Goal: Task Accomplishment & Management: Manage account settings

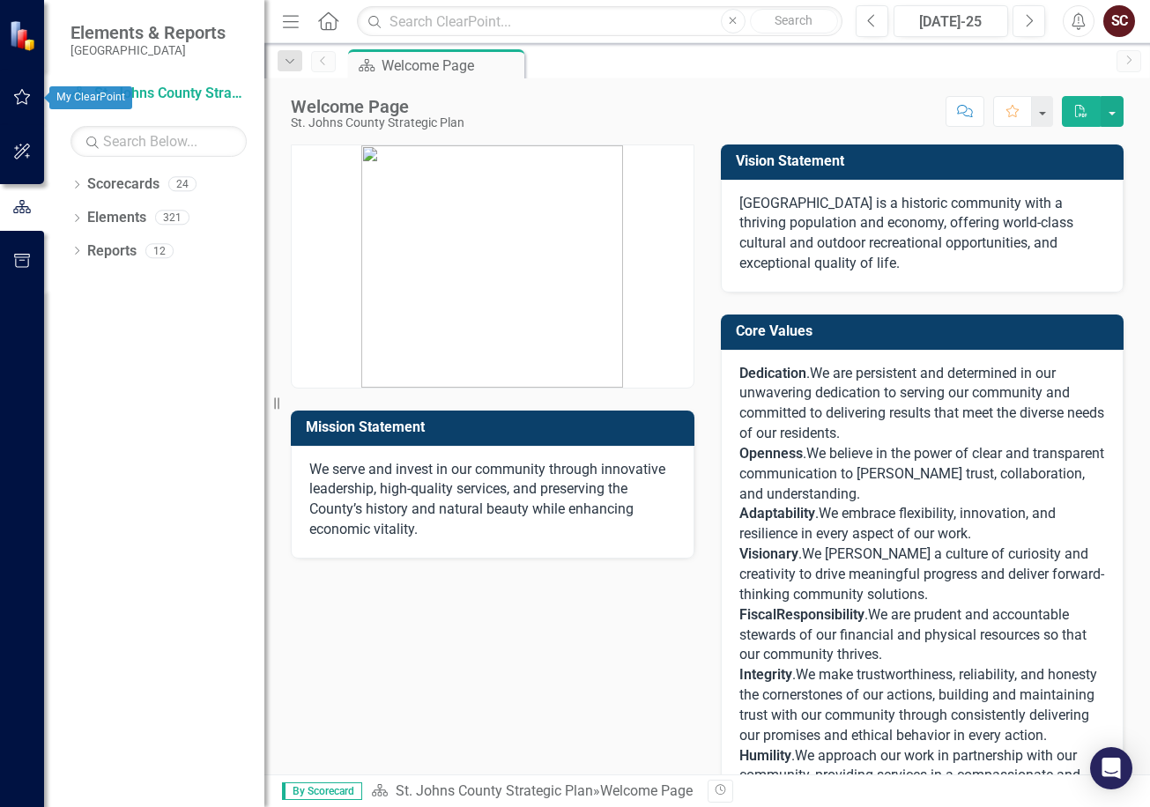
click at [20, 99] on icon "button" at bounding box center [22, 97] width 19 height 14
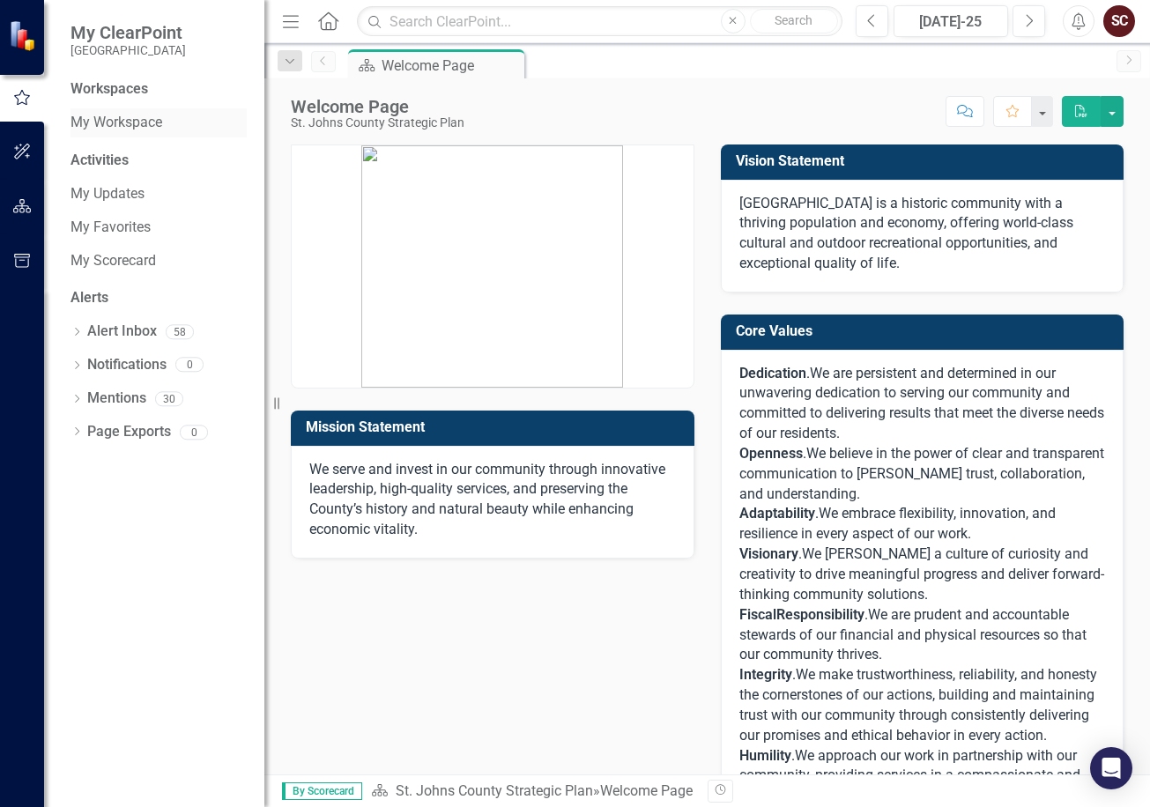
click at [130, 120] on link "My Workspace" at bounding box center [159, 123] width 176 height 20
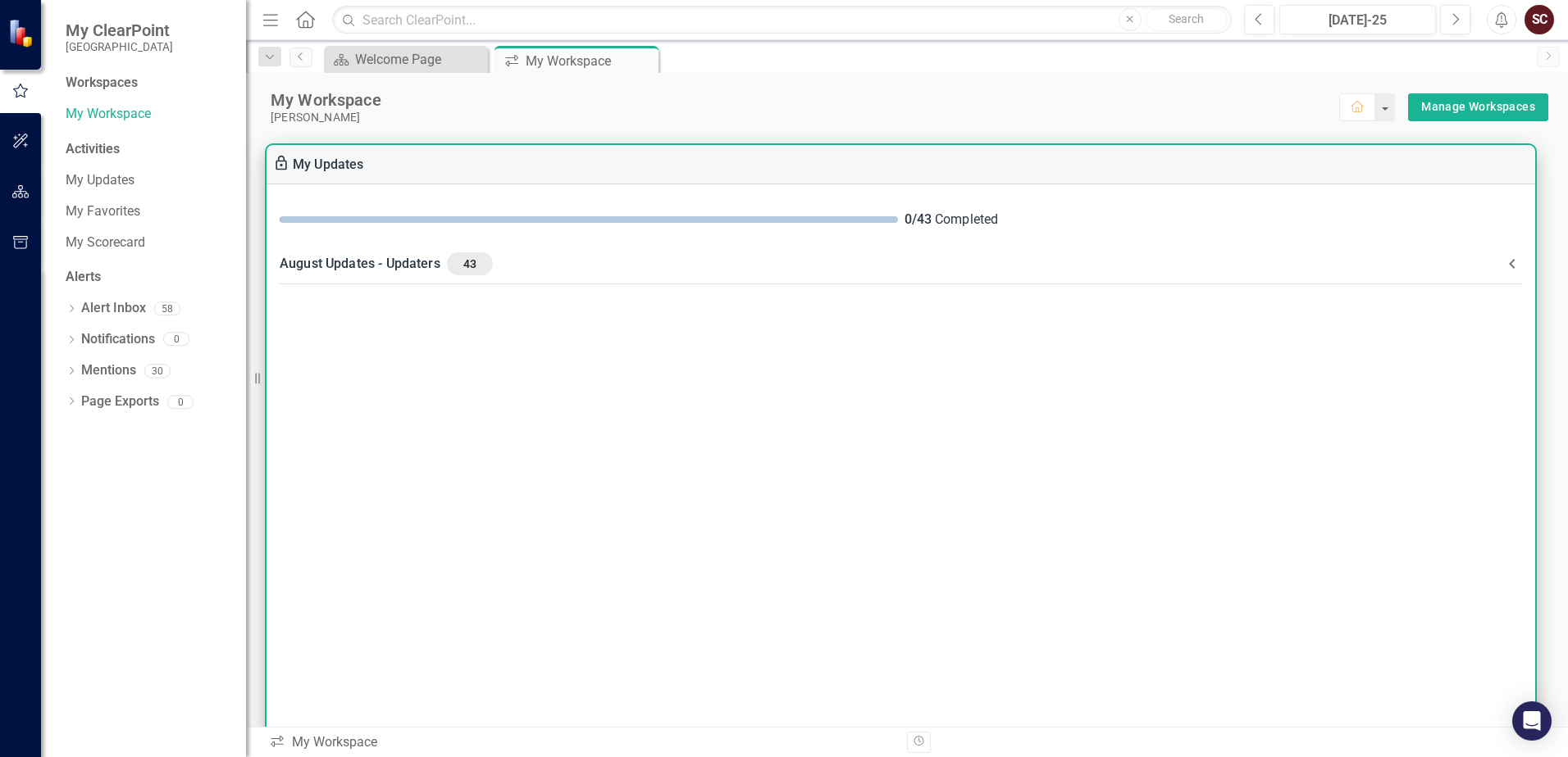
click at [709, 251] on Updaters-header "August Updates - Updaters 43" at bounding box center [901, 264] width 1269 height 43
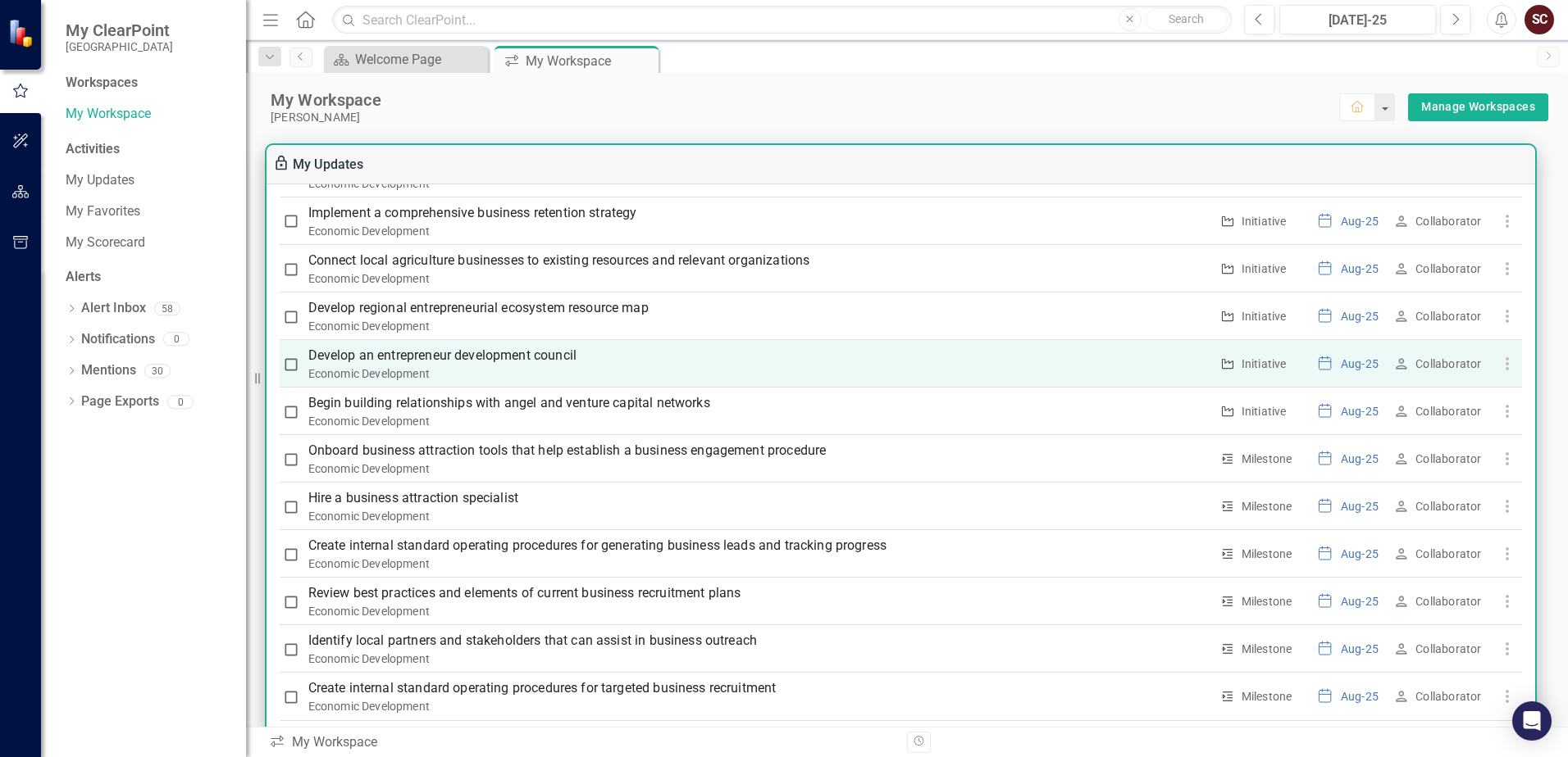
scroll to position [1019, 0]
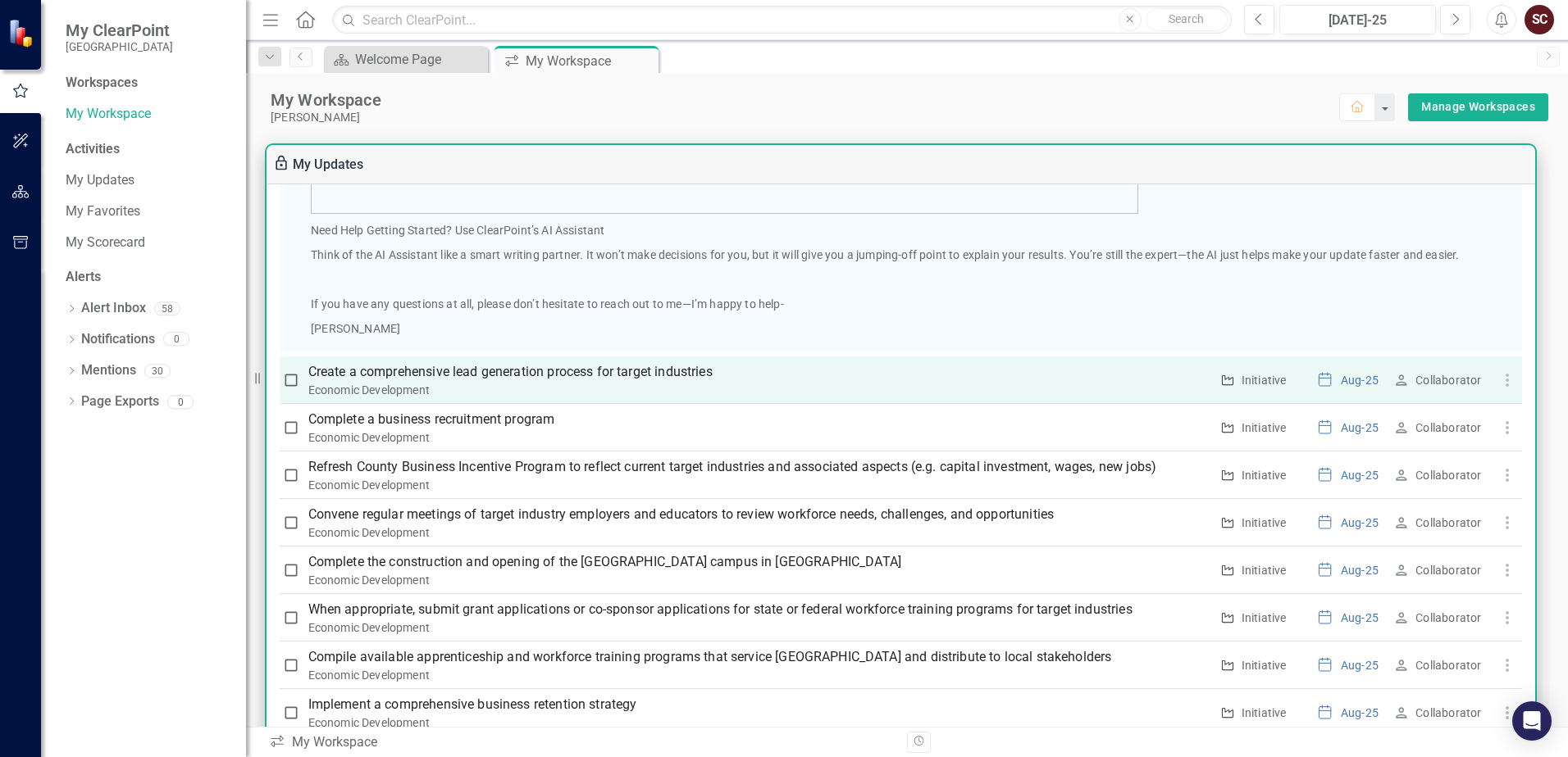
click at [586, 364] on p "Create a comprehensive lead generation process for target industries" at bounding box center [758, 372] width 902 height 20
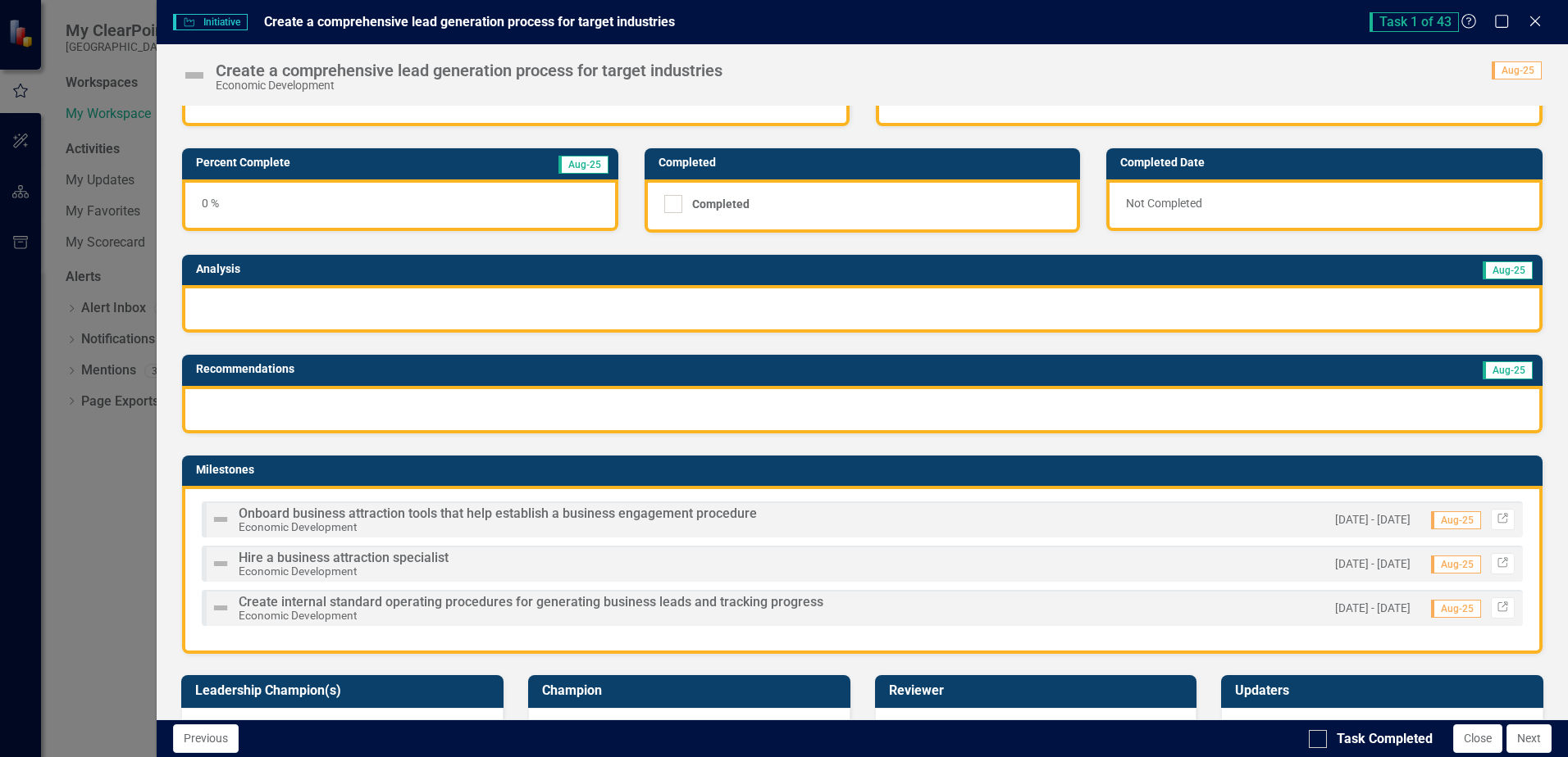
scroll to position [0, 0]
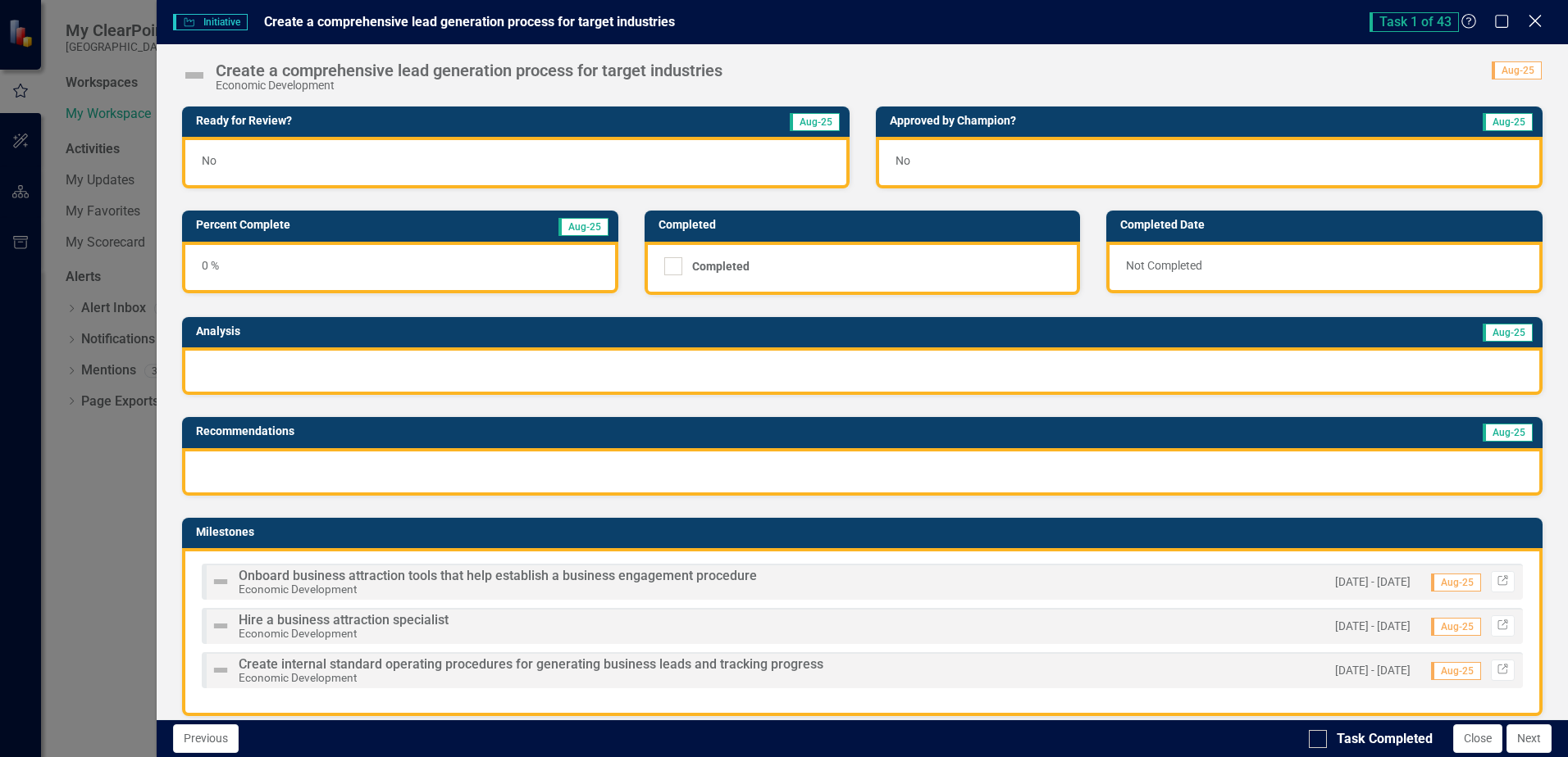
click at [1069, 20] on icon "Close" at bounding box center [1535, 20] width 20 height 16
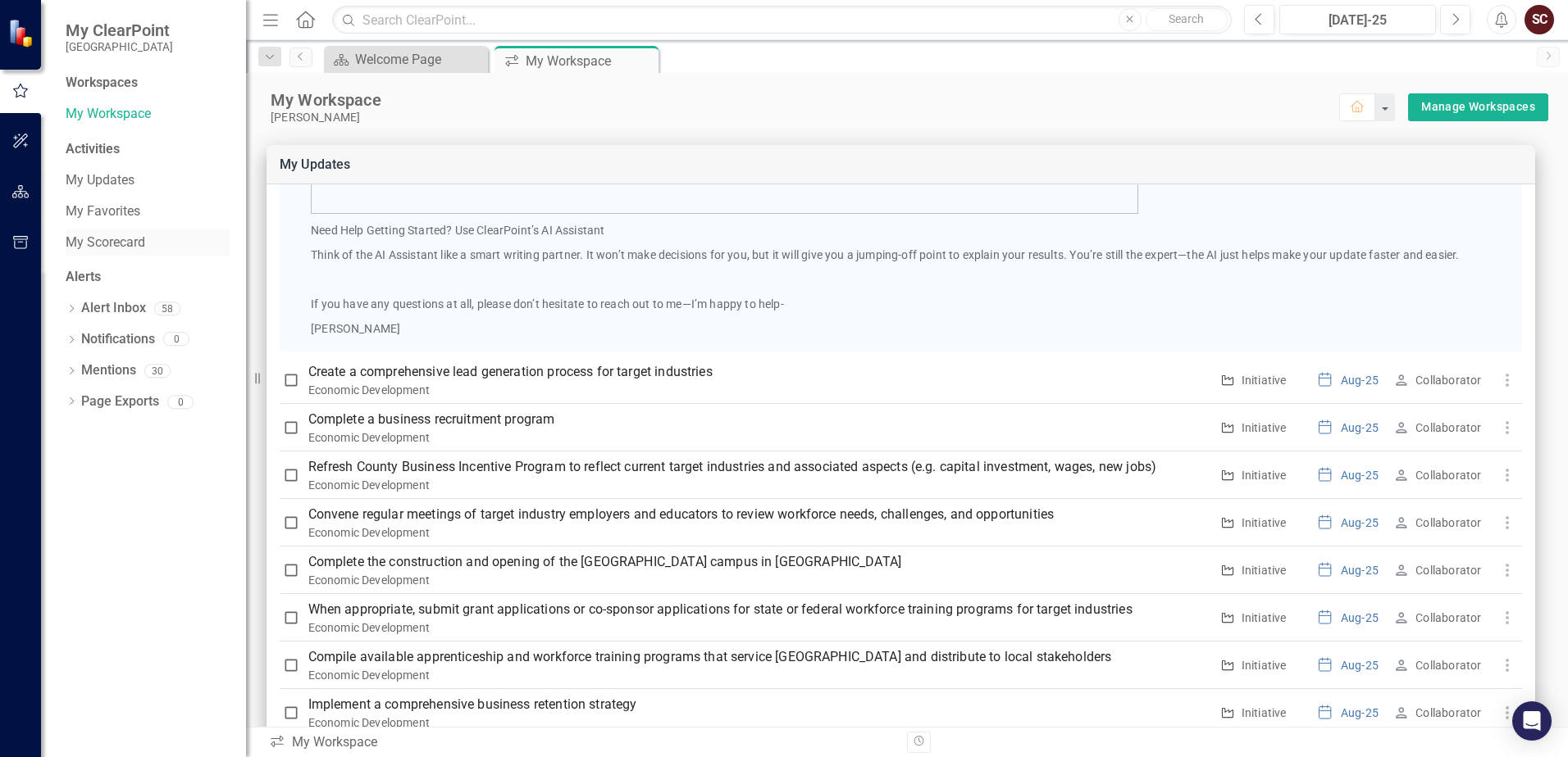
click at [118, 239] on link "My Scorecard" at bounding box center [148, 243] width 164 height 19
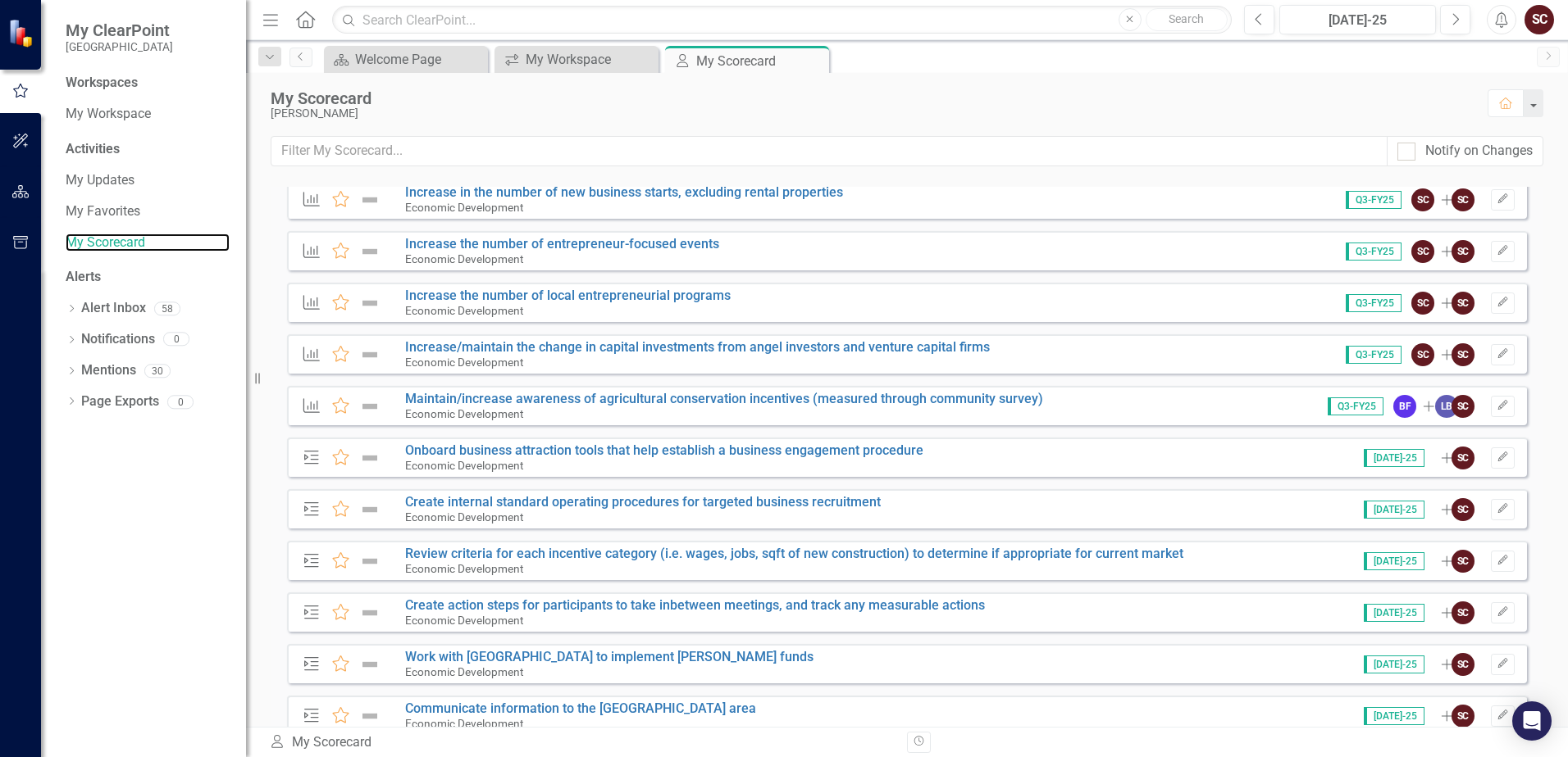
scroll to position [1640, 0]
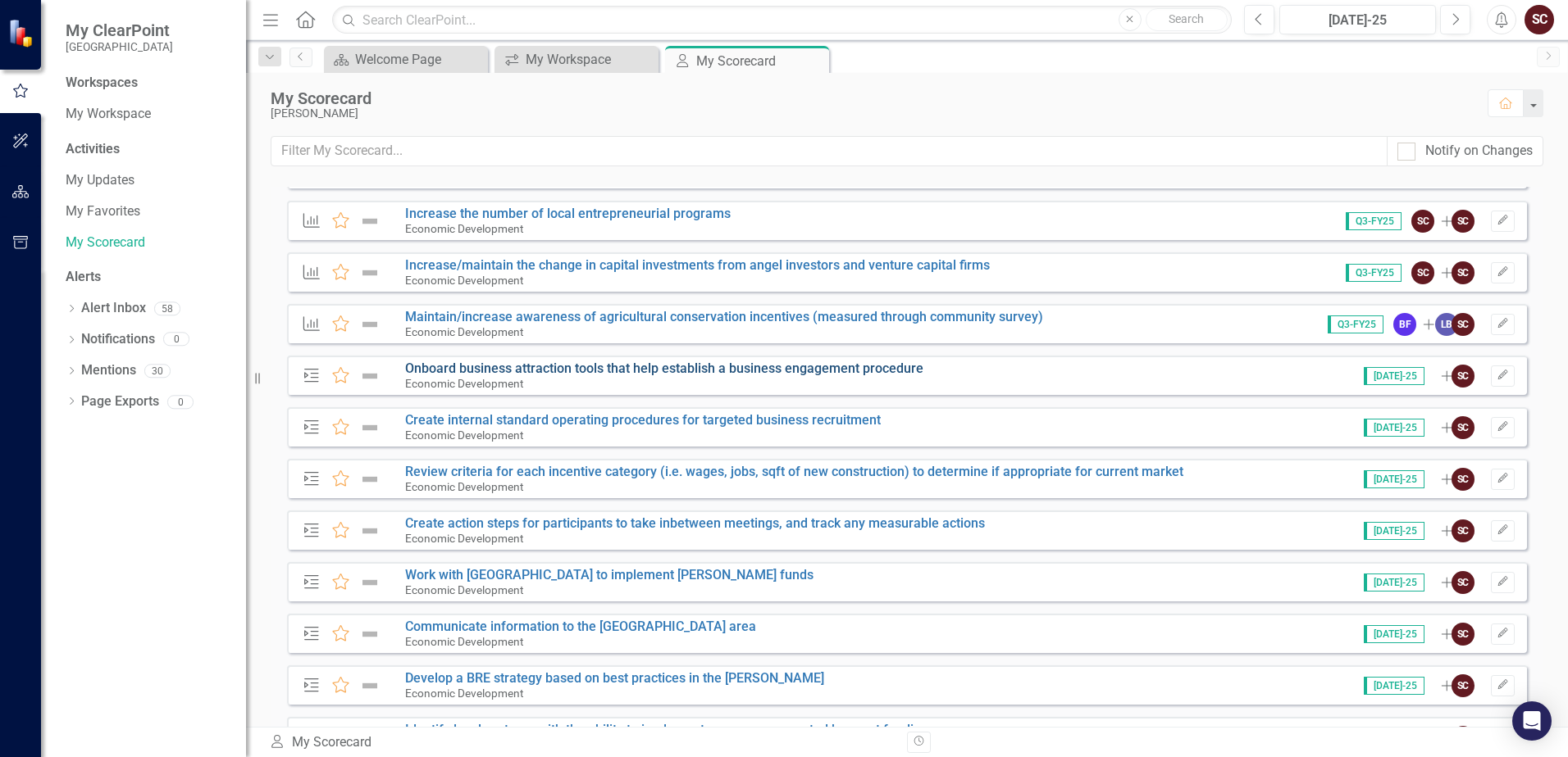
click at [878, 370] on link "Onboard business attraction tools that help establish a business engagement pro…" at bounding box center [663, 368] width 518 height 16
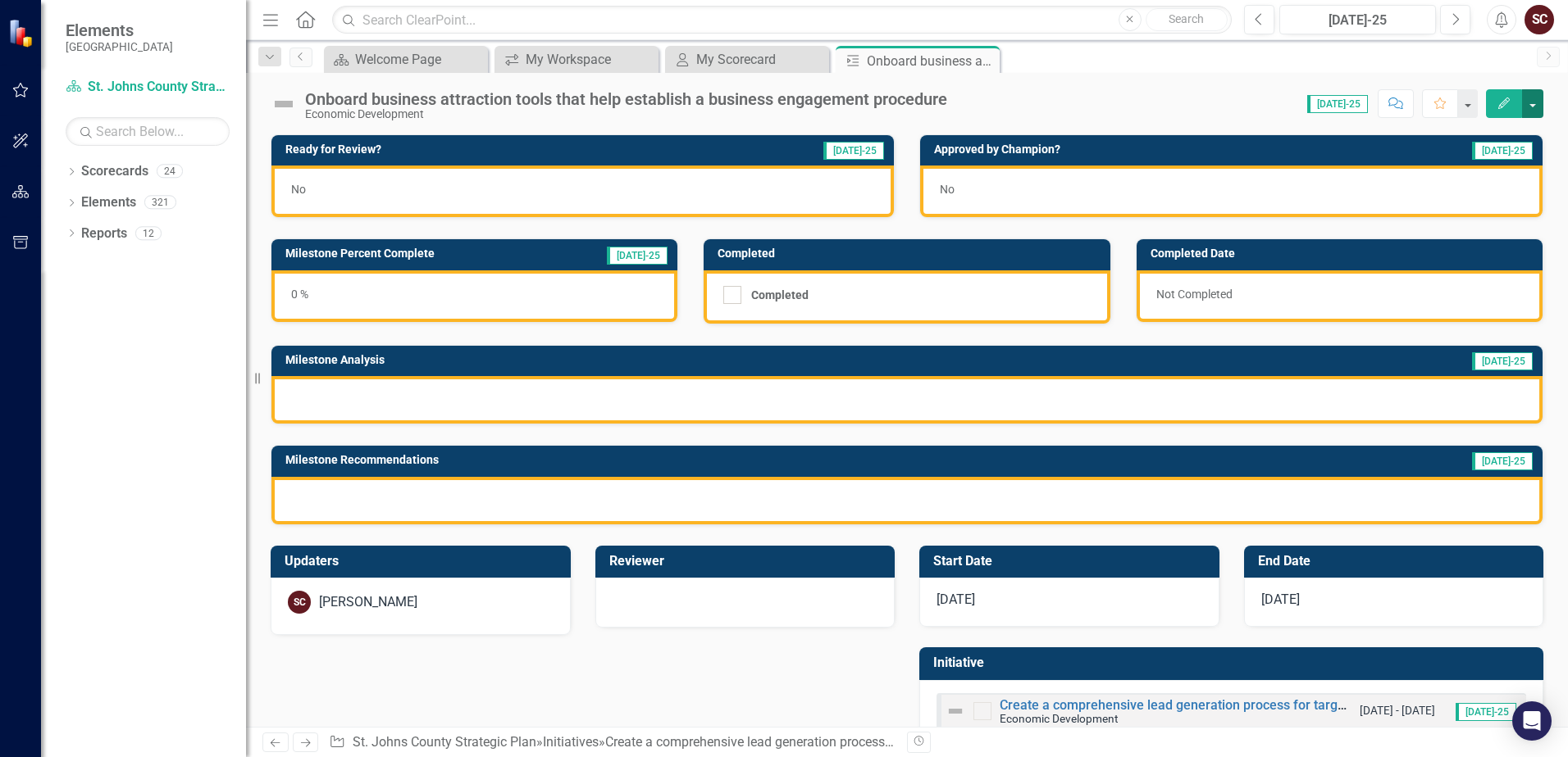
click at [1069, 102] on button "button" at bounding box center [1533, 103] width 21 height 29
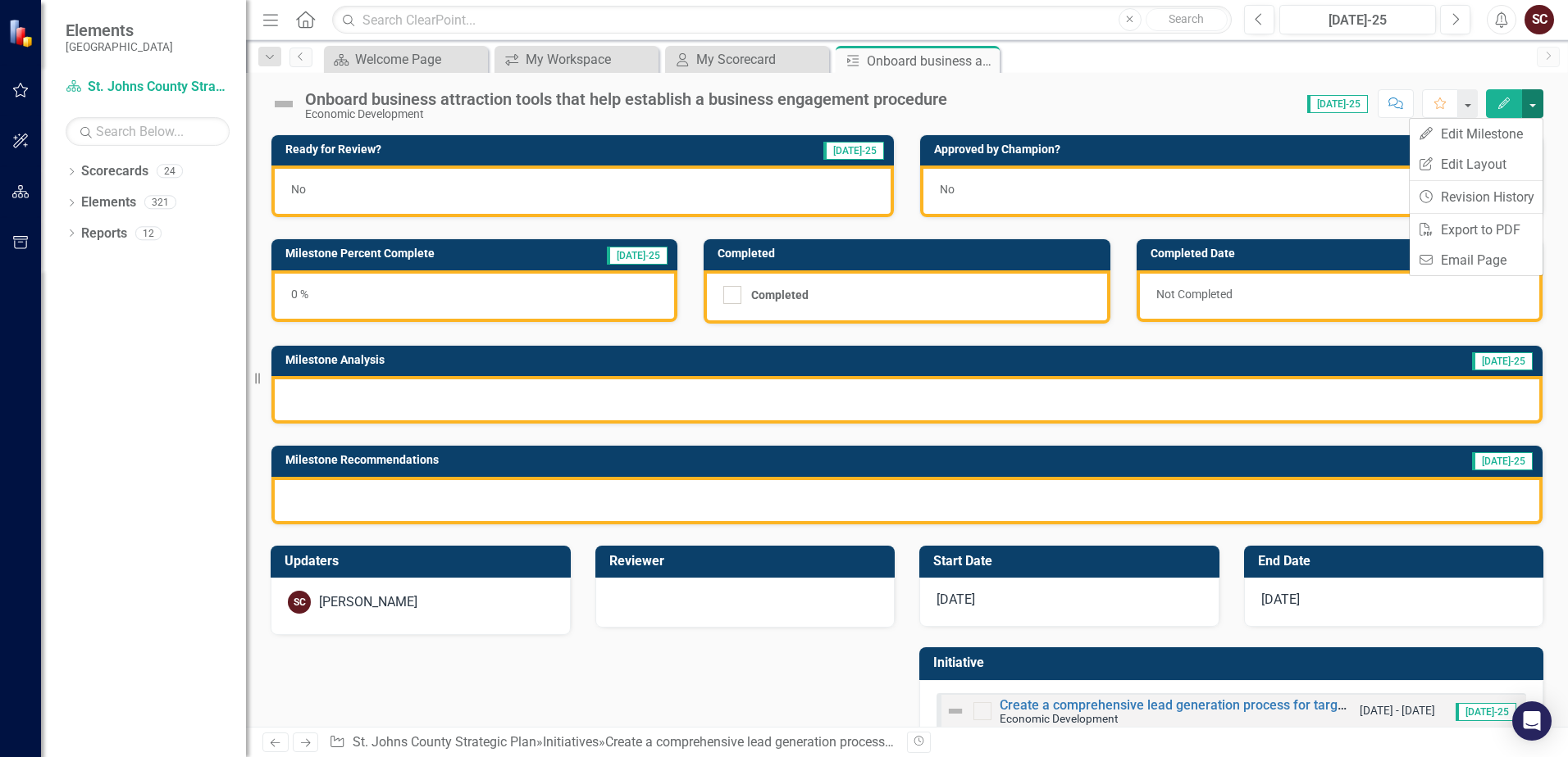
click at [1069, 102] on button "button" at bounding box center [1533, 103] width 21 height 29
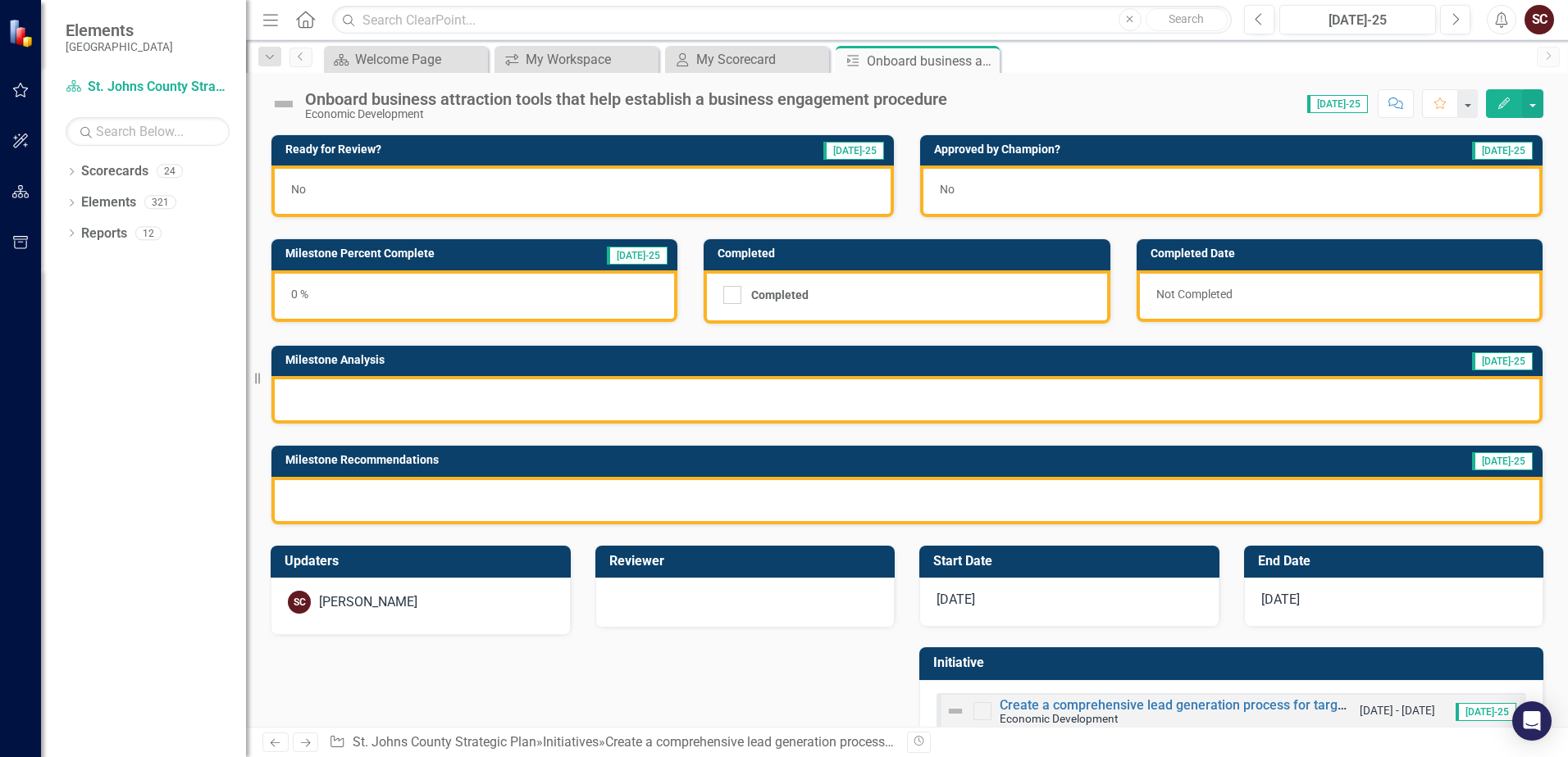
click at [1069, 101] on span "[DATE]-25" at bounding box center [1337, 103] width 60 height 18
click at [1069, 103] on span "[DATE]-25" at bounding box center [1337, 103] width 60 height 18
click at [978, 60] on icon "Close" at bounding box center [985, 60] width 17 height 13
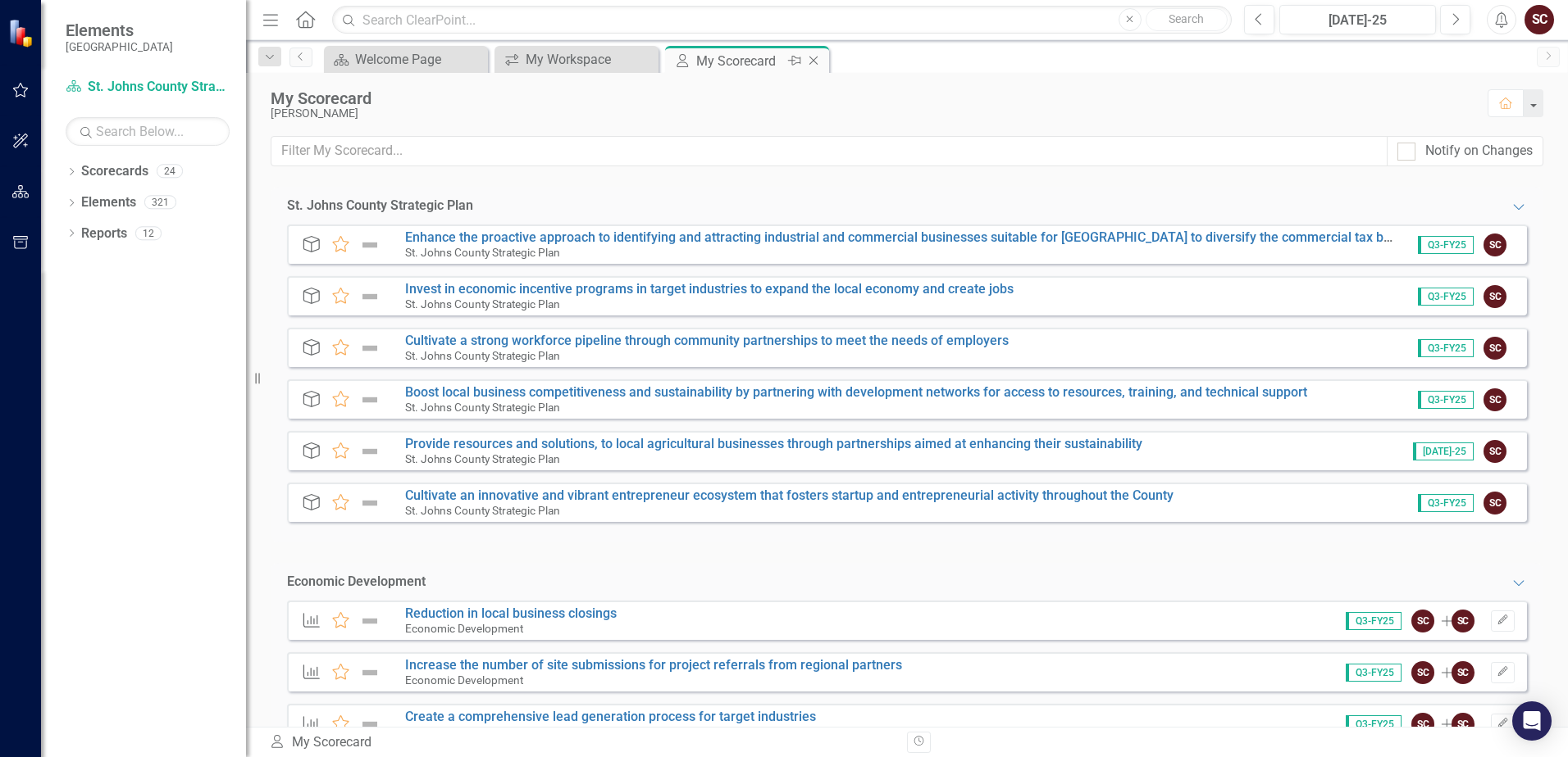
click at [749, 66] on div "My Scorecard" at bounding box center [740, 61] width 87 height 20
click at [551, 54] on div "My Workspace" at bounding box center [580, 60] width 108 height 20
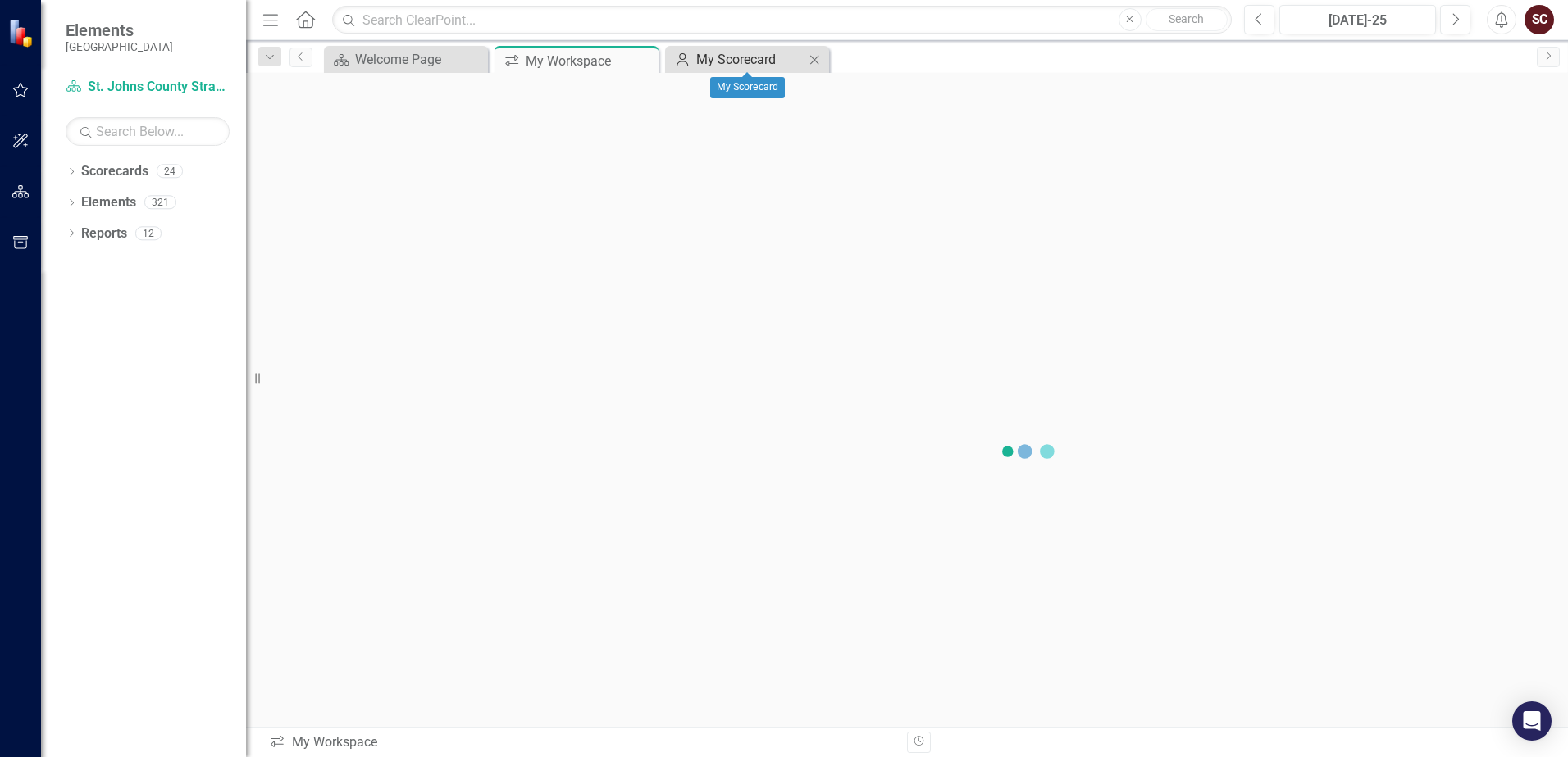
click at [706, 61] on div "My Scorecard" at bounding box center [750, 60] width 108 height 20
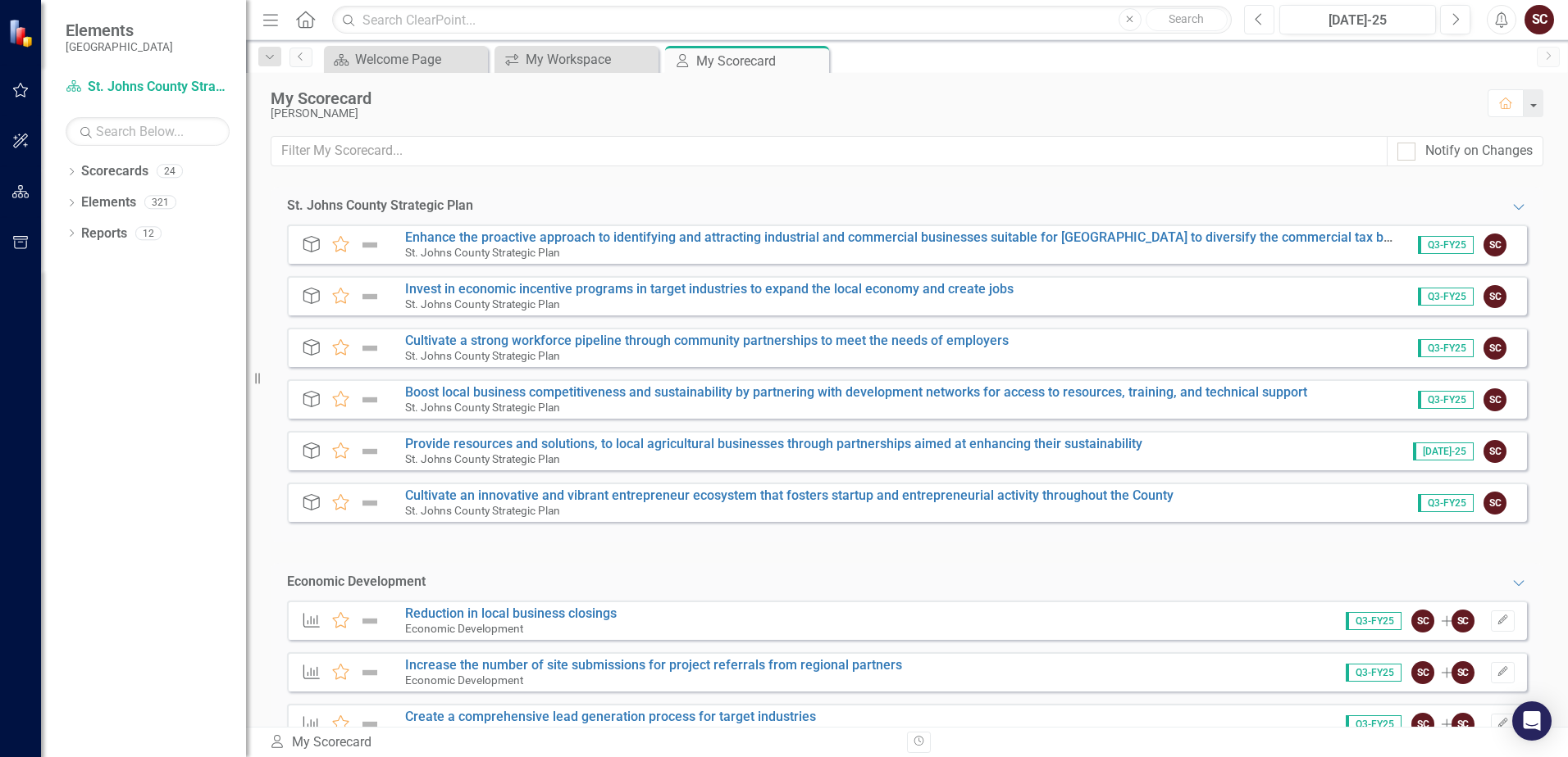
click at [1069, 25] on button "Previous" at bounding box center [1259, 20] width 31 height 30
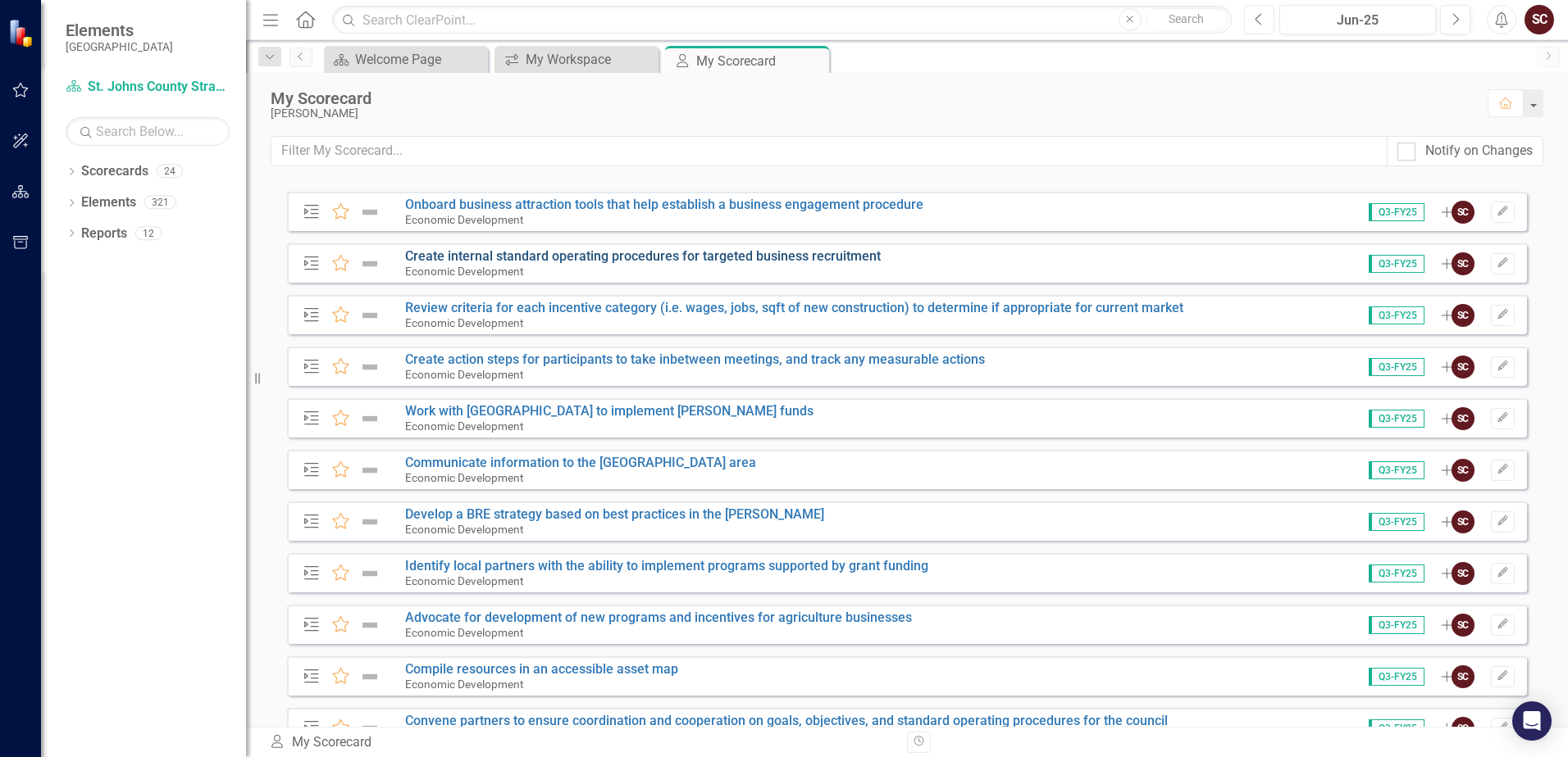
scroll to position [1721, 0]
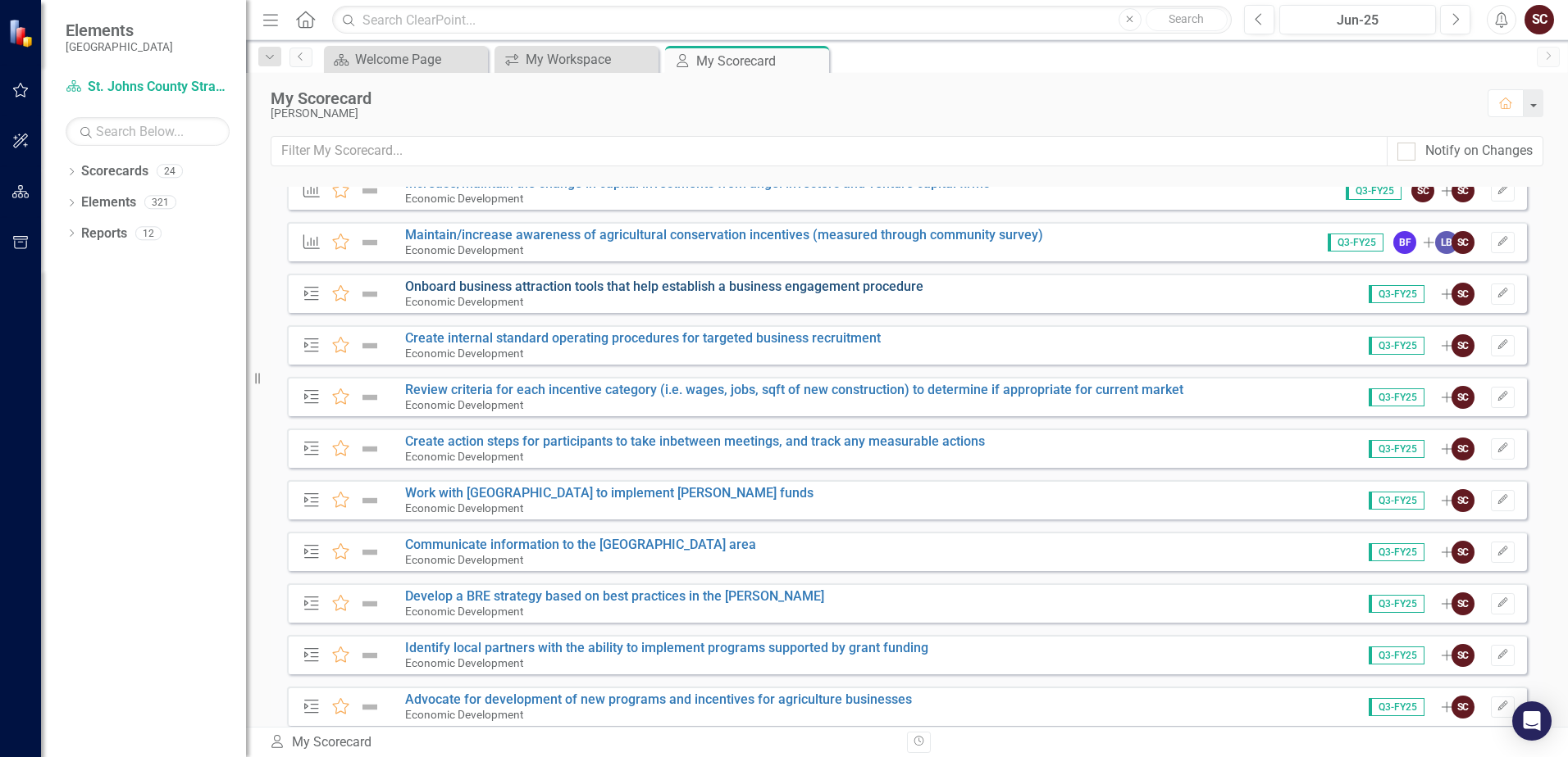
click at [545, 282] on link "Onboard business attraction tools that help establish a business engagement pro…" at bounding box center [663, 286] width 518 height 16
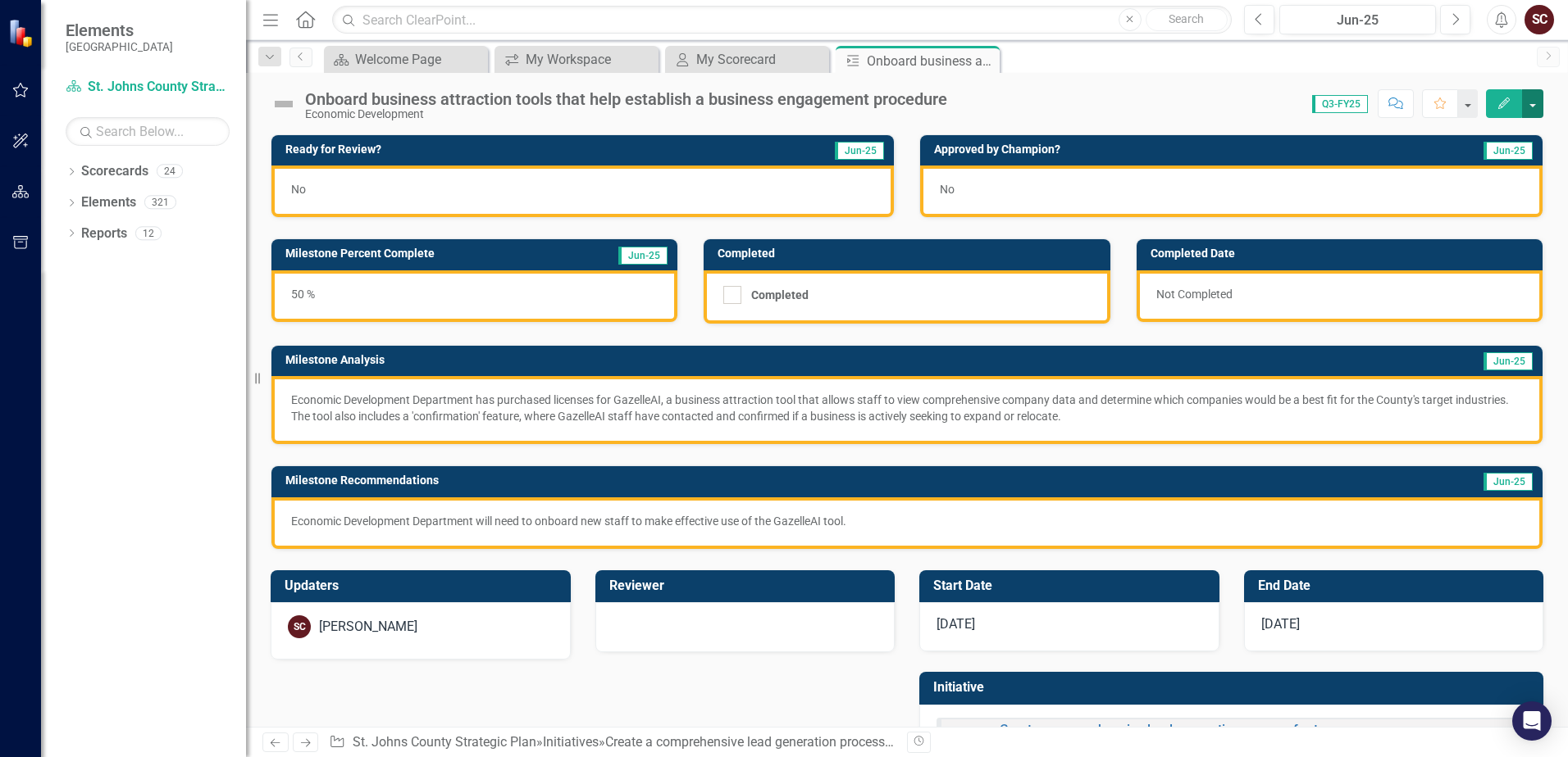
click at [1069, 104] on button "button" at bounding box center [1533, 103] width 21 height 29
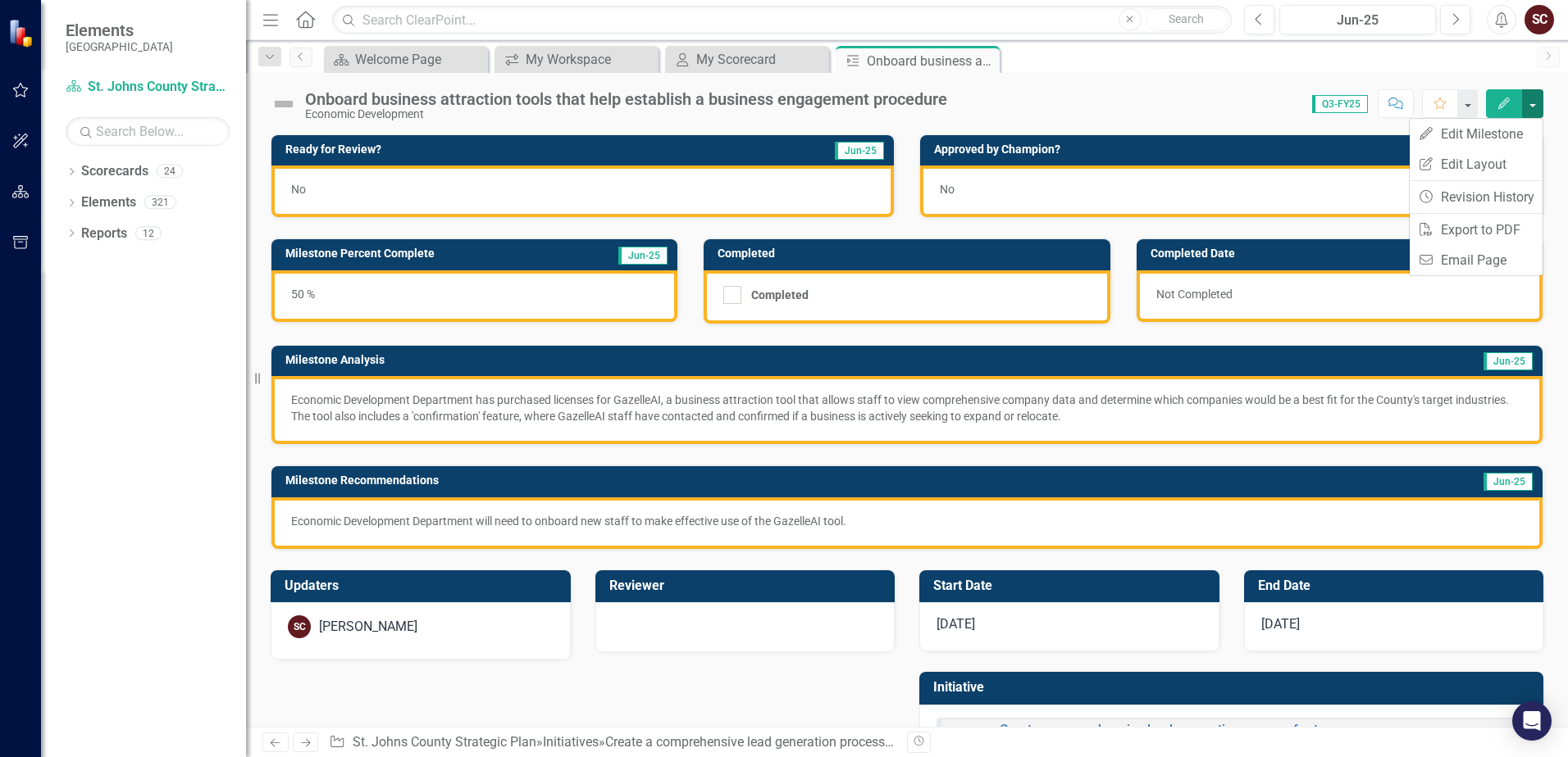
click at [1069, 102] on button "button" at bounding box center [1533, 103] width 21 height 29
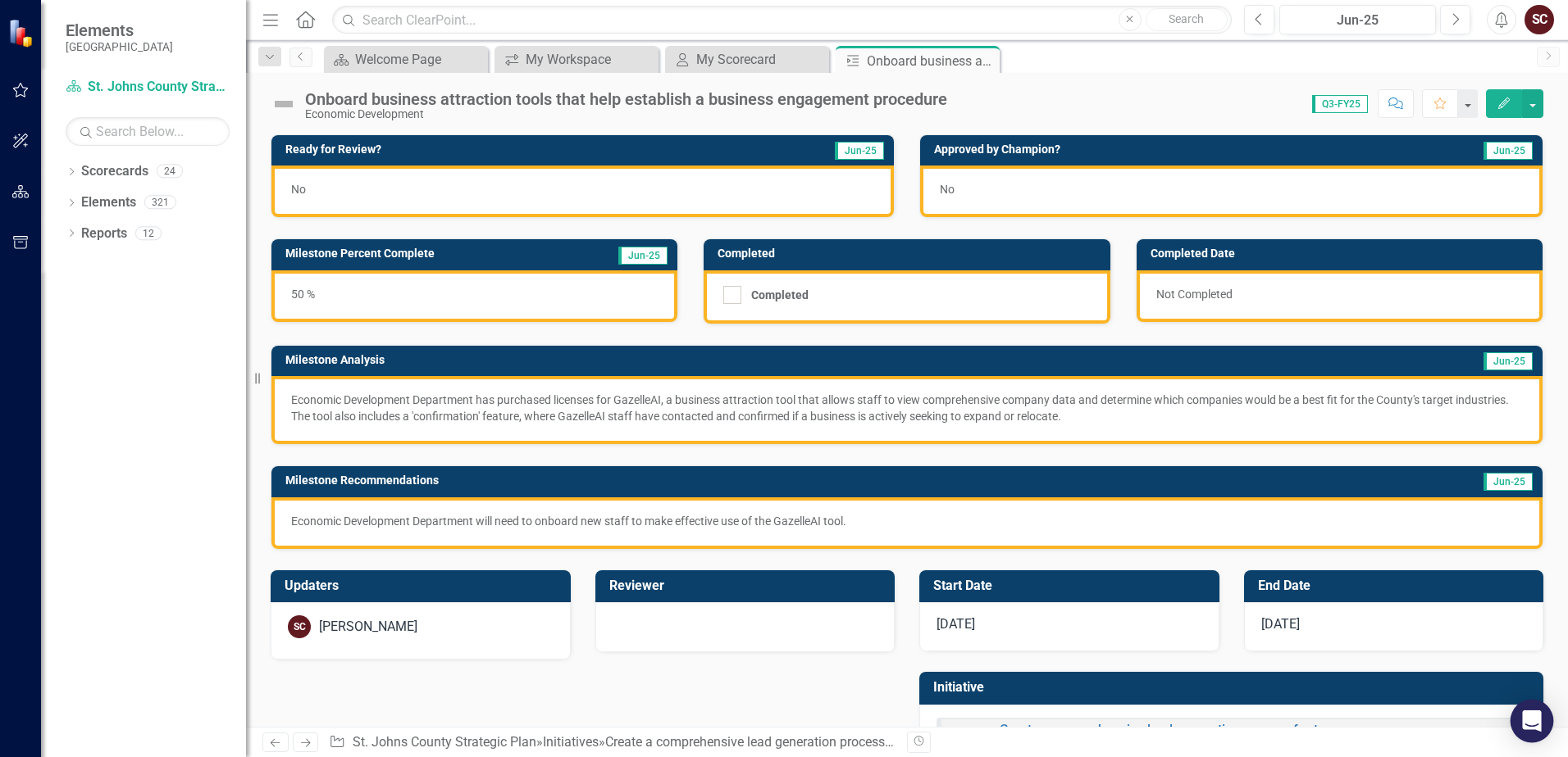
click at [1069, 727] on icon "Open Intercom Messenger" at bounding box center [1532, 721] width 19 height 21
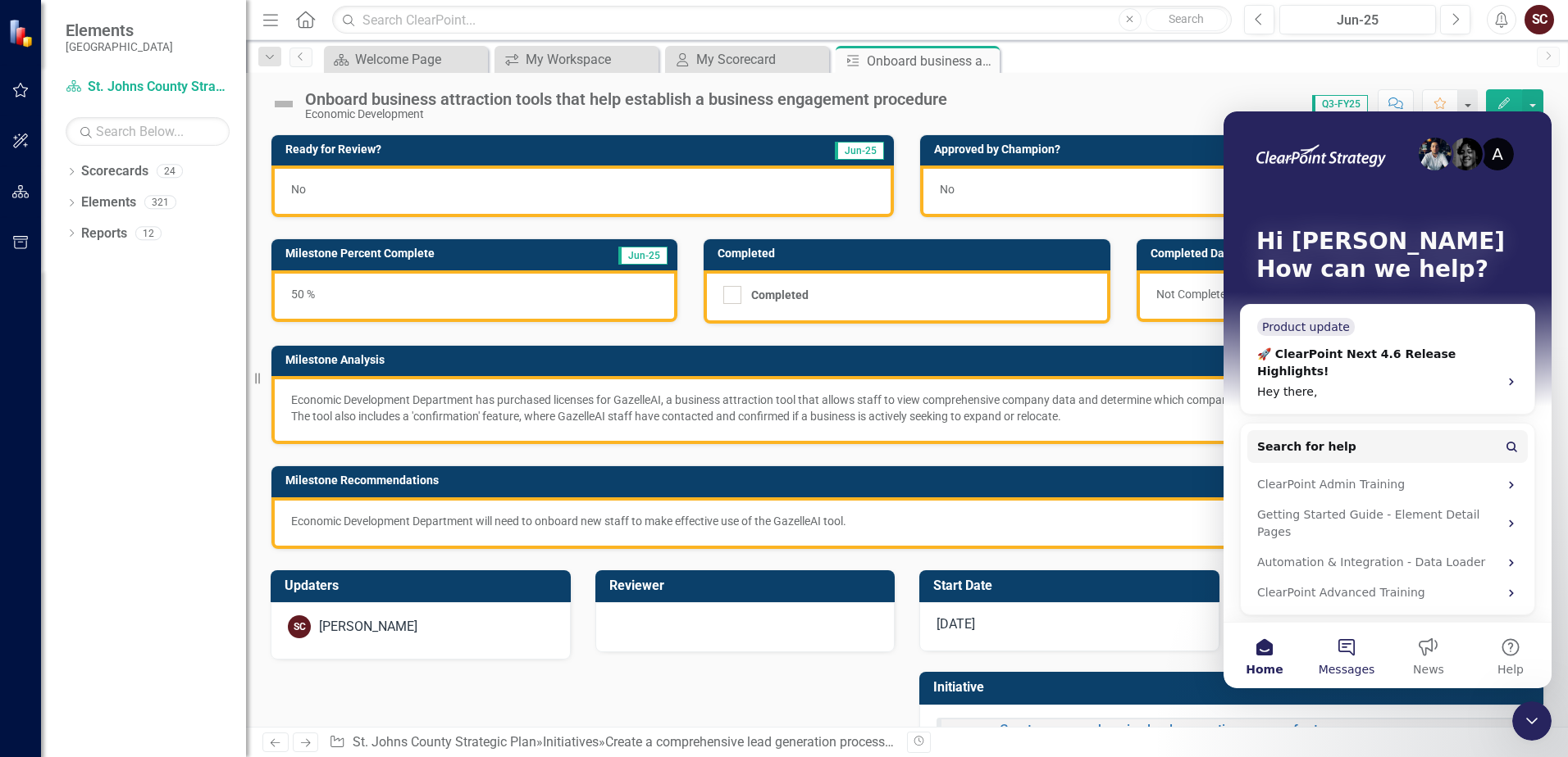
click at [1069, 651] on button "Messages" at bounding box center [1347, 656] width 82 height 66
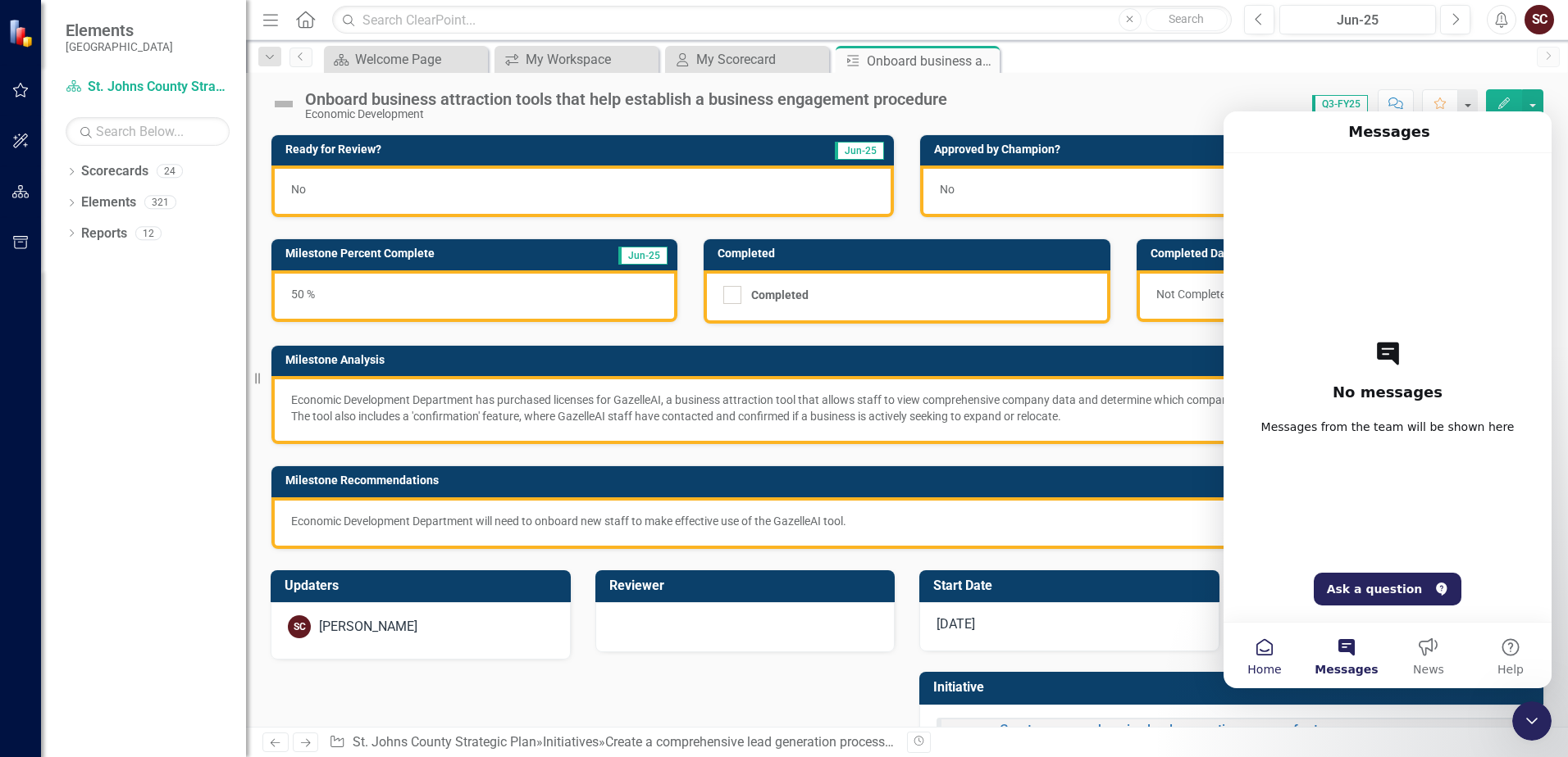
click at [1069, 655] on button "Home" at bounding box center [1265, 656] width 82 height 66
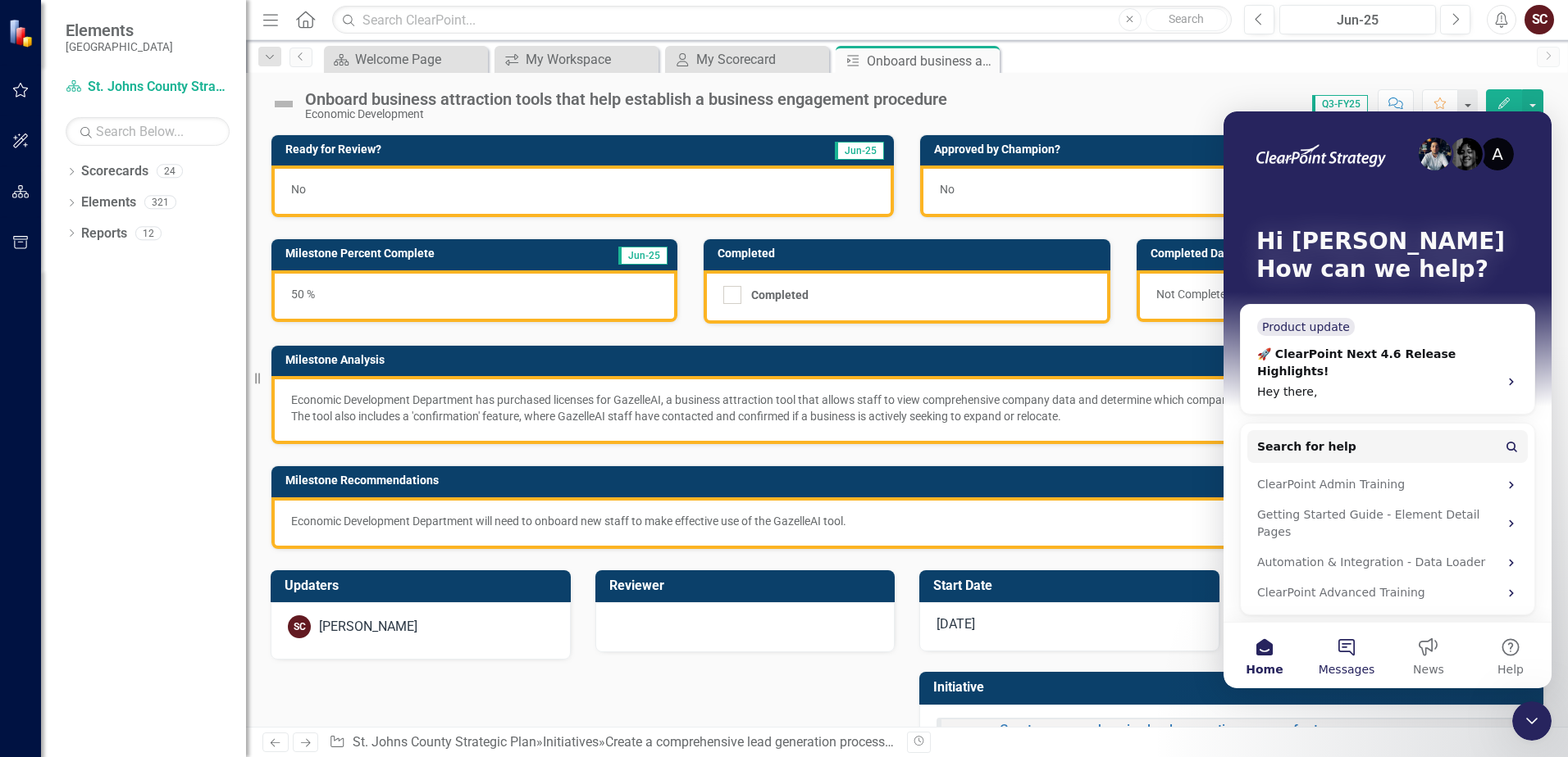
click at [1069, 650] on button "Messages" at bounding box center [1347, 656] width 82 height 66
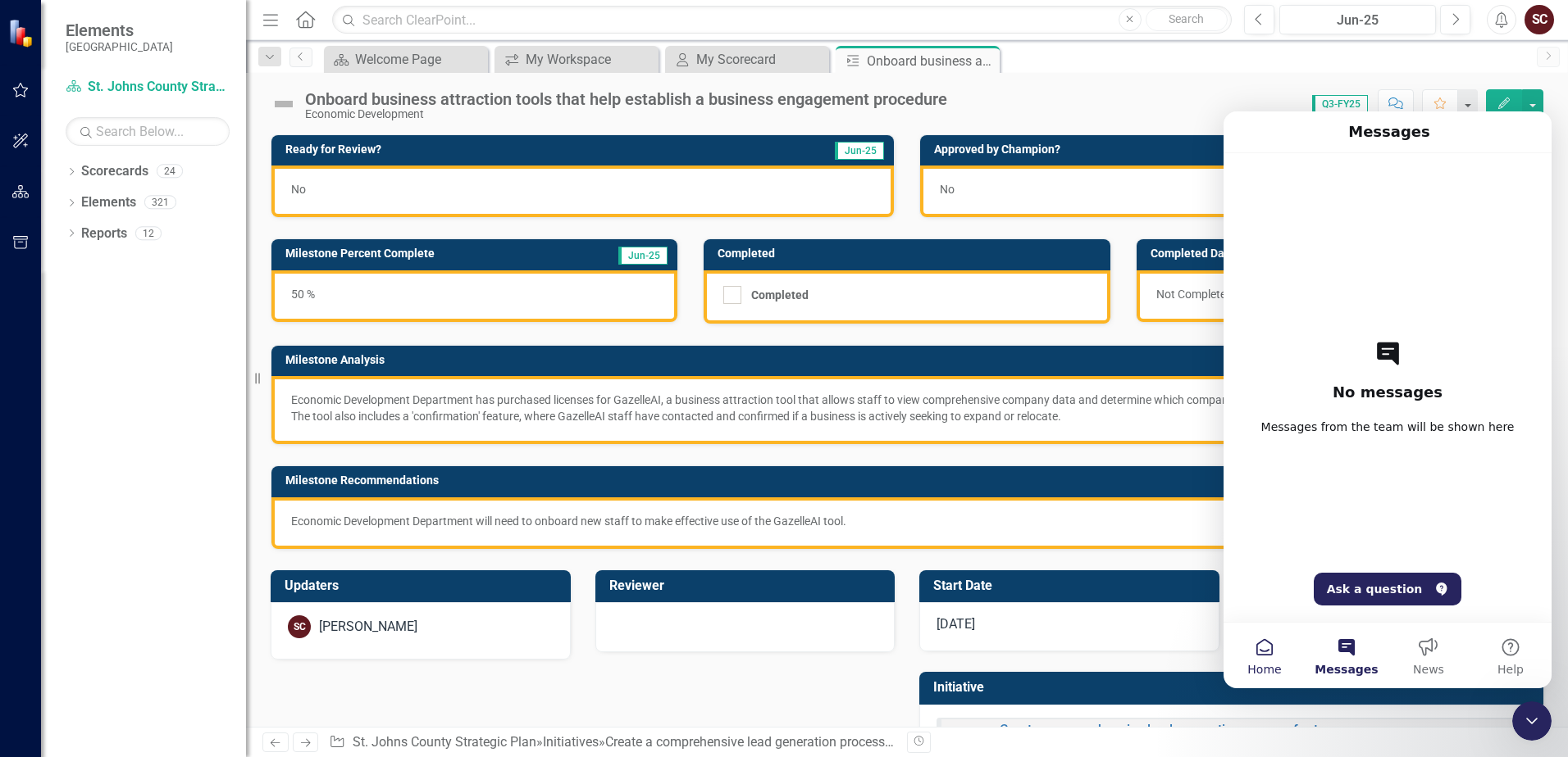
click at [1069, 658] on button "Home" at bounding box center [1265, 656] width 82 height 66
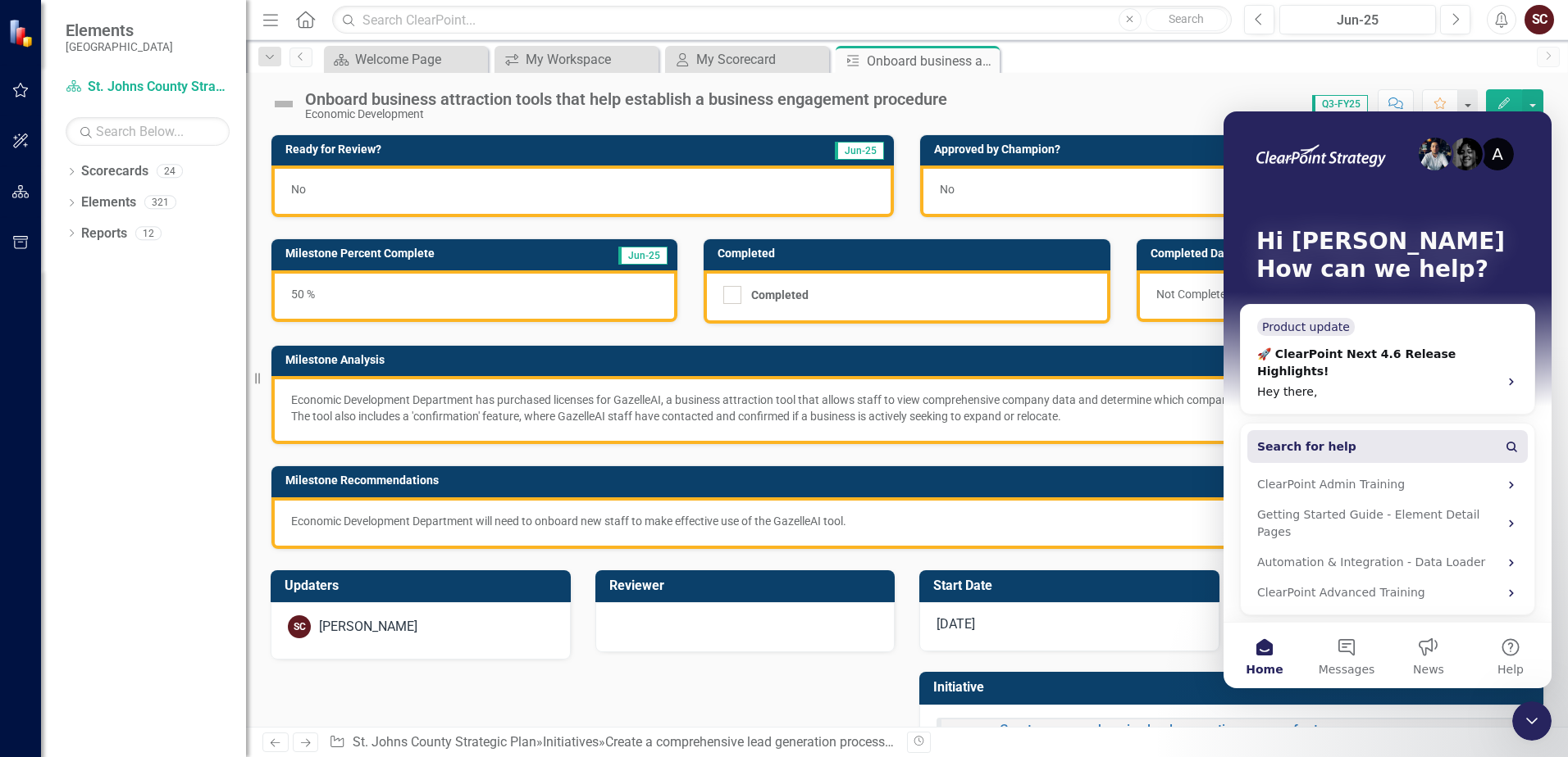
click at [1069, 431] on button "Search for help" at bounding box center [1387, 446] width 280 height 33
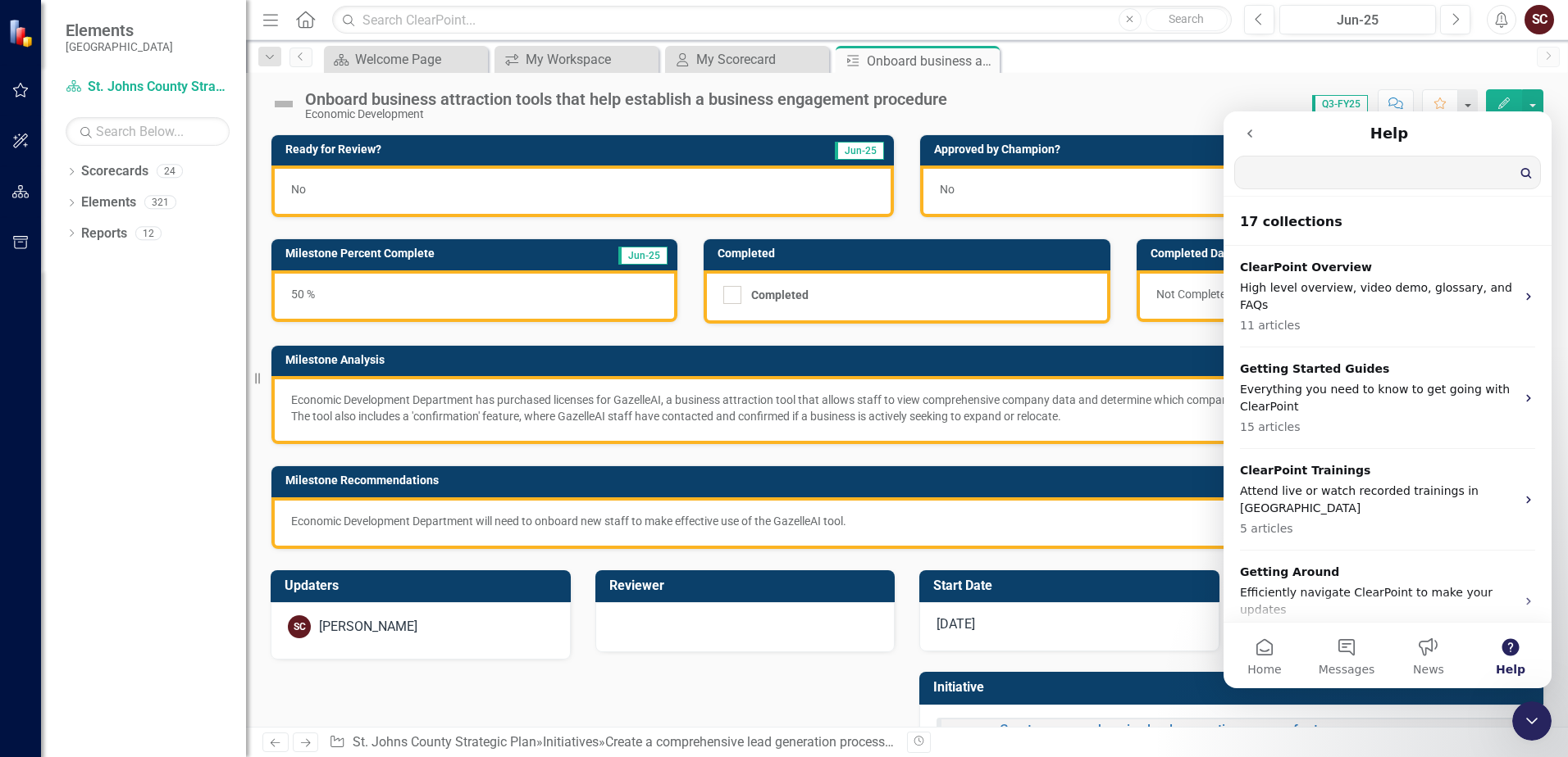
click at [1069, 177] on input "Search for help" at bounding box center [1387, 172] width 305 height 32
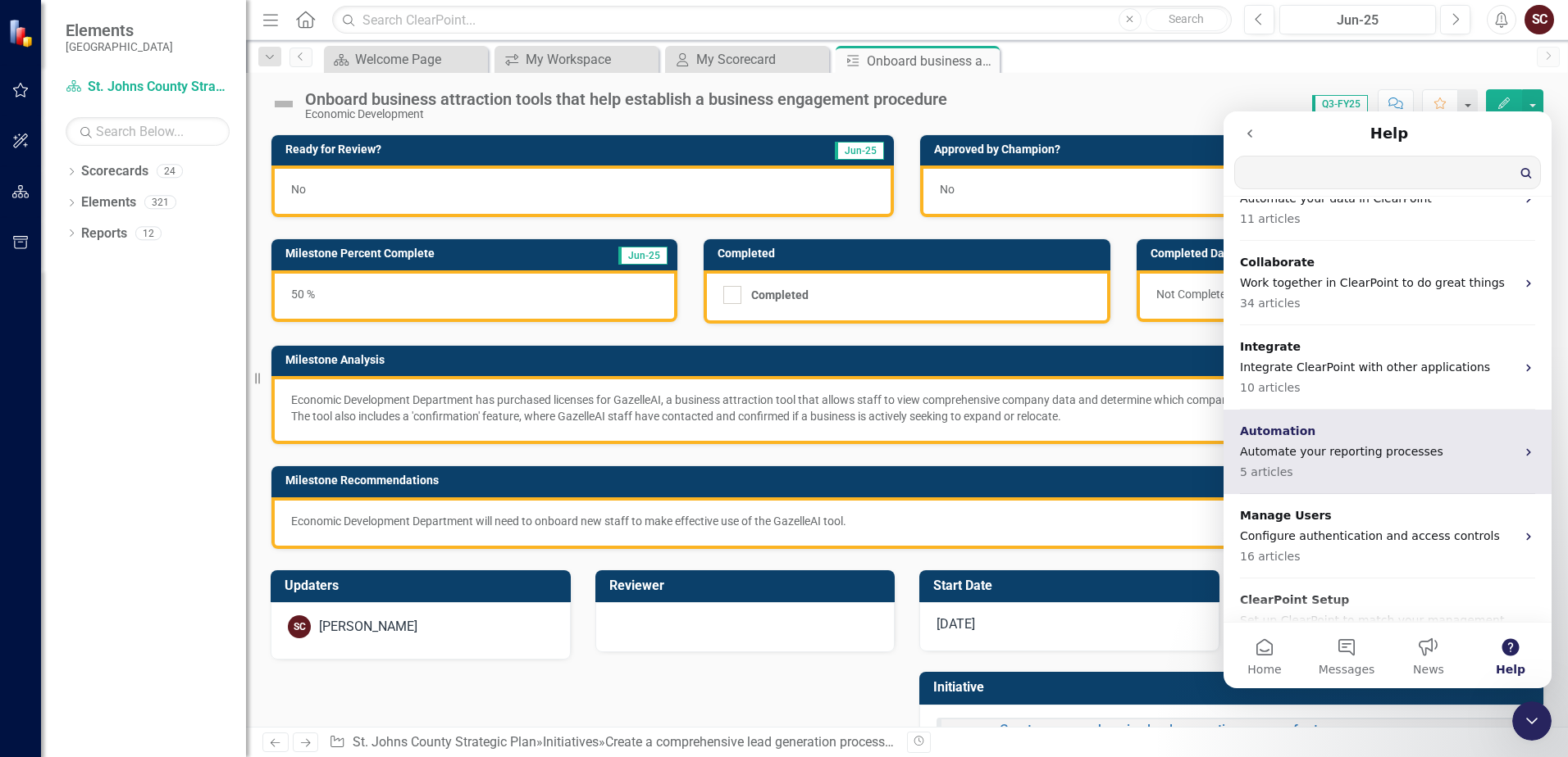
scroll to position [984, 0]
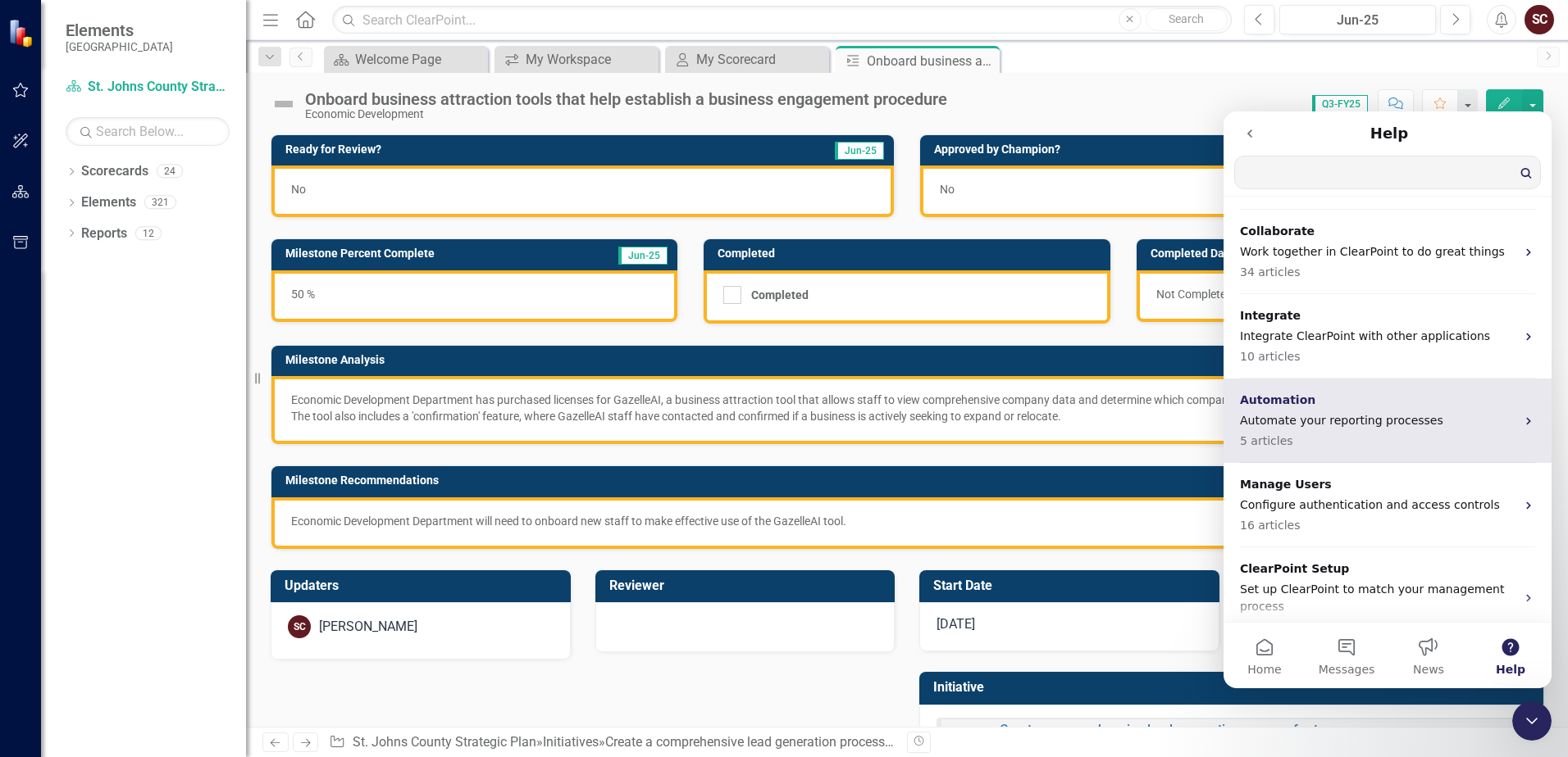
click at [1069, 432] on p "5 articles" at bounding box center [1378, 441] width 275 height 18
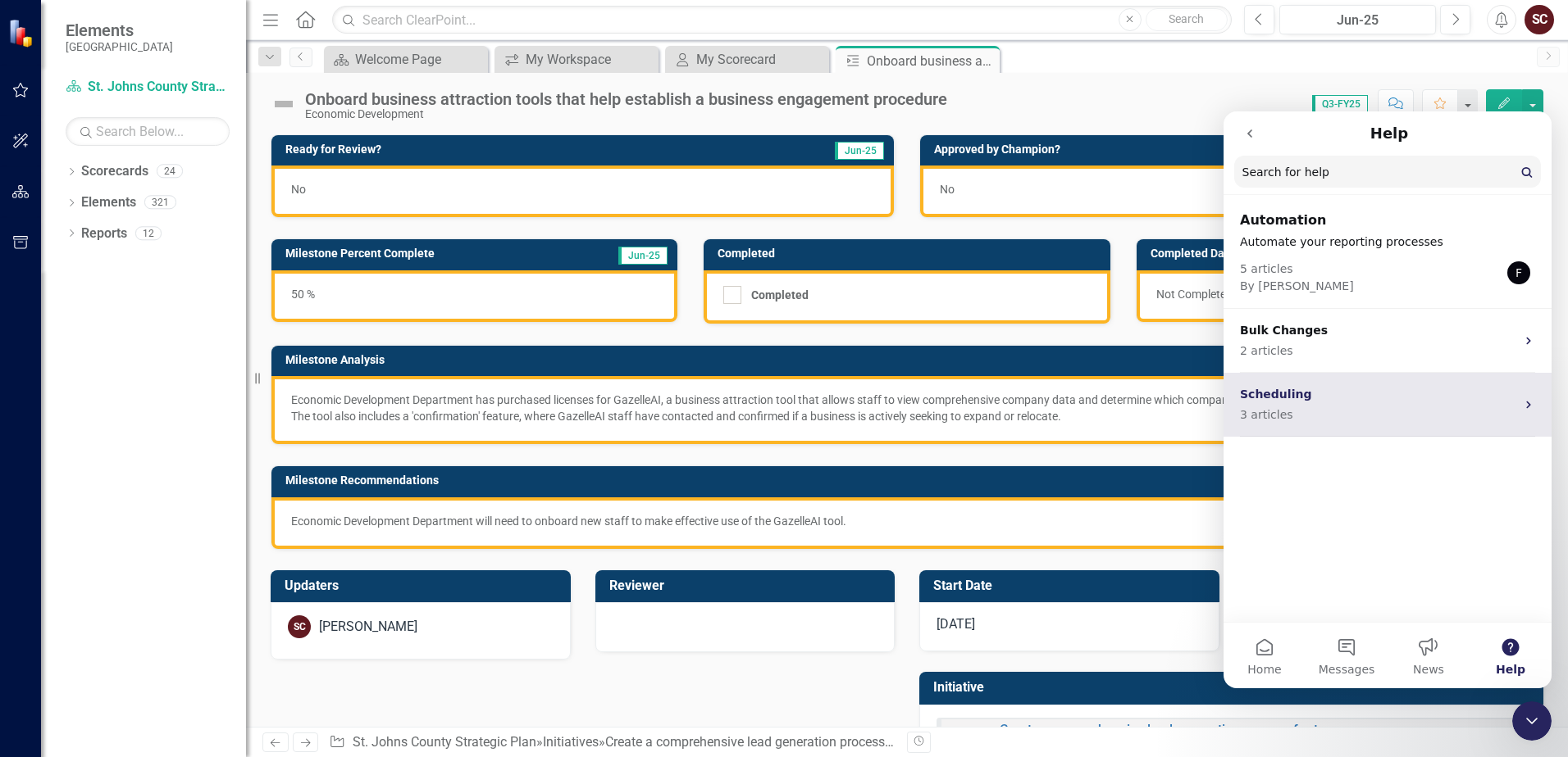
click at [1069, 401] on p "Scheduling" at bounding box center [1378, 394] width 275 height 18
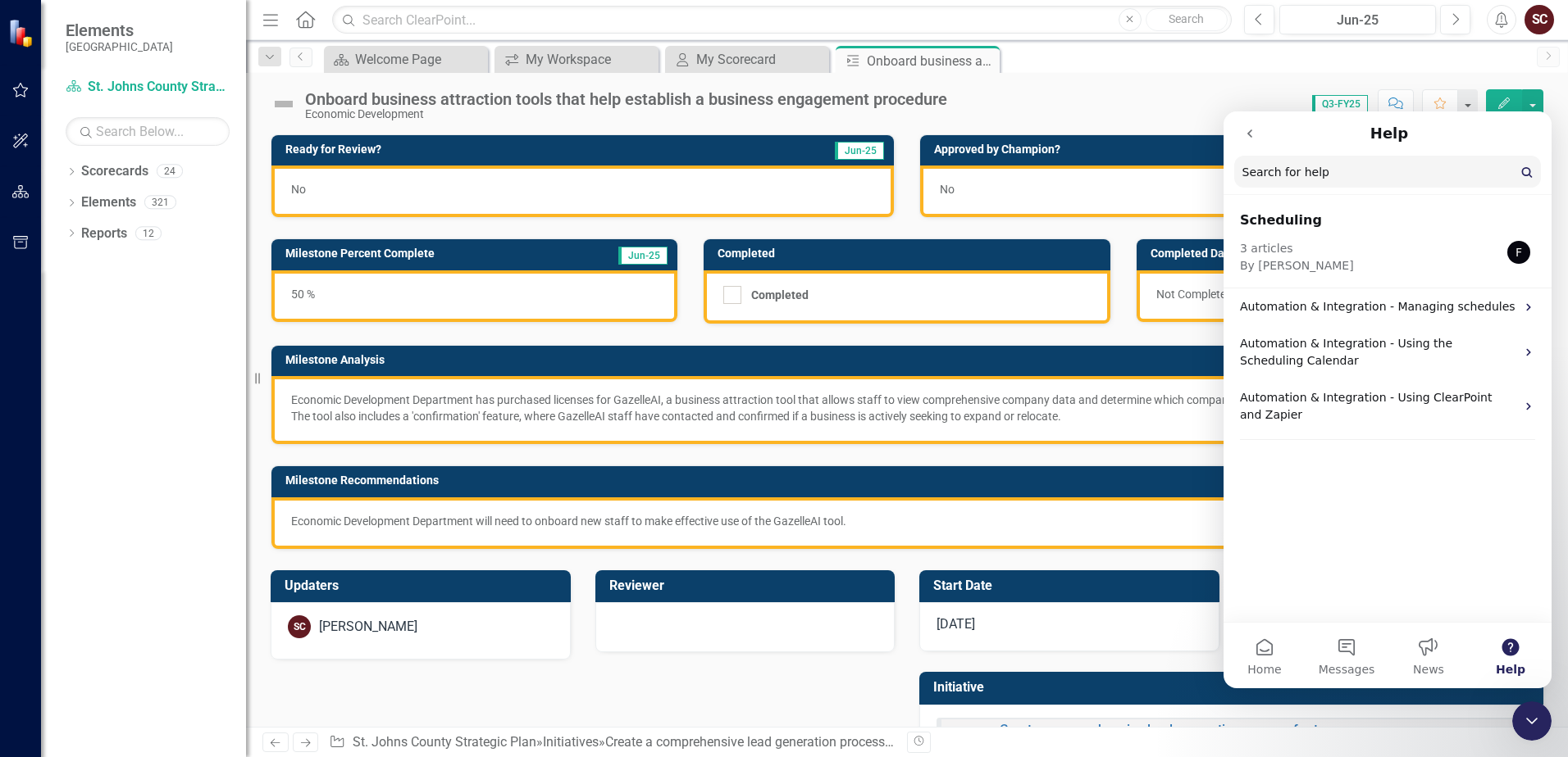
click at [1069, 136] on icon "go back" at bounding box center [1250, 134] width 13 height 13
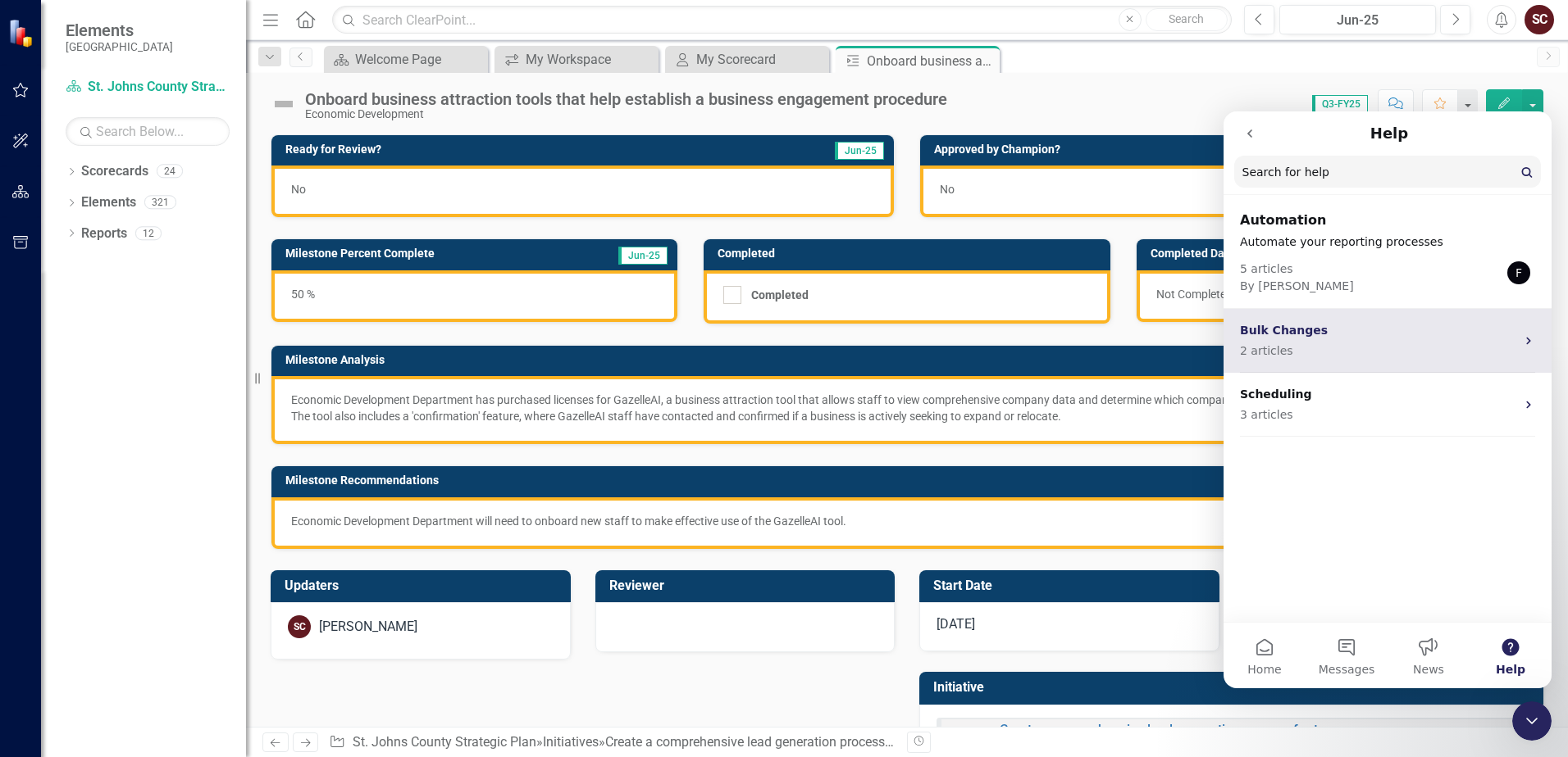
click at [1069, 335] on p "Bulk Changes" at bounding box center [1378, 330] width 275 height 18
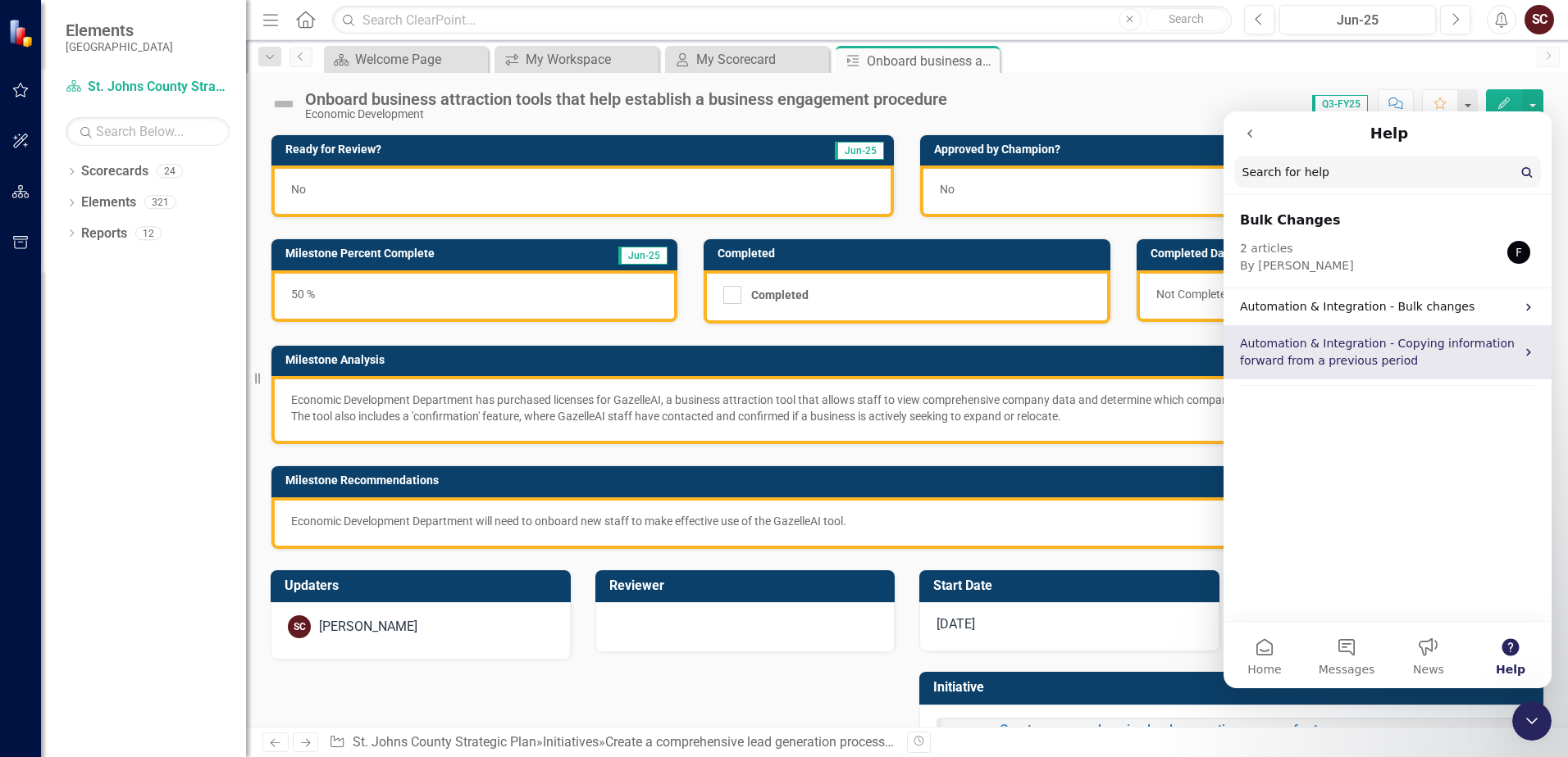
click at [1069, 339] on p "Automation & Integration - Copying information forward from a previous period" at bounding box center [1378, 352] width 275 height 34
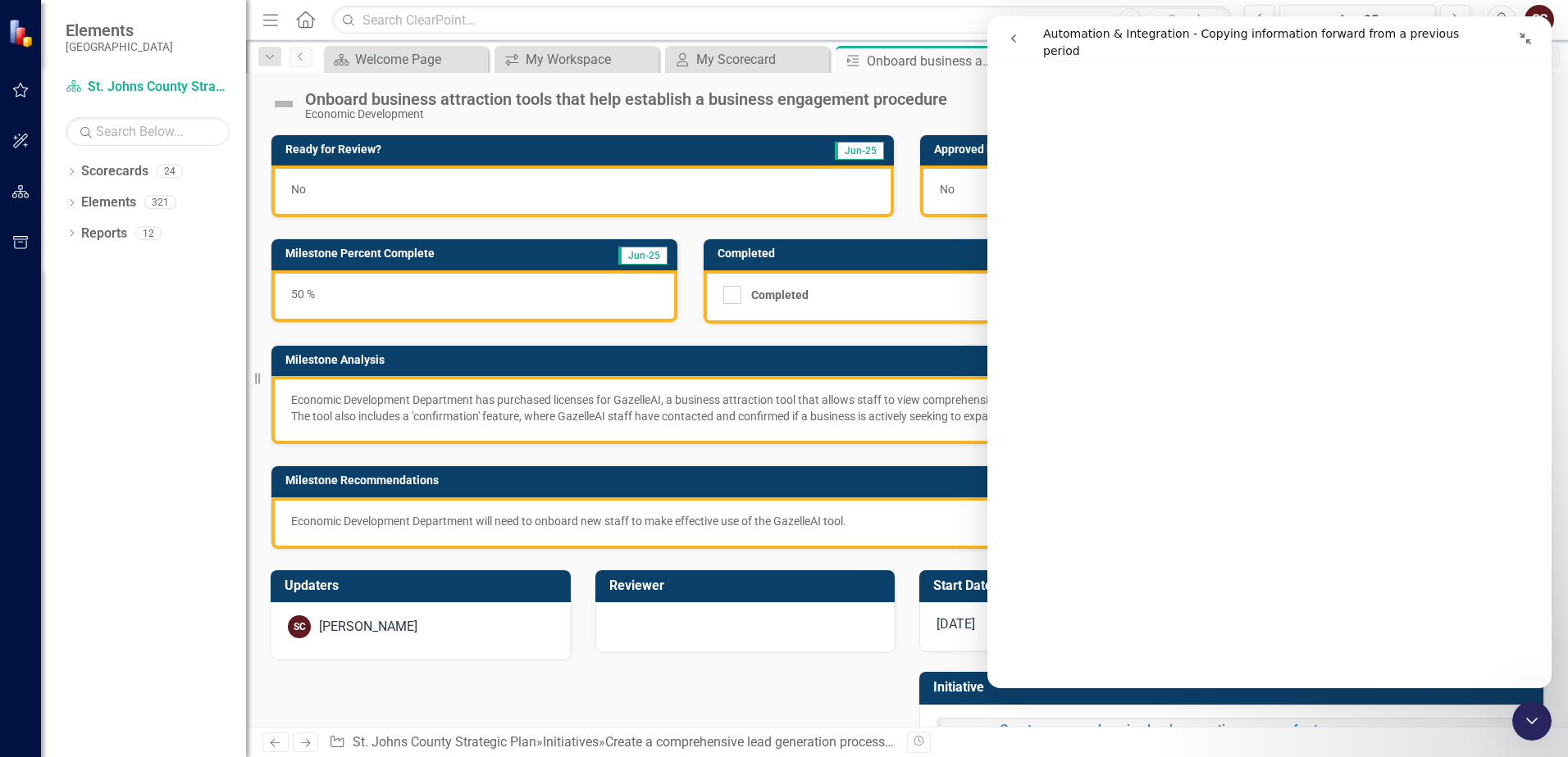
scroll to position [328, 0]
click at [72, 169] on icon "Dropdown" at bounding box center [72, 174] width 11 height 9
click at [77, 197] on icon "Dropdown" at bounding box center [79, 202] width 12 height 10
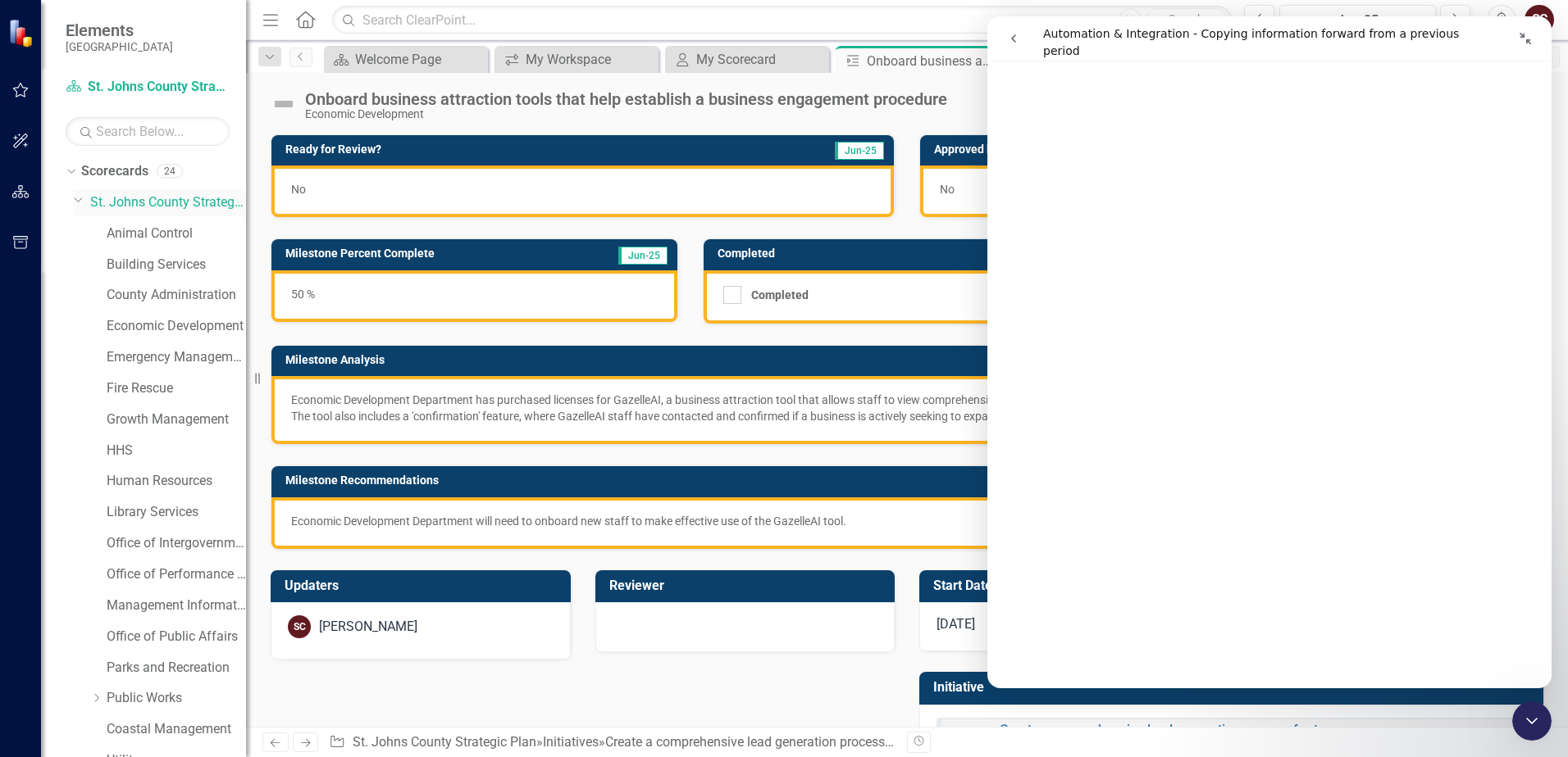
click at [77, 197] on icon "Dropdown" at bounding box center [78, 199] width 10 height 12
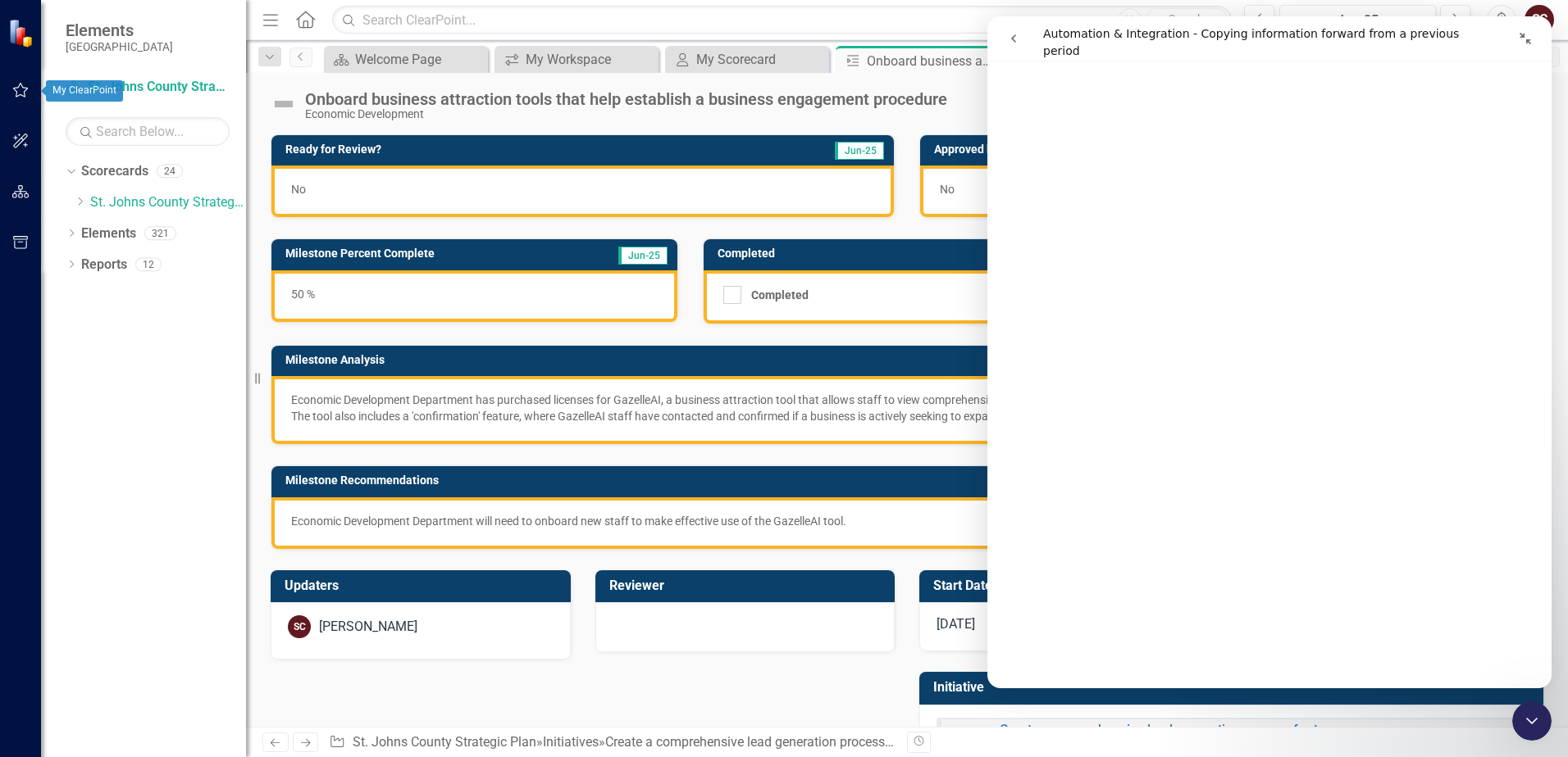
click at [16, 91] on icon "button" at bounding box center [20, 90] width 16 height 15
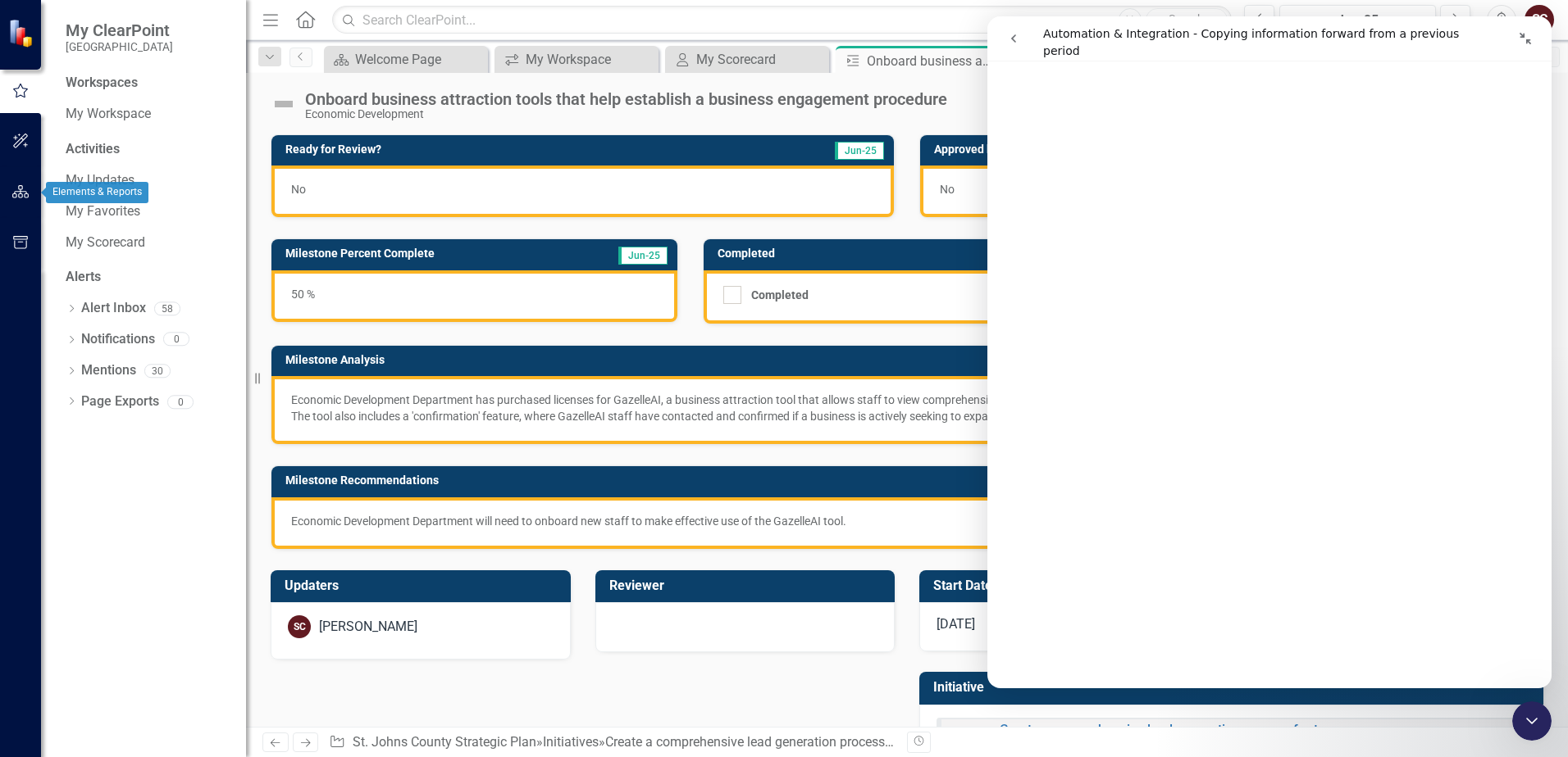
click at [15, 187] on icon "button" at bounding box center [20, 192] width 18 height 13
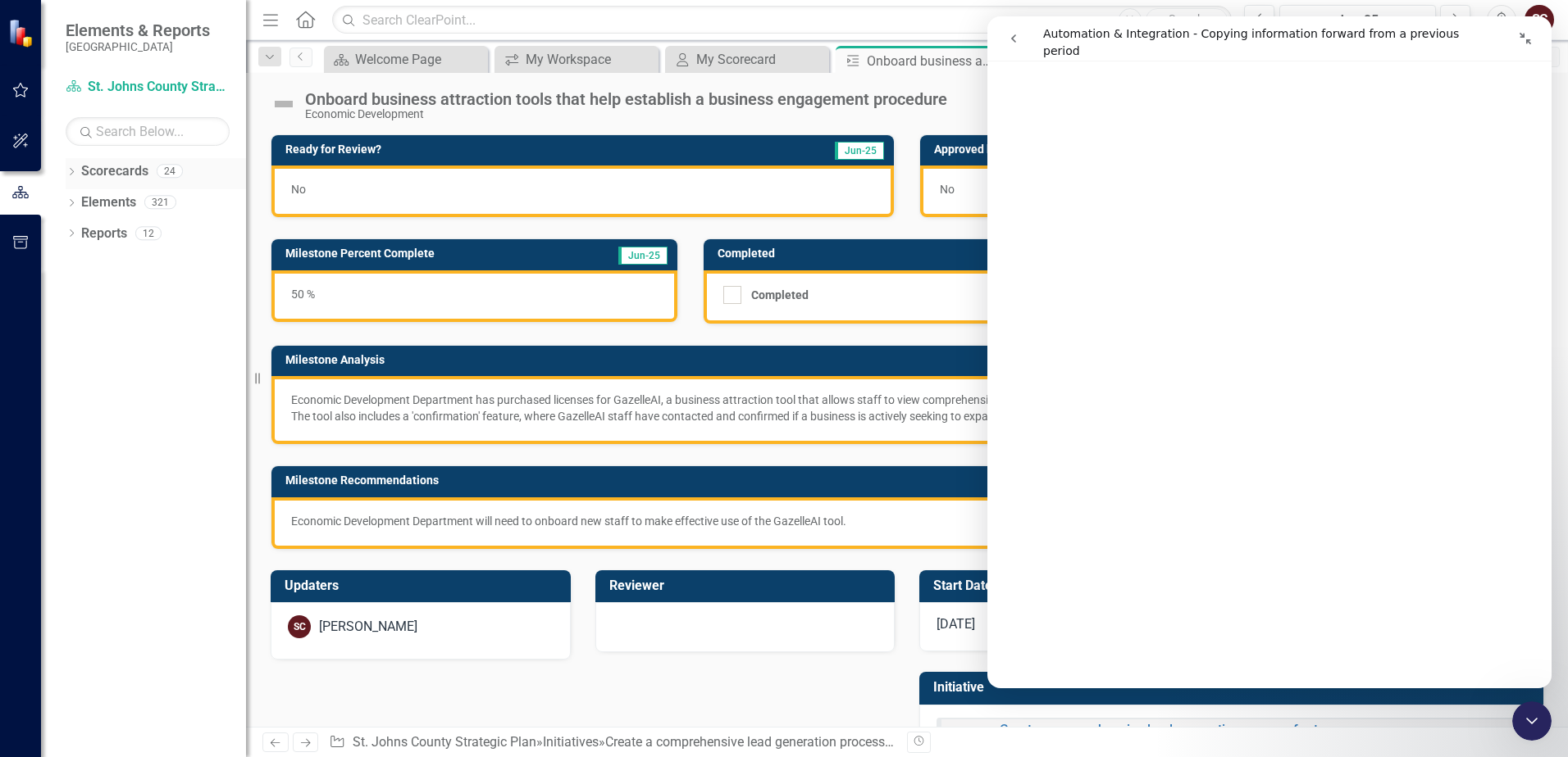
click at [72, 167] on div "Dropdown" at bounding box center [72, 173] width 11 height 14
click at [99, 167] on link "Scorecards" at bounding box center [114, 172] width 67 height 19
click at [77, 204] on icon "Dropdown" at bounding box center [79, 202] width 12 height 10
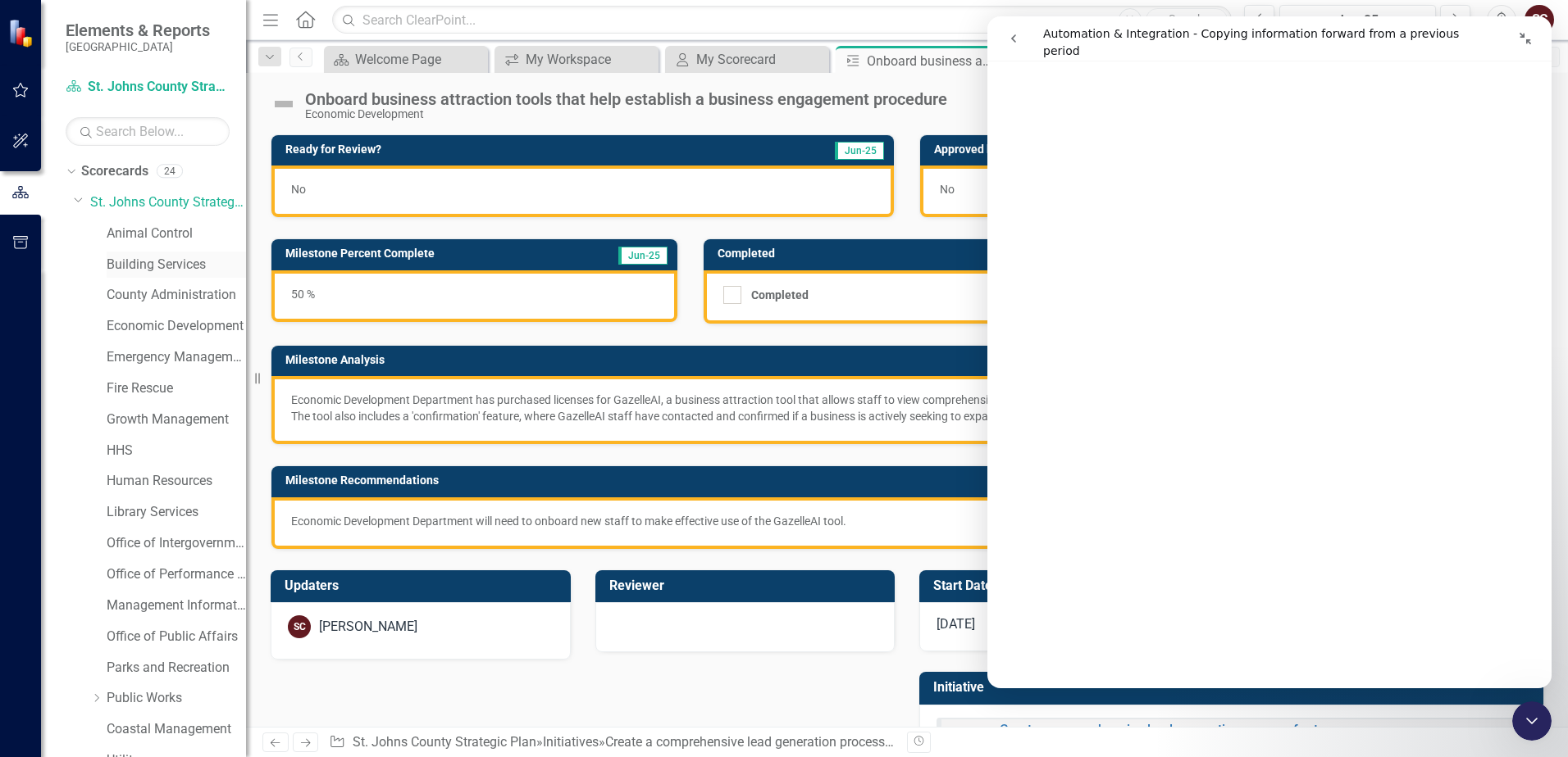
scroll to position [84, 0]
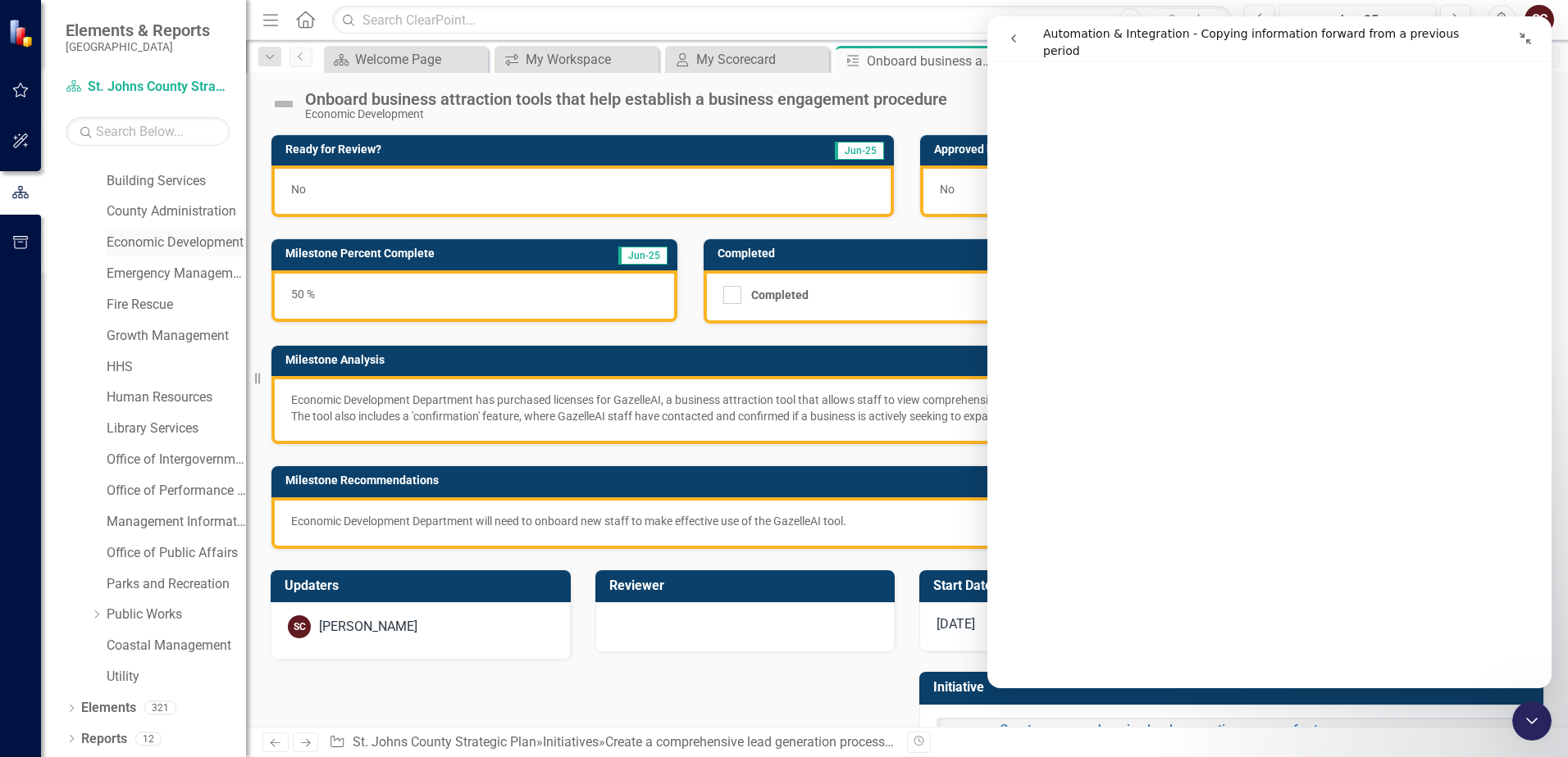
click at [143, 246] on link "Economic Development" at bounding box center [177, 243] width 140 height 19
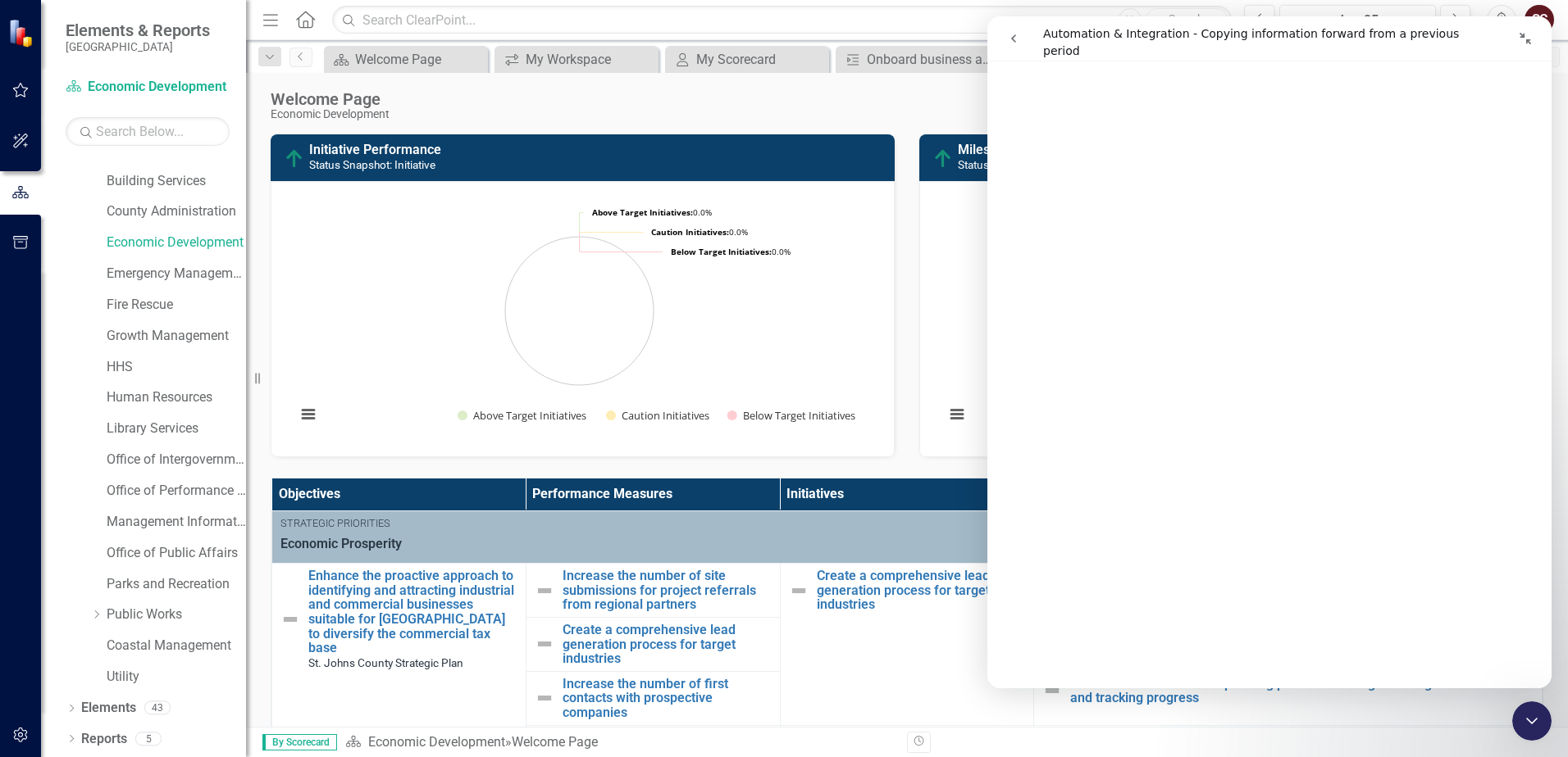
click at [31, 199] on button "button" at bounding box center [20, 193] width 41 height 27
click at [24, 197] on icon "button" at bounding box center [20, 193] width 18 height 15
click at [256, 383] on icon at bounding box center [257, 378] width 5 height 11
drag, startPoint x: 256, startPoint y: 383, endPoint x: 223, endPoint y: 381, distance: 33.1
click at [223, 381] on div "Elements & Reports [GEOGRAPHIC_DATA] Scorecard Economic Development Search Drop…" at bounding box center [123, 378] width 246 height 757
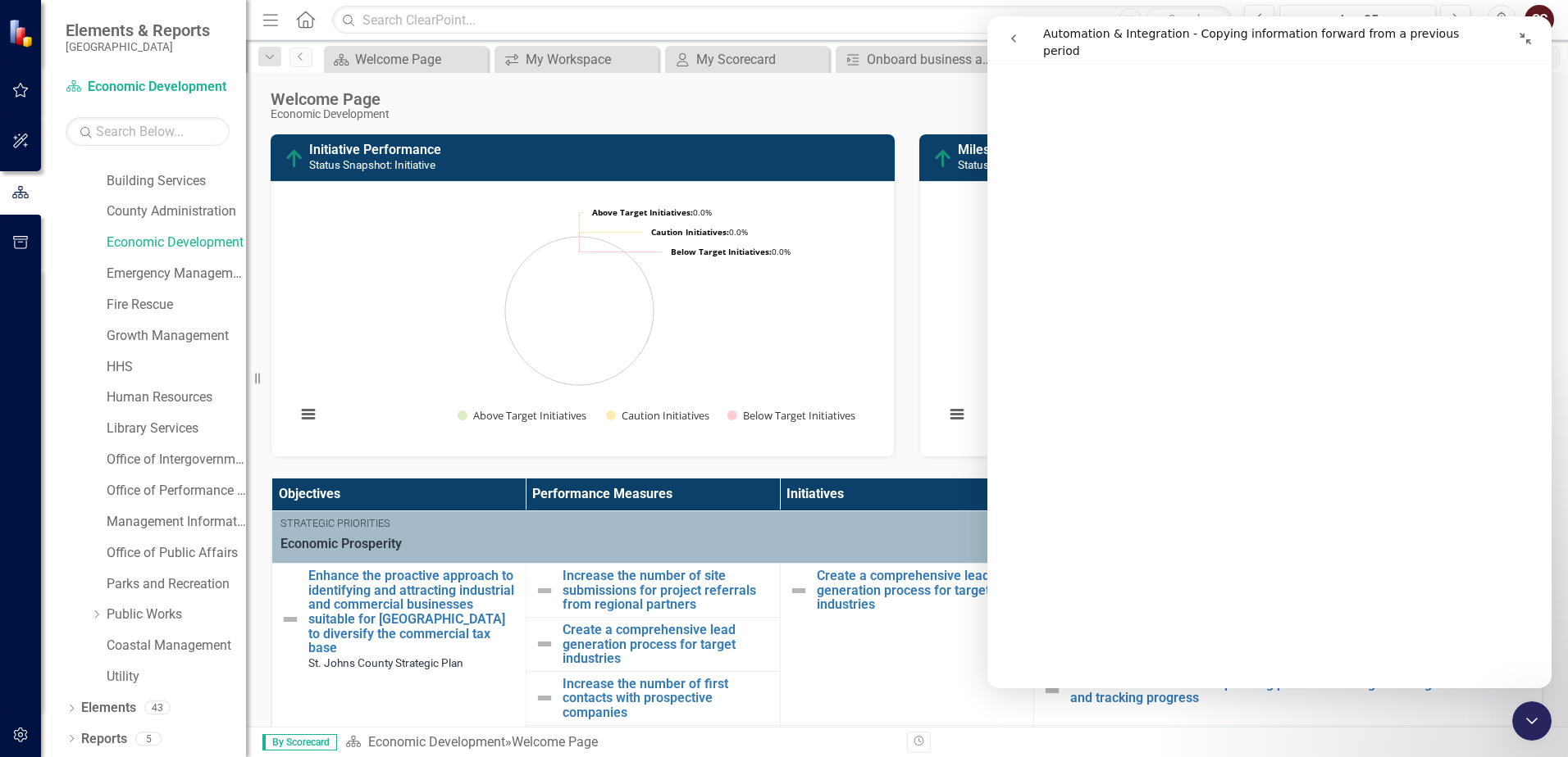
click at [491, 107] on div "Score: N/A Jun-25 Completed Comment Favorite PDF" at bounding box center [970, 103] width 1146 height 28
click at [536, 117] on div "Welcome Page Economic Development Score: N/A Jun-25 Completed Comment Favorite …" at bounding box center [906, 97] width 1322 height 49
click at [1069, 727] on div "Close Intercom Messenger" at bounding box center [1532, 721] width 39 height 39
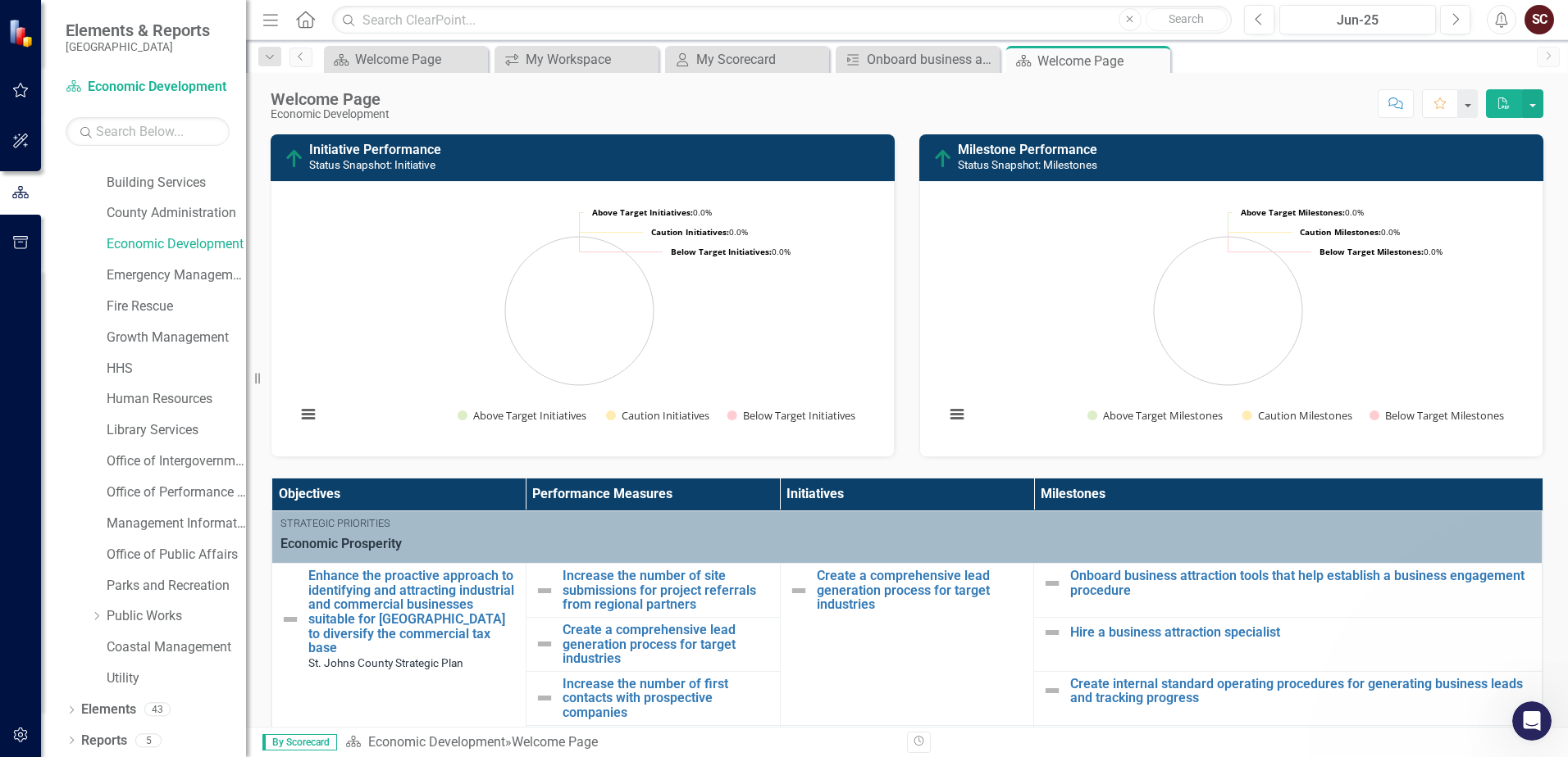
scroll to position [0, 0]
click at [1069, 727] on div "Open Intercom Messenger" at bounding box center [1532, 722] width 54 height 54
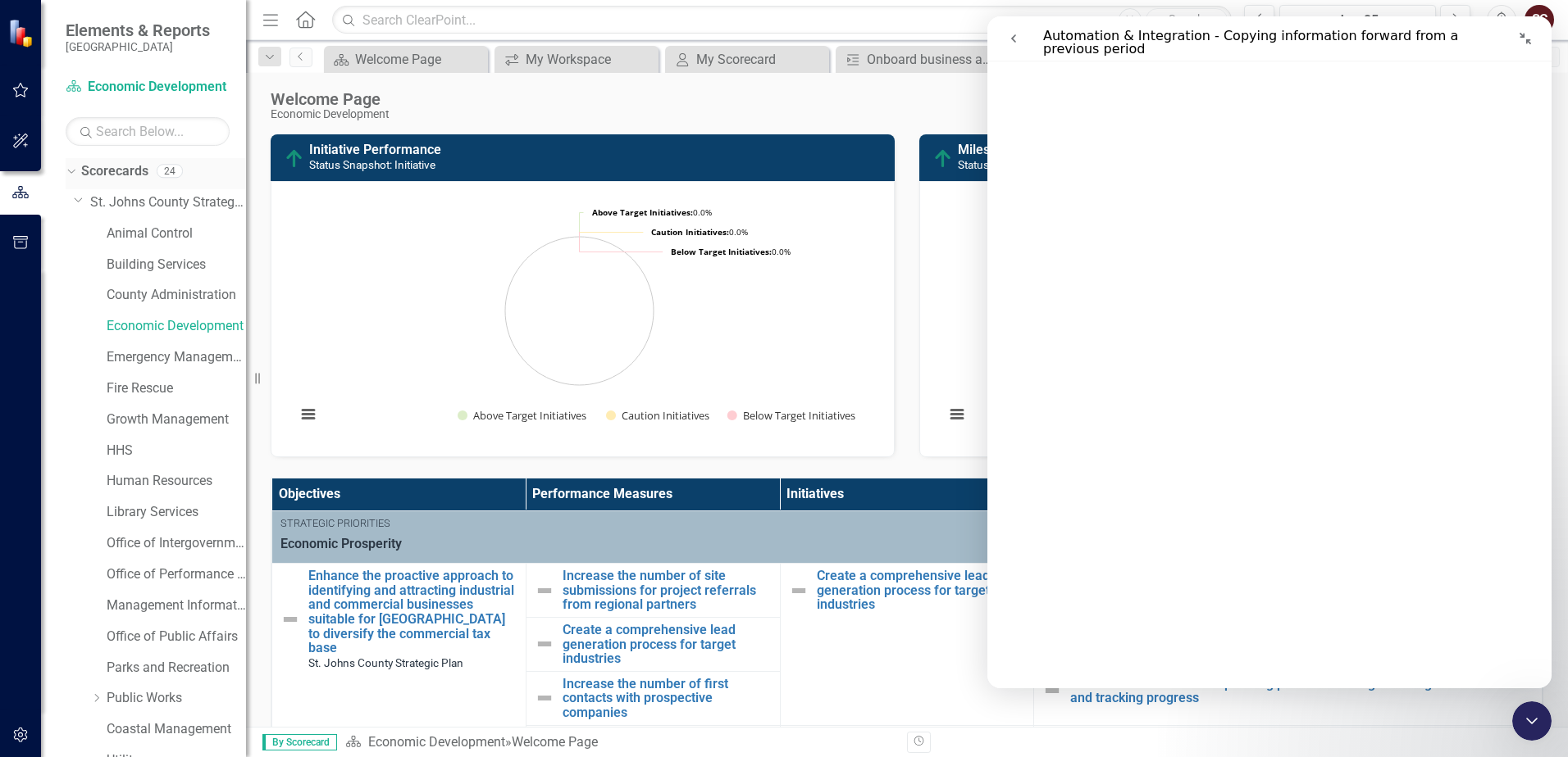
click at [69, 174] on icon "Dropdown" at bounding box center [70, 170] width 9 height 11
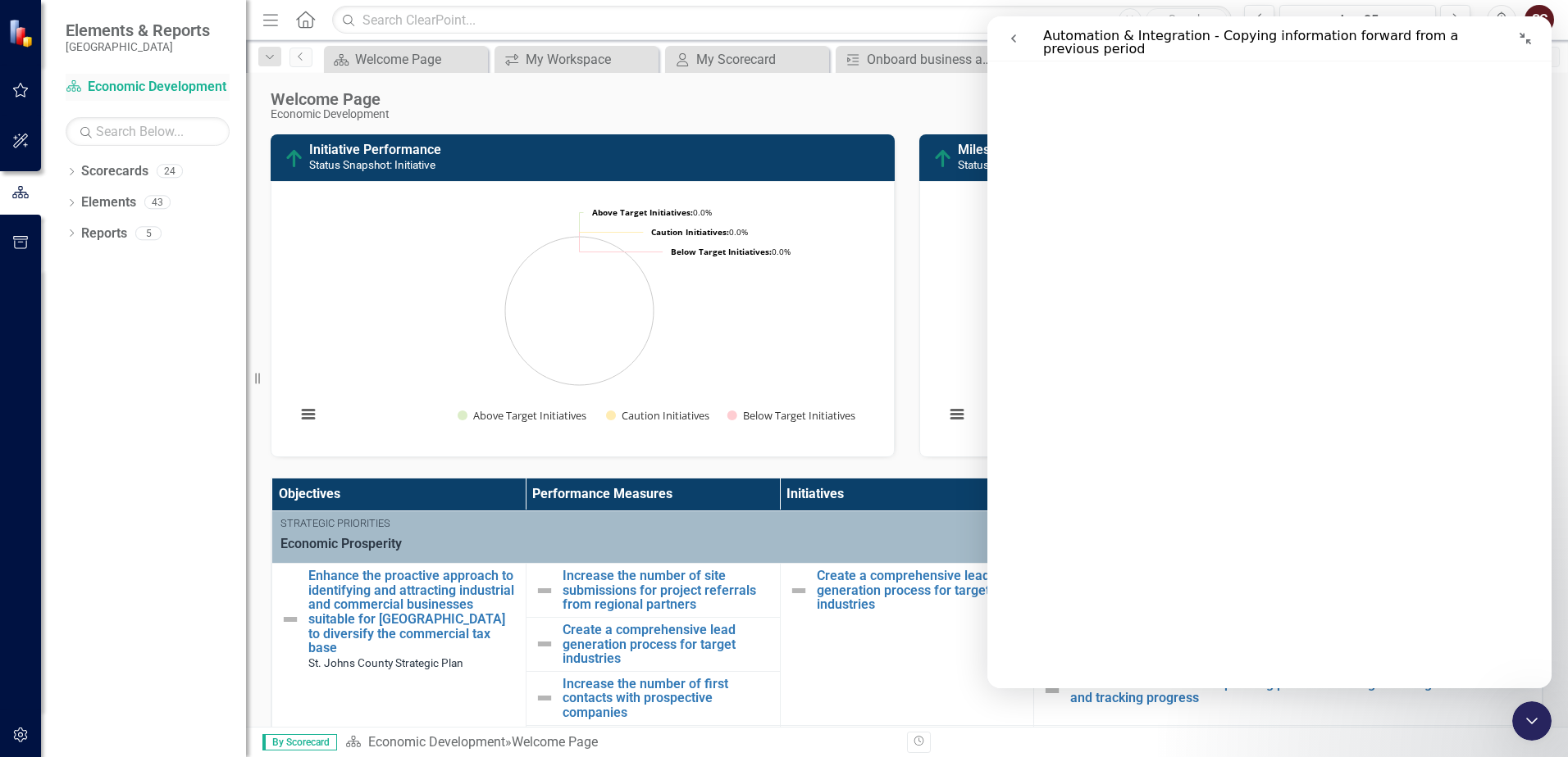
click at [117, 86] on link "Scorecard Economic Development" at bounding box center [148, 87] width 164 height 19
click at [576, 93] on div "Score: N/A Jun-25 Completed Comment Favorite PDF" at bounding box center [970, 103] width 1146 height 28
click at [885, 100] on div "Score: N/A Jun-25 Completed Comment Favorite PDF" at bounding box center [970, 103] width 1146 height 28
click at [1069, 725] on icon "Close Intercom Messenger" at bounding box center [1532, 721] width 20 height 20
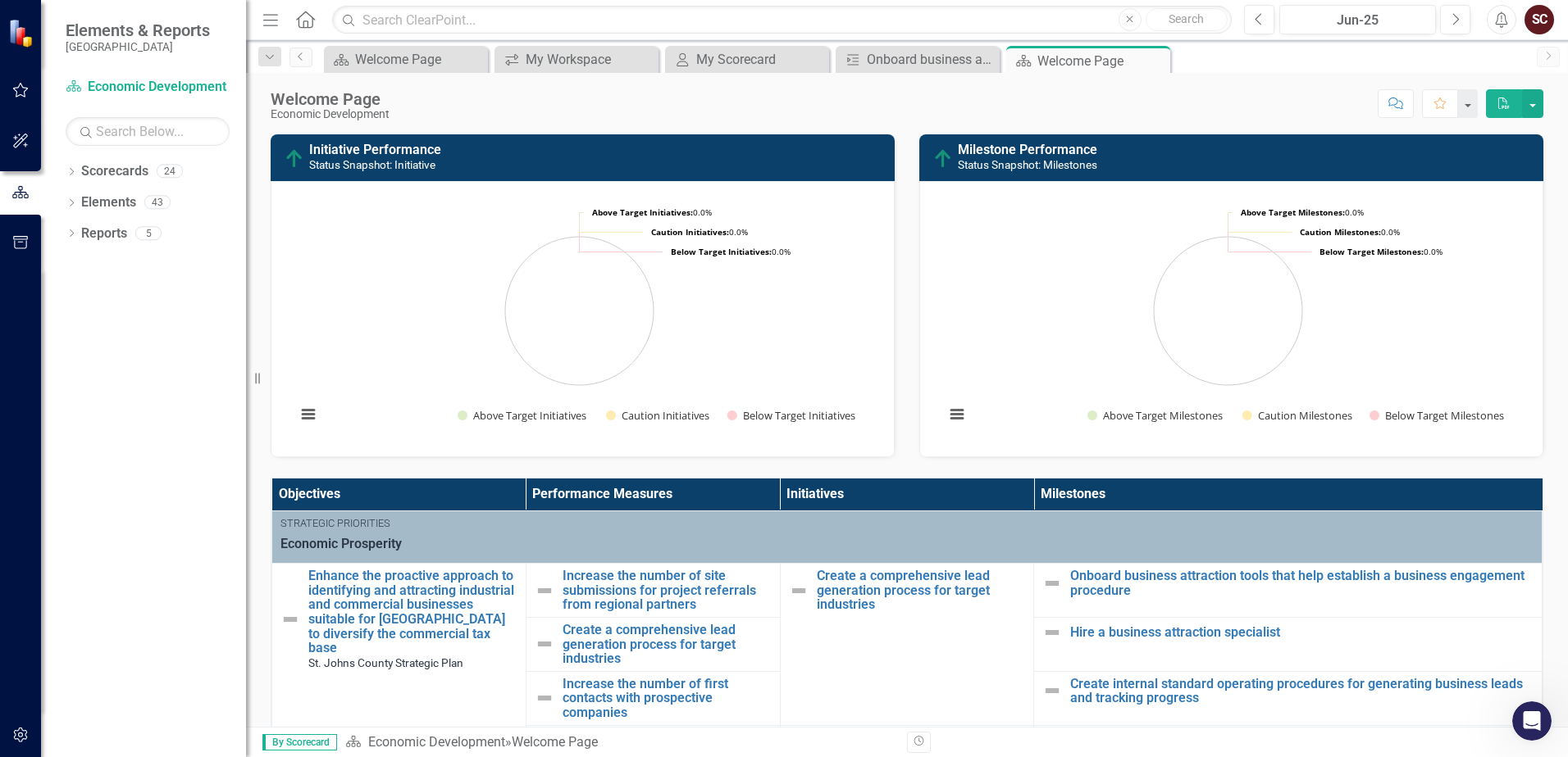
click at [900, 109] on div "Score: N/A Jun-25 Completed Comment Favorite PDF" at bounding box center [970, 103] width 1146 height 28
click at [24, 93] on icon "button" at bounding box center [20, 90] width 18 height 13
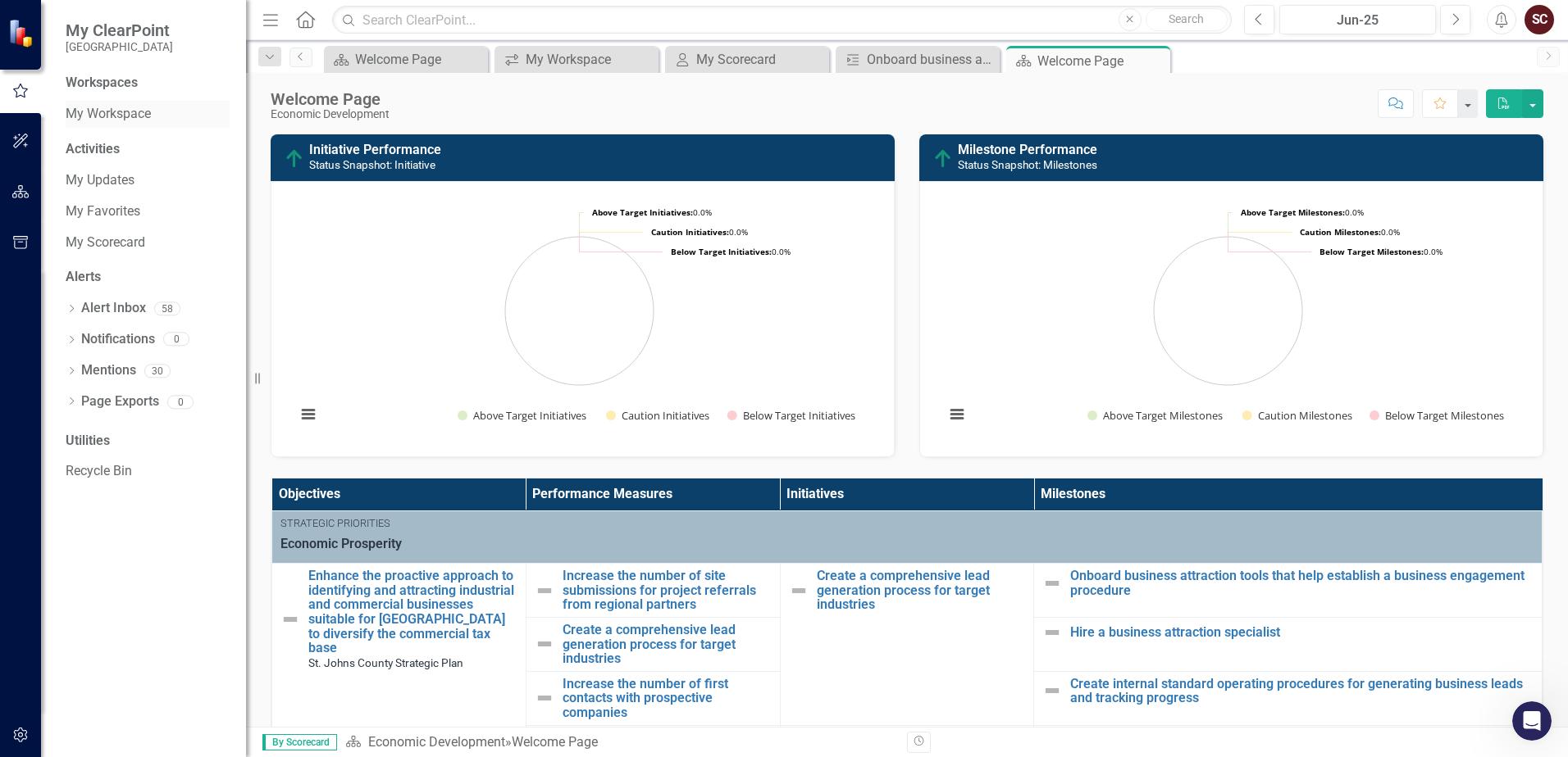
click at [111, 110] on link "My Workspace" at bounding box center [148, 114] width 164 height 19
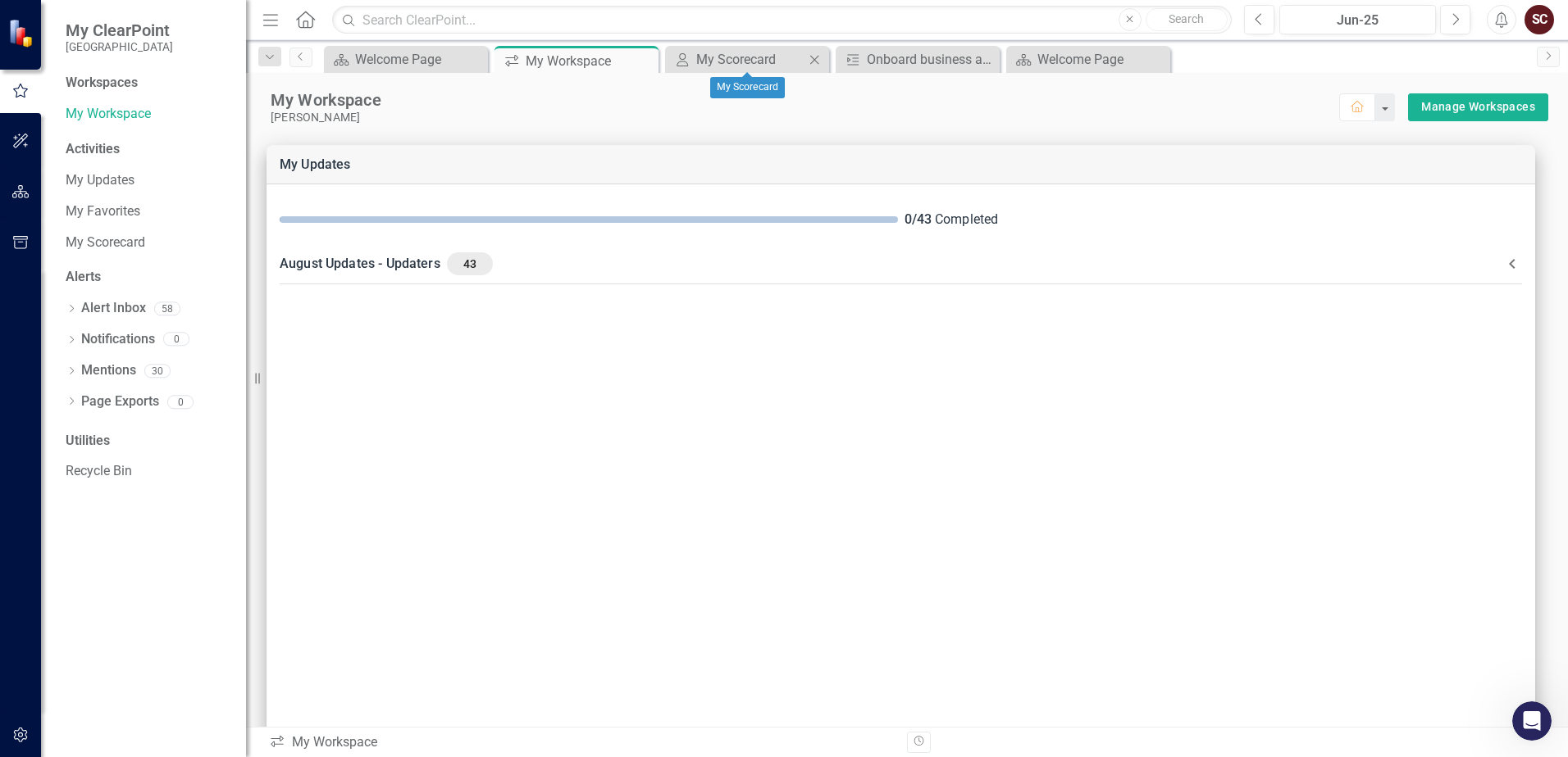
click at [818, 61] on icon "Close" at bounding box center [814, 60] width 17 height 13
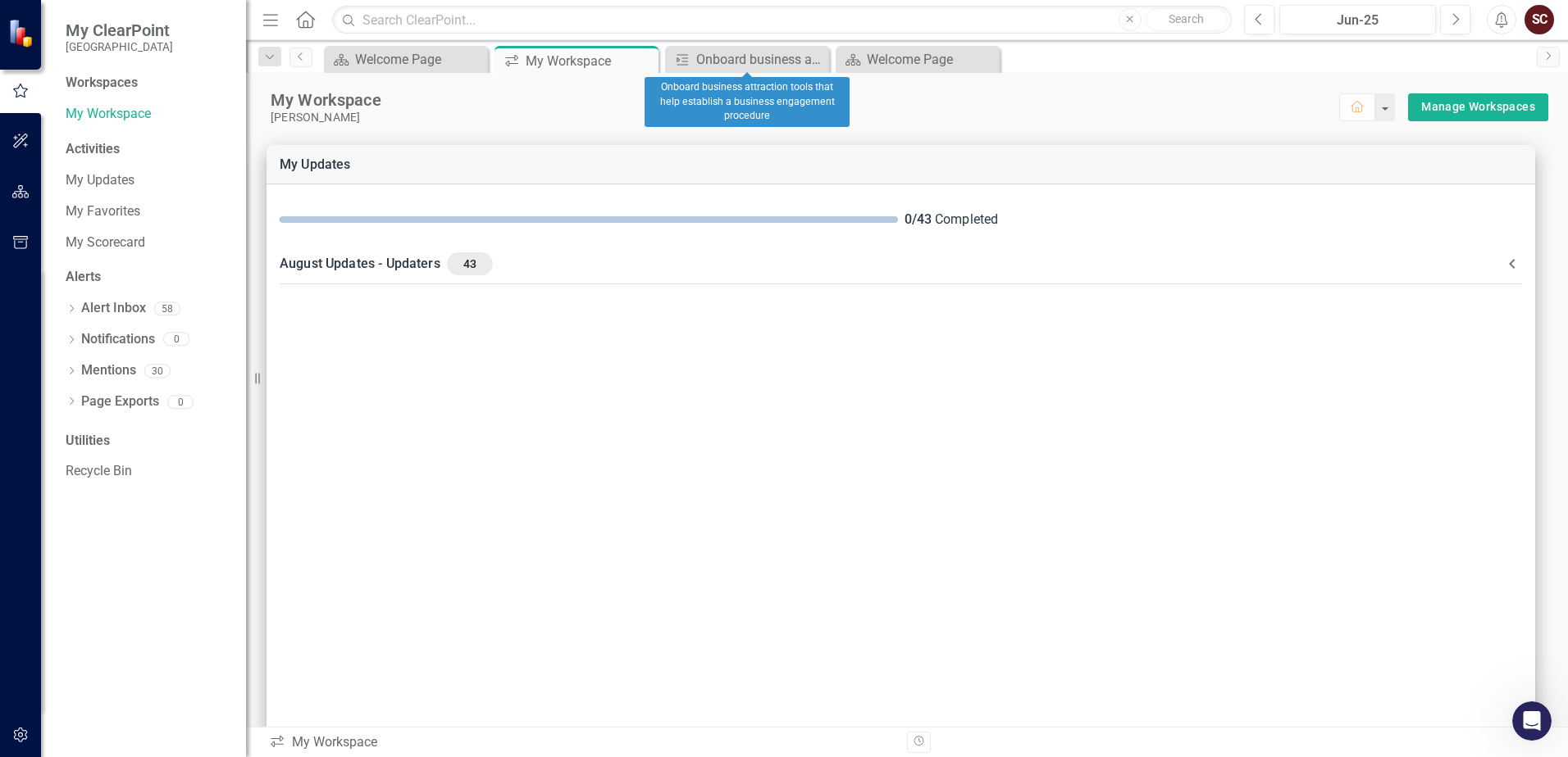
click at [0, 0] on icon "Close" at bounding box center [0, 0] width 0 height 0
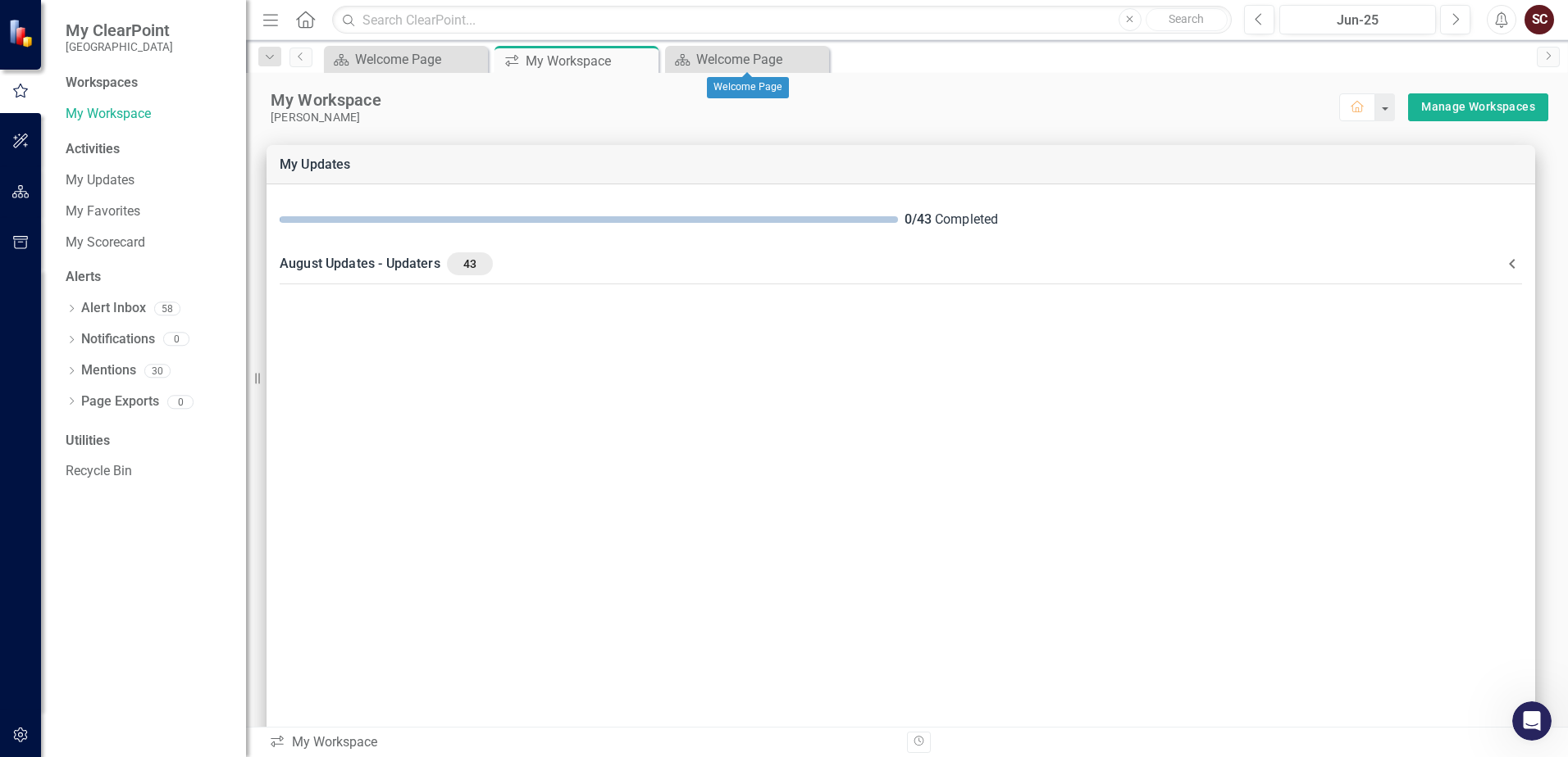
click at [0, 0] on icon "Close" at bounding box center [0, 0] width 0 height 0
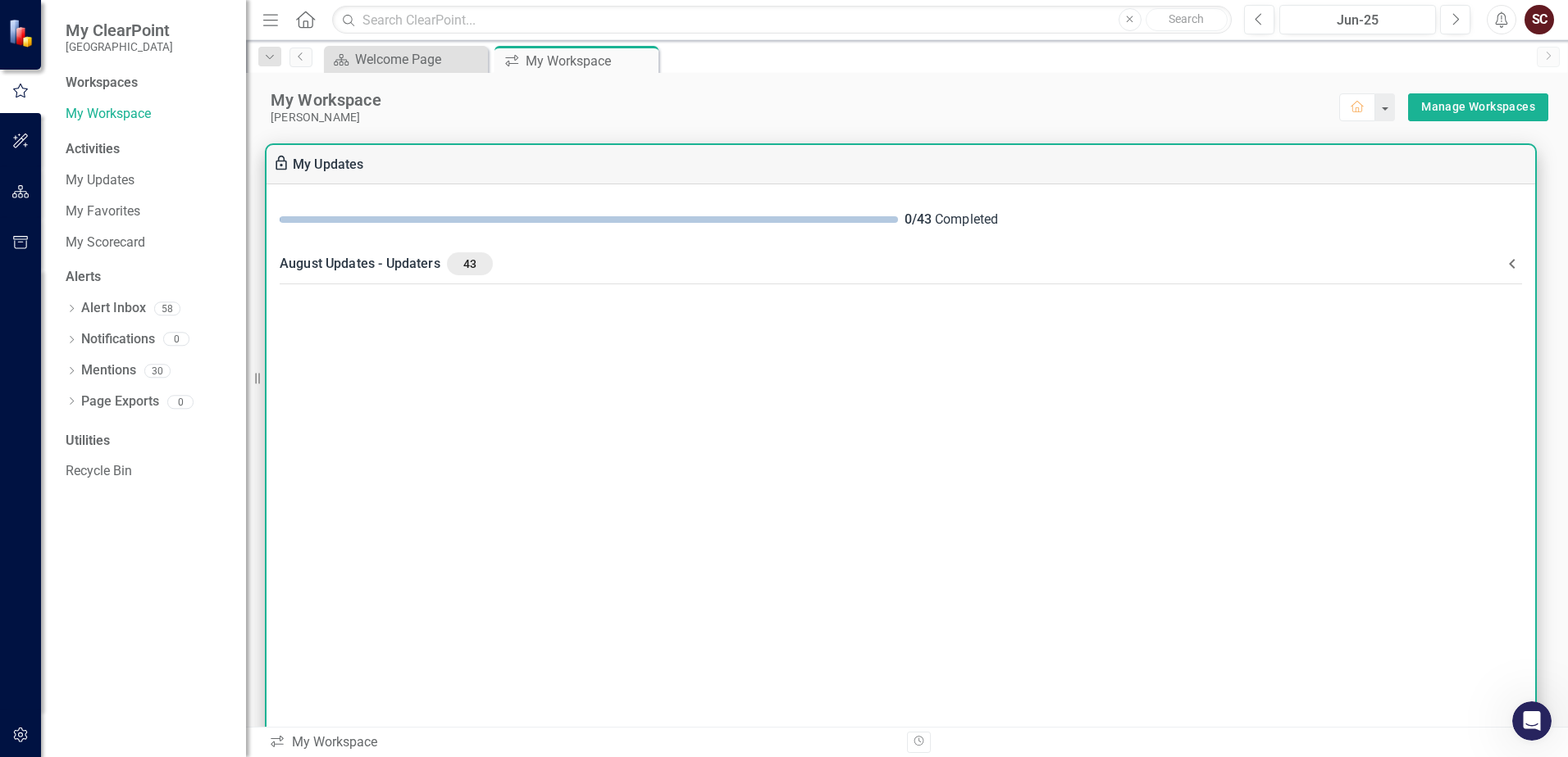
click at [666, 253] on div "August Updates - Updaters 43" at bounding box center [891, 263] width 1223 height 23
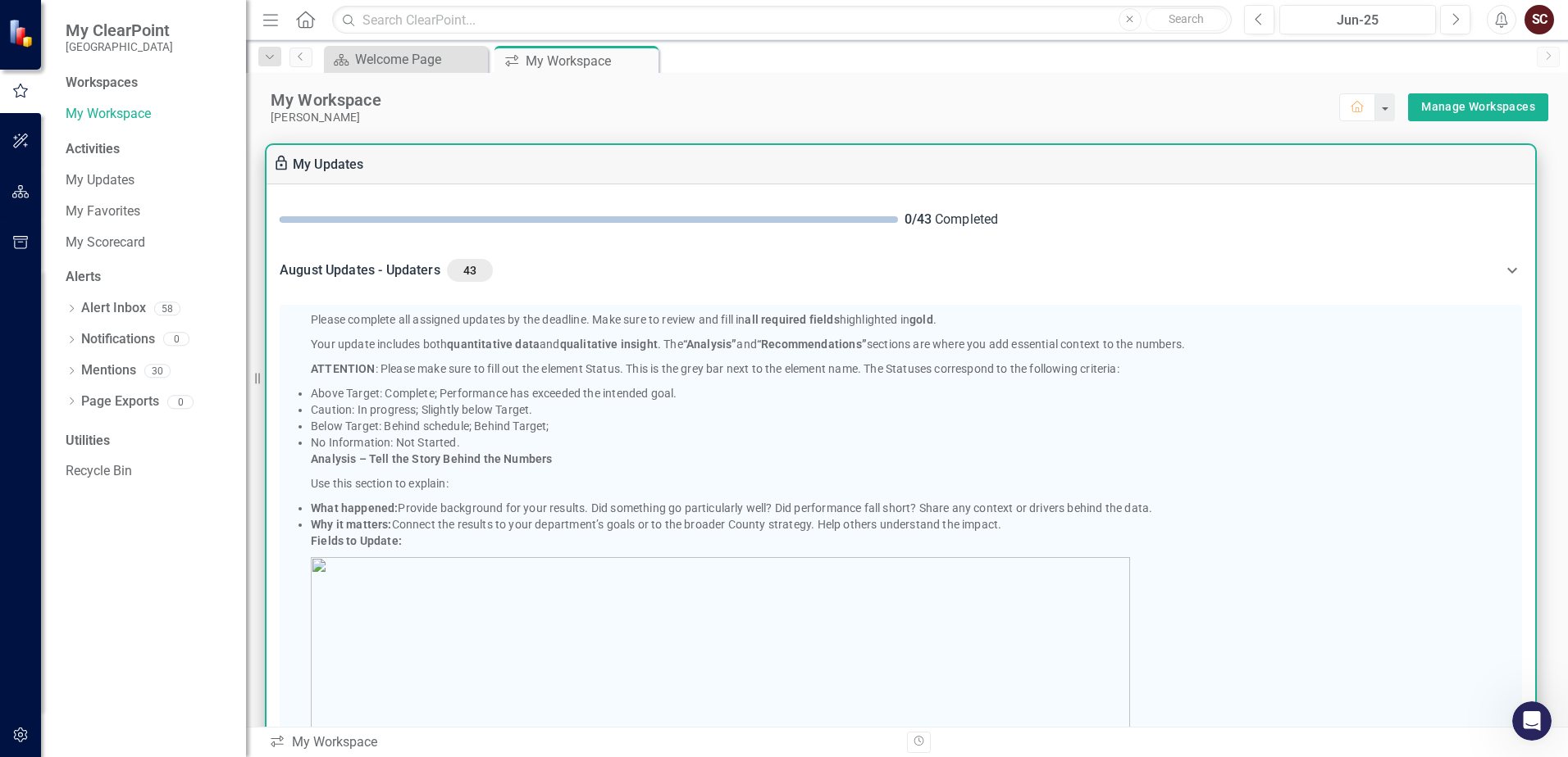
click at [663, 231] on div "0 / 43 Completed" at bounding box center [901, 219] width 1269 height 45
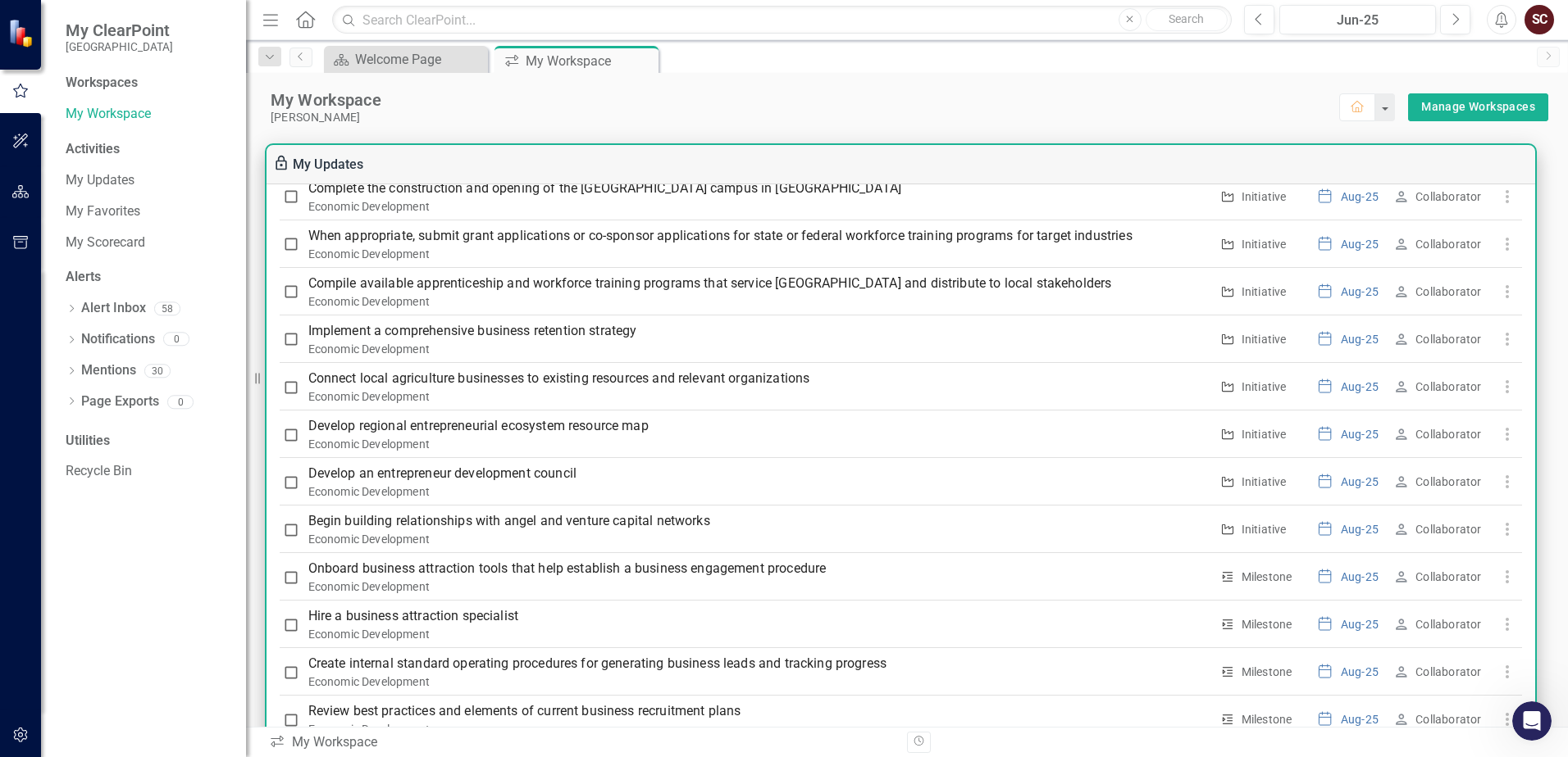
scroll to position [1066, 0]
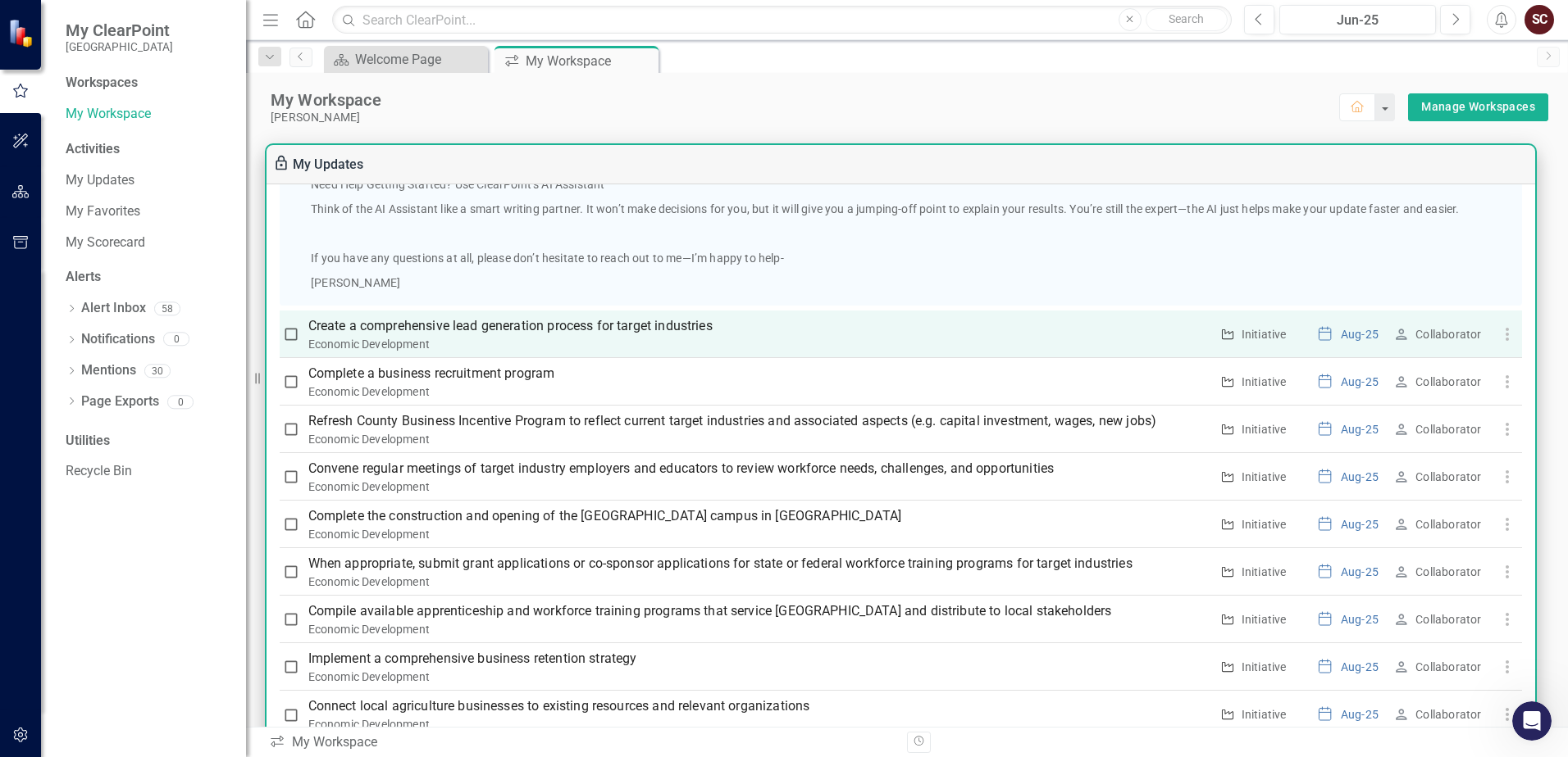
click at [550, 331] on p "Create a comprehensive lead generation process for target industries" at bounding box center [758, 325] width 902 height 20
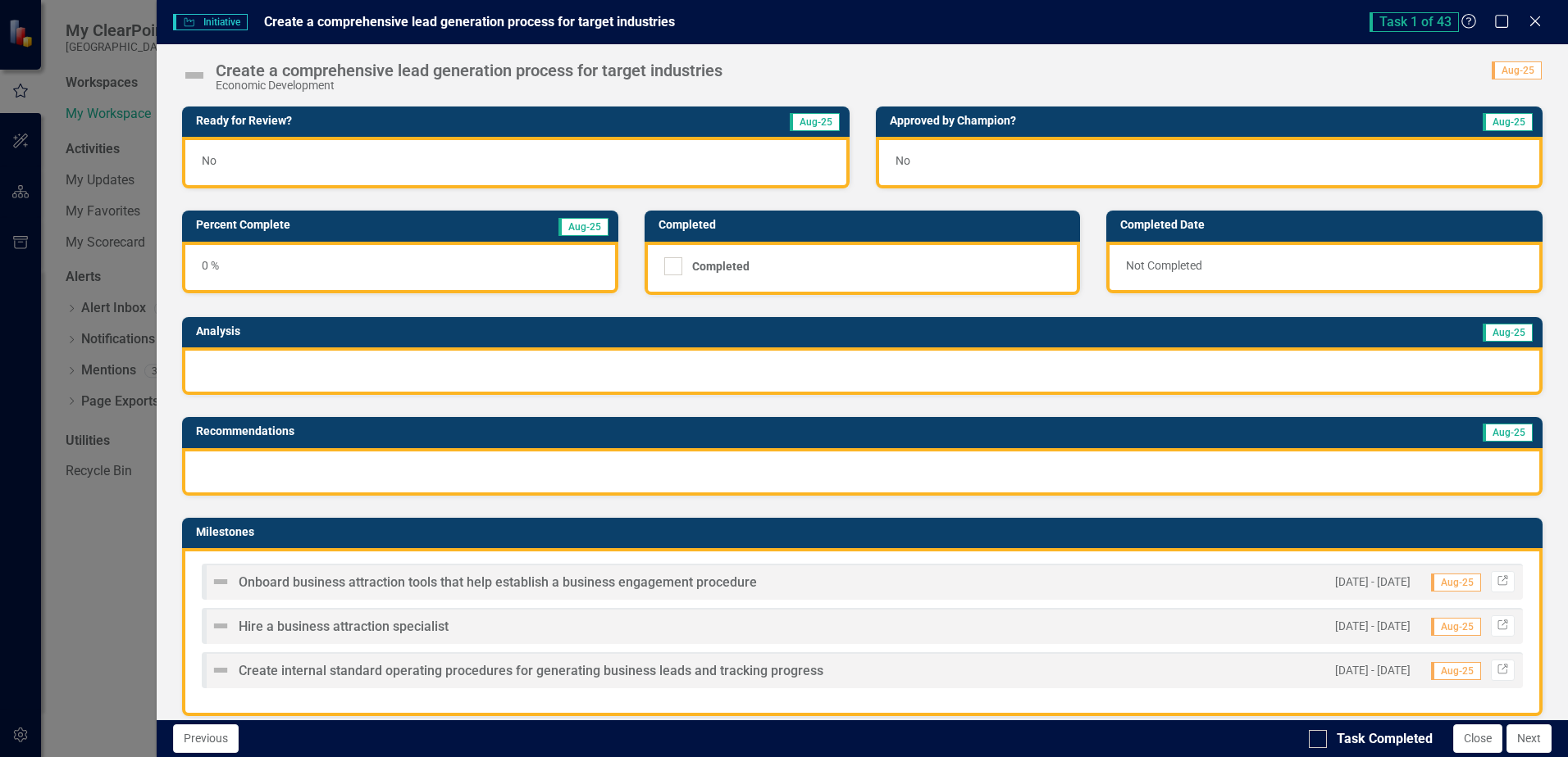
click at [272, 366] on div at bounding box center [863, 371] width 1360 height 47
click at [317, 369] on div at bounding box center [863, 371] width 1360 height 47
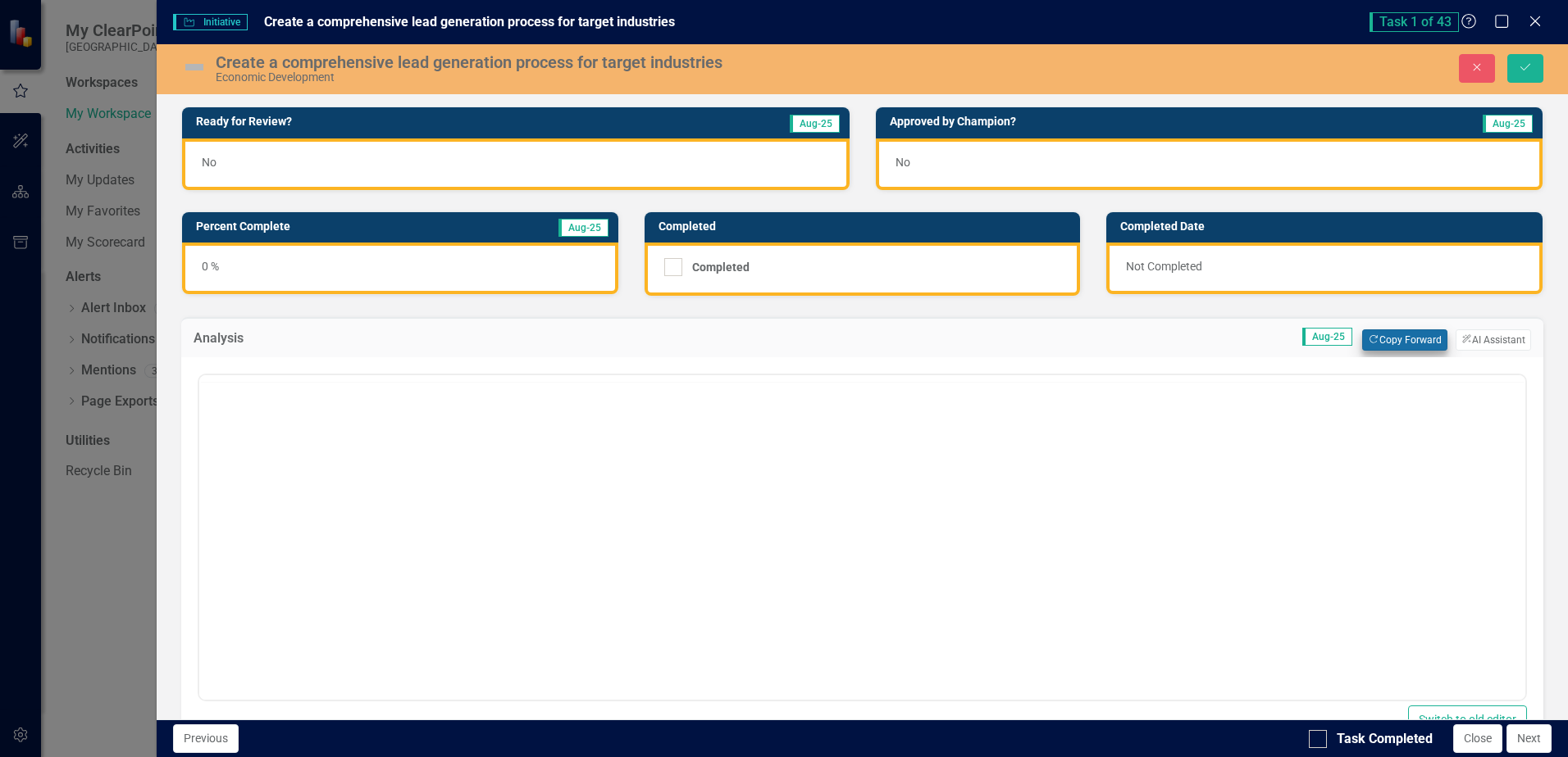
scroll to position [0, 0]
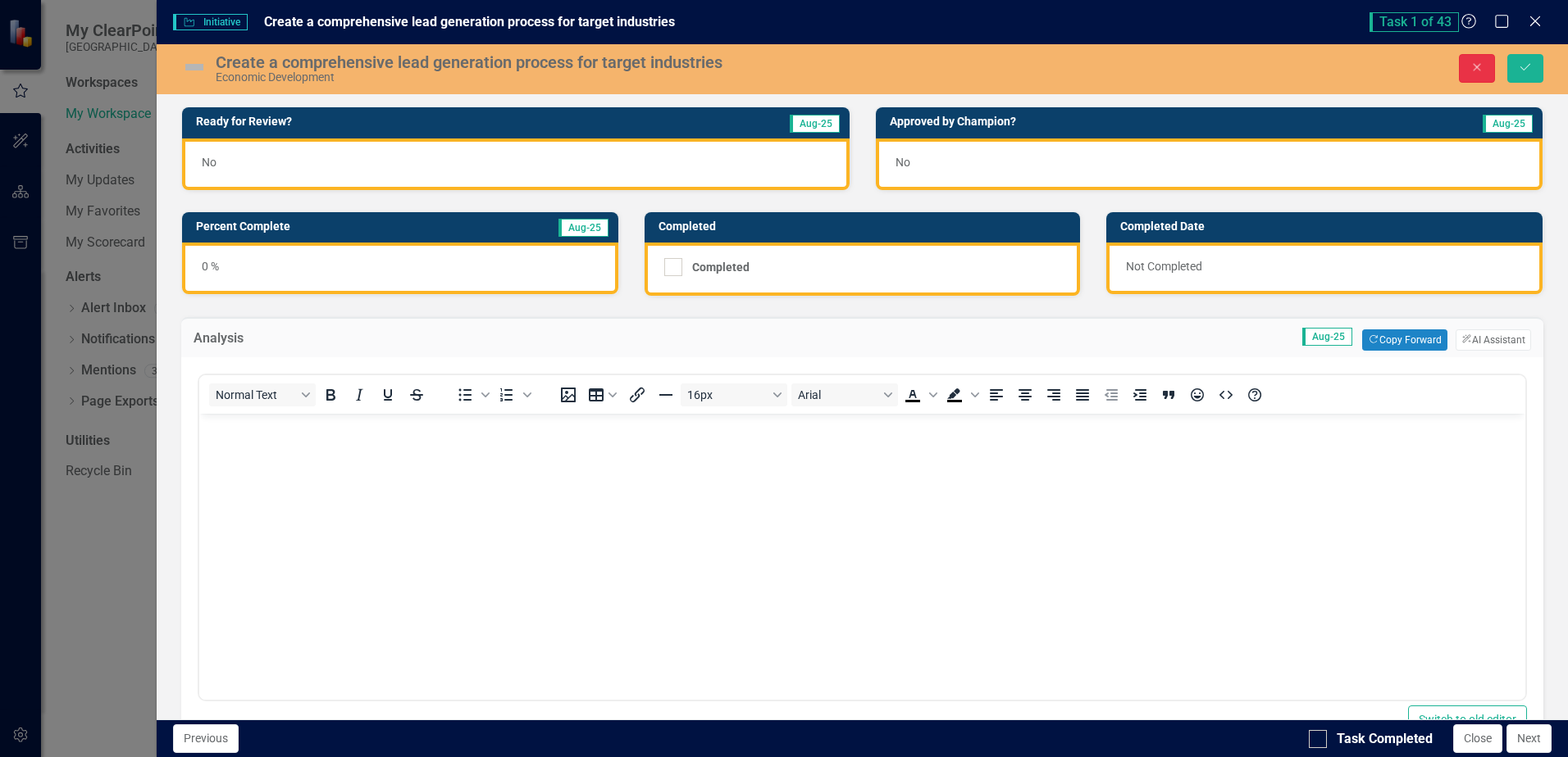
click at [1069, 73] on button "Close" at bounding box center [1477, 68] width 36 height 29
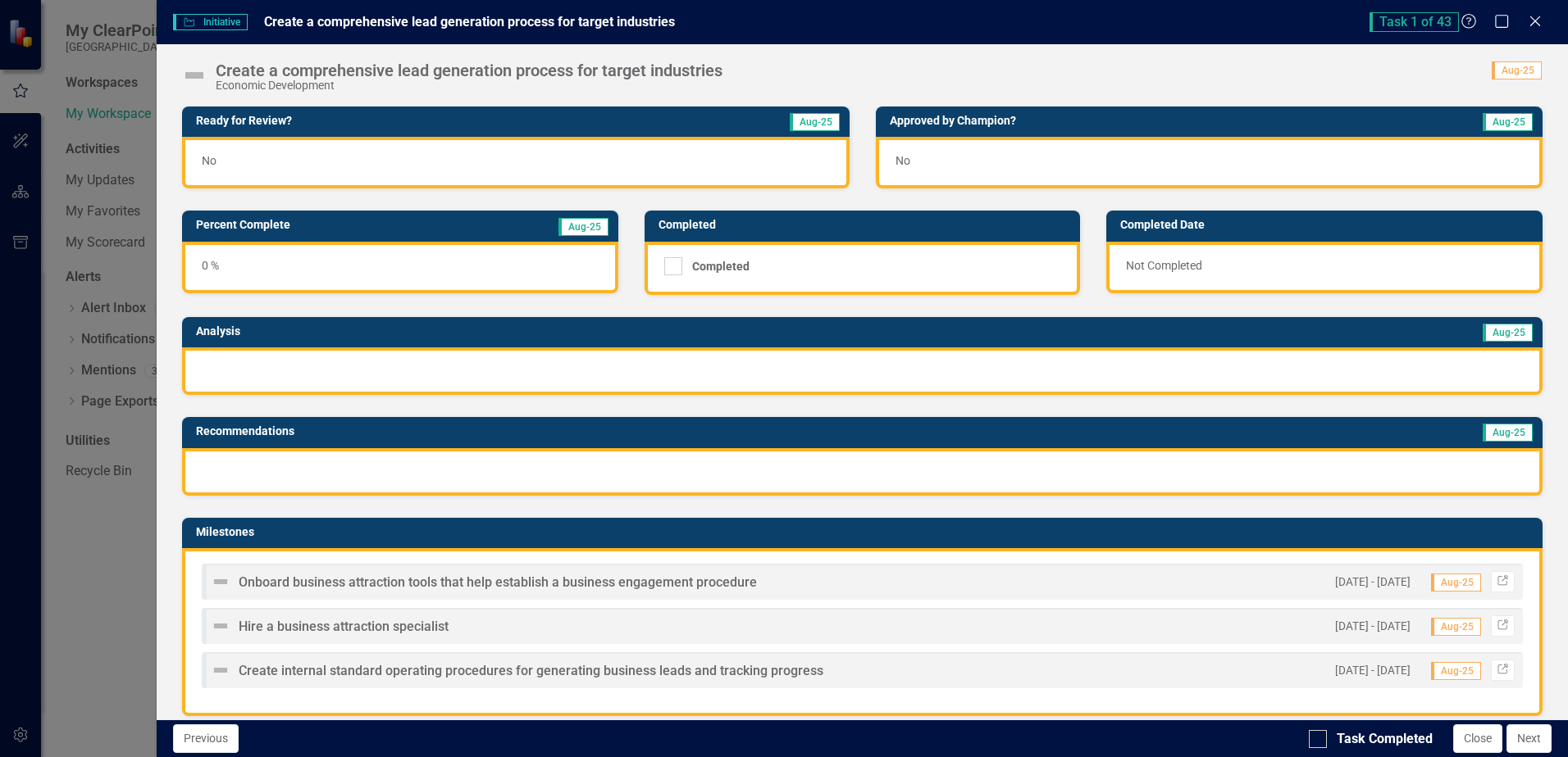
click at [393, 272] on div "0 %" at bounding box center [400, 268] width 436 height 52
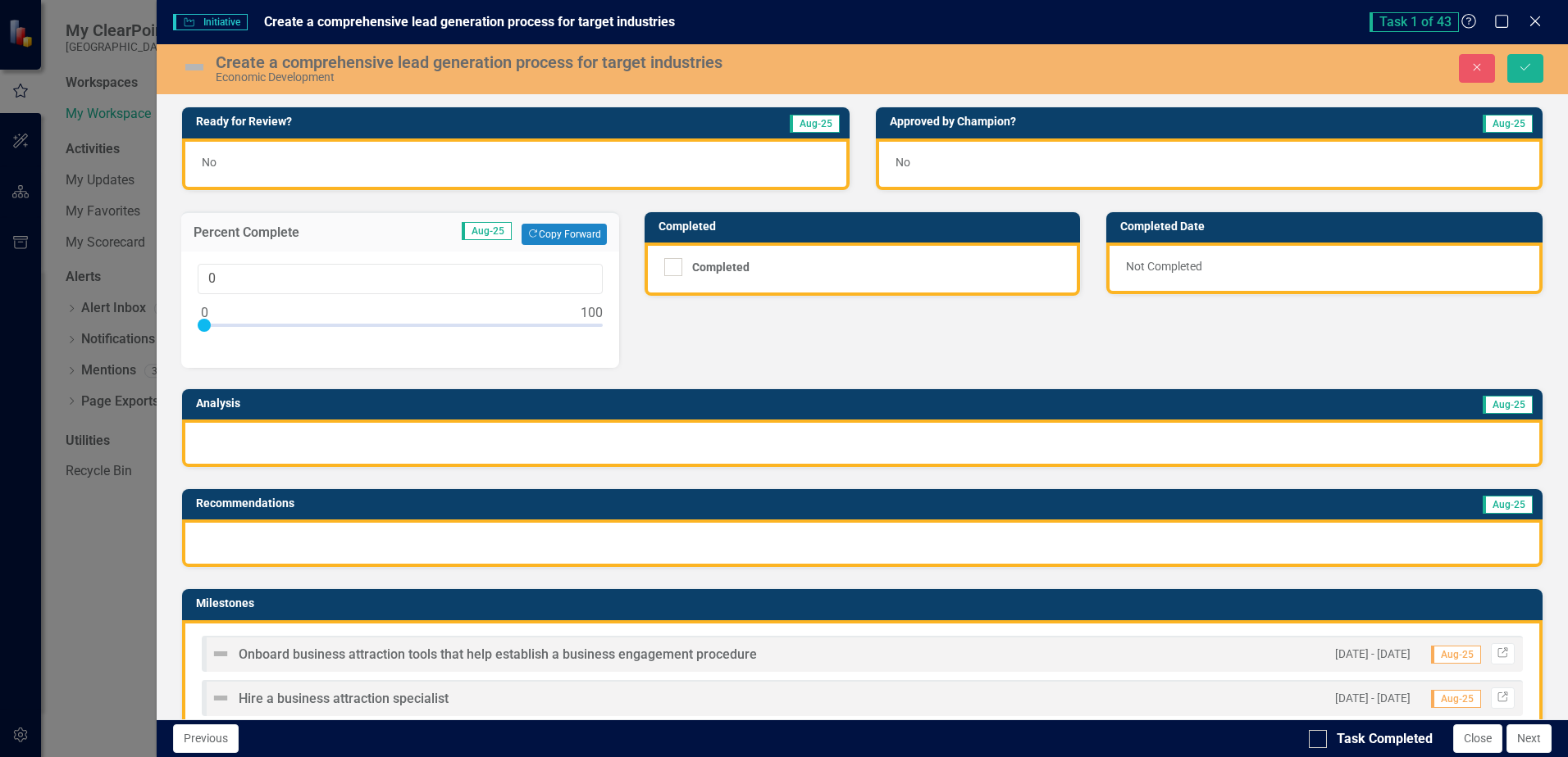
drag, startPoint x: 549, startPoint y: 239, endPoint x: 1165, endPoint y: 324, distance: 621.8
click at [1069, 324] on div "Ready for Review? Aug-25 No Approved by Champion? Aug-25 No Percent Complete Au…" at bounding box center [863, 493] width 1387 height 813
click at [1069, 70] on button "Close" at bounding box center [1477, 68] width 36 height 29
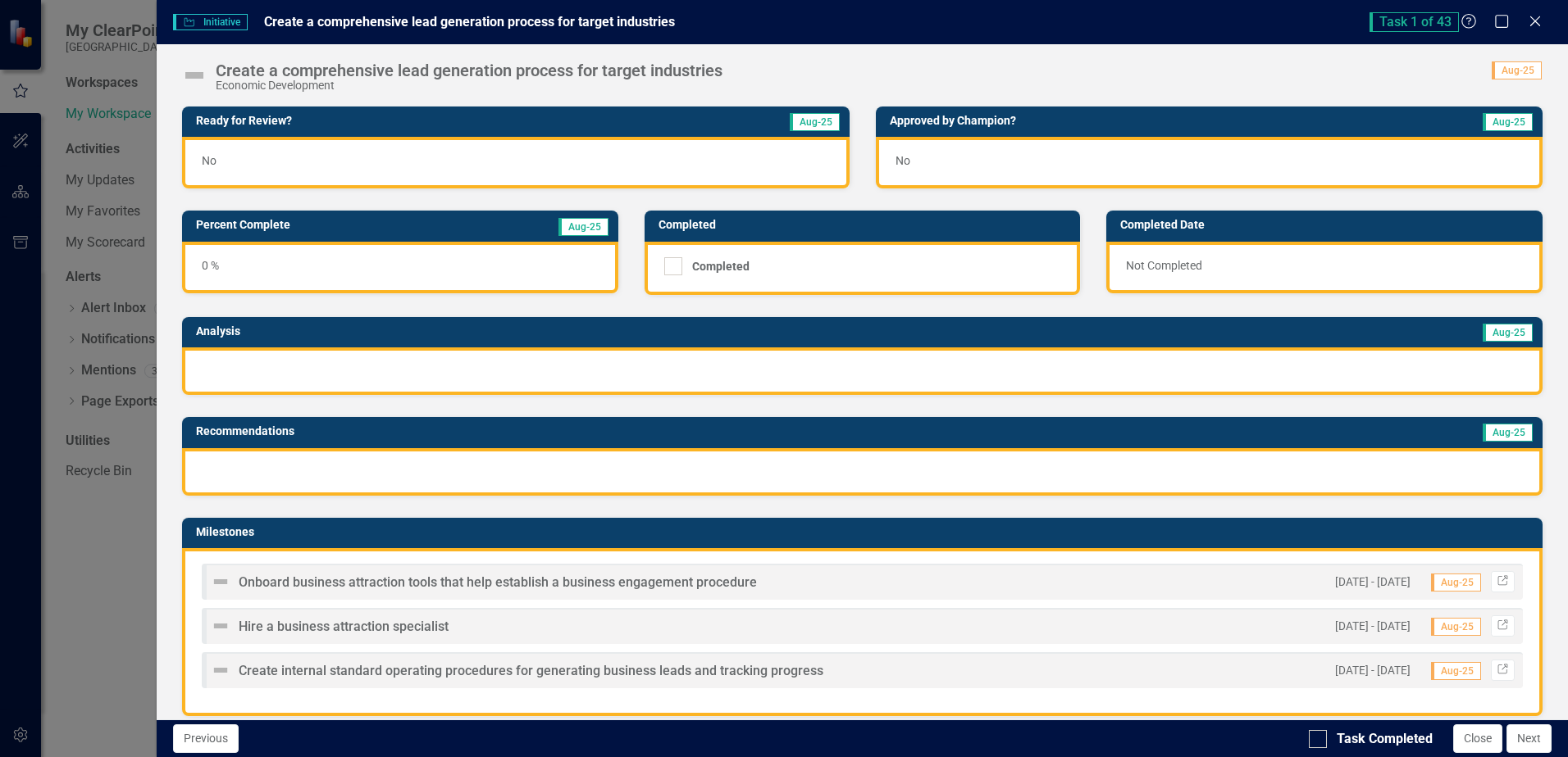
click at [120, 139] on div "Initiative Initiative Create a comprehensive lead generation process for target…" at bounding box center [784, 378] width 1568 height 757
click at [1069, 25] on icon "Maximize" at bounding box center [1502, 20] width 20 height 16
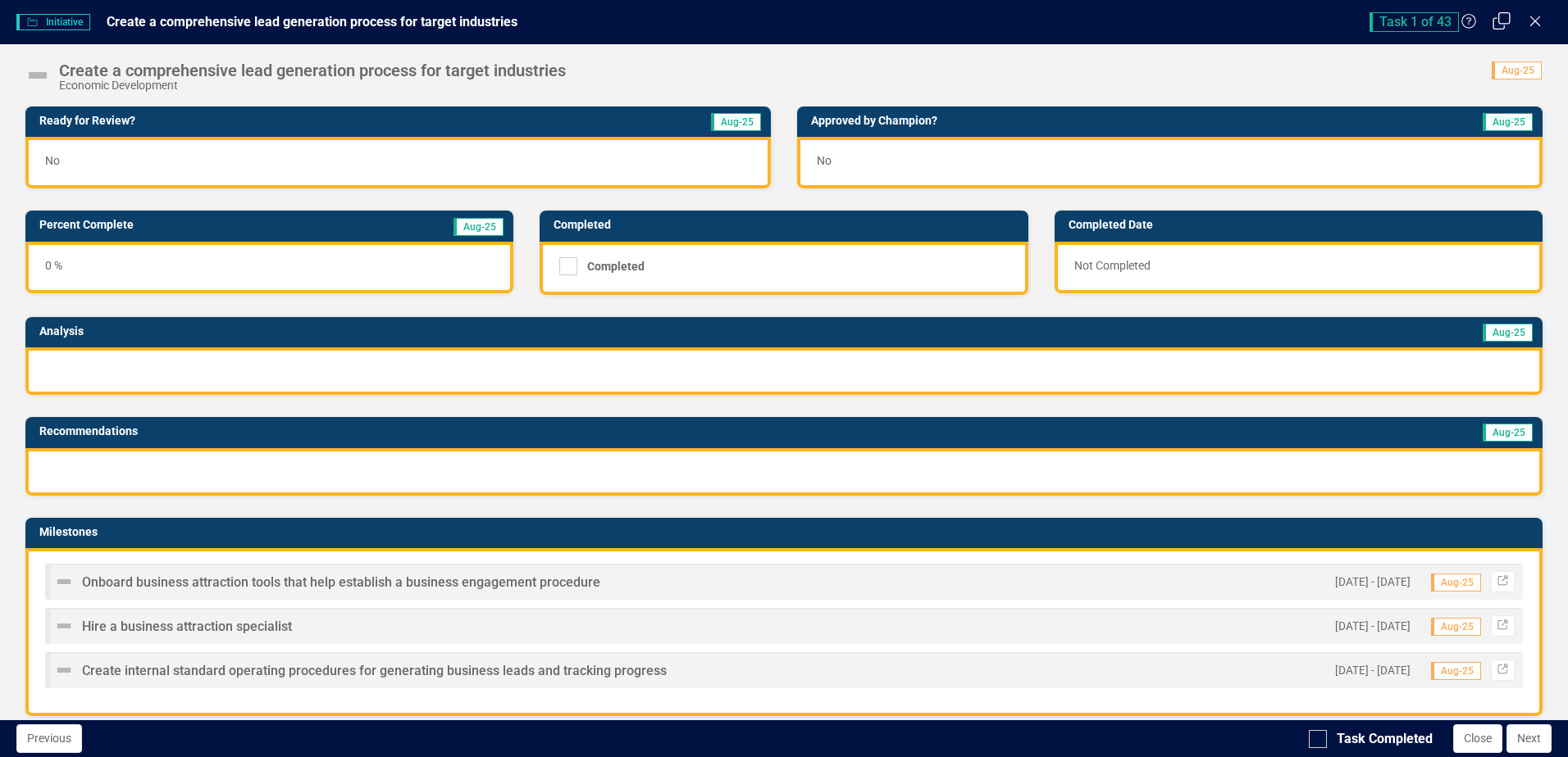
click at [1069, 23] on icon "Restore" at bounding box center [1502, 20] width 20 height 16
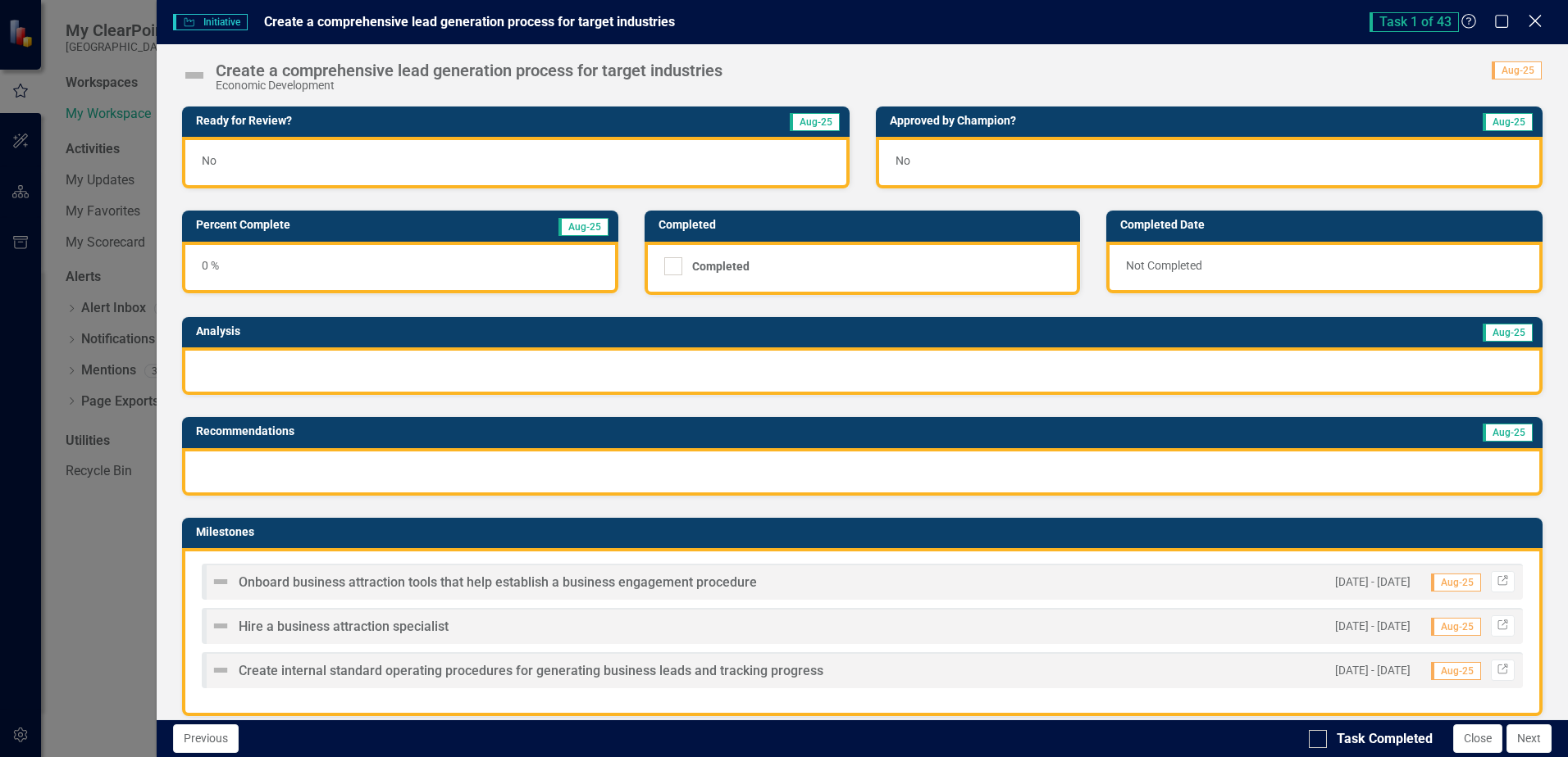
click at [1069, 21] on icon "Close" at bounding box center [1535, 20] width 20 height 16
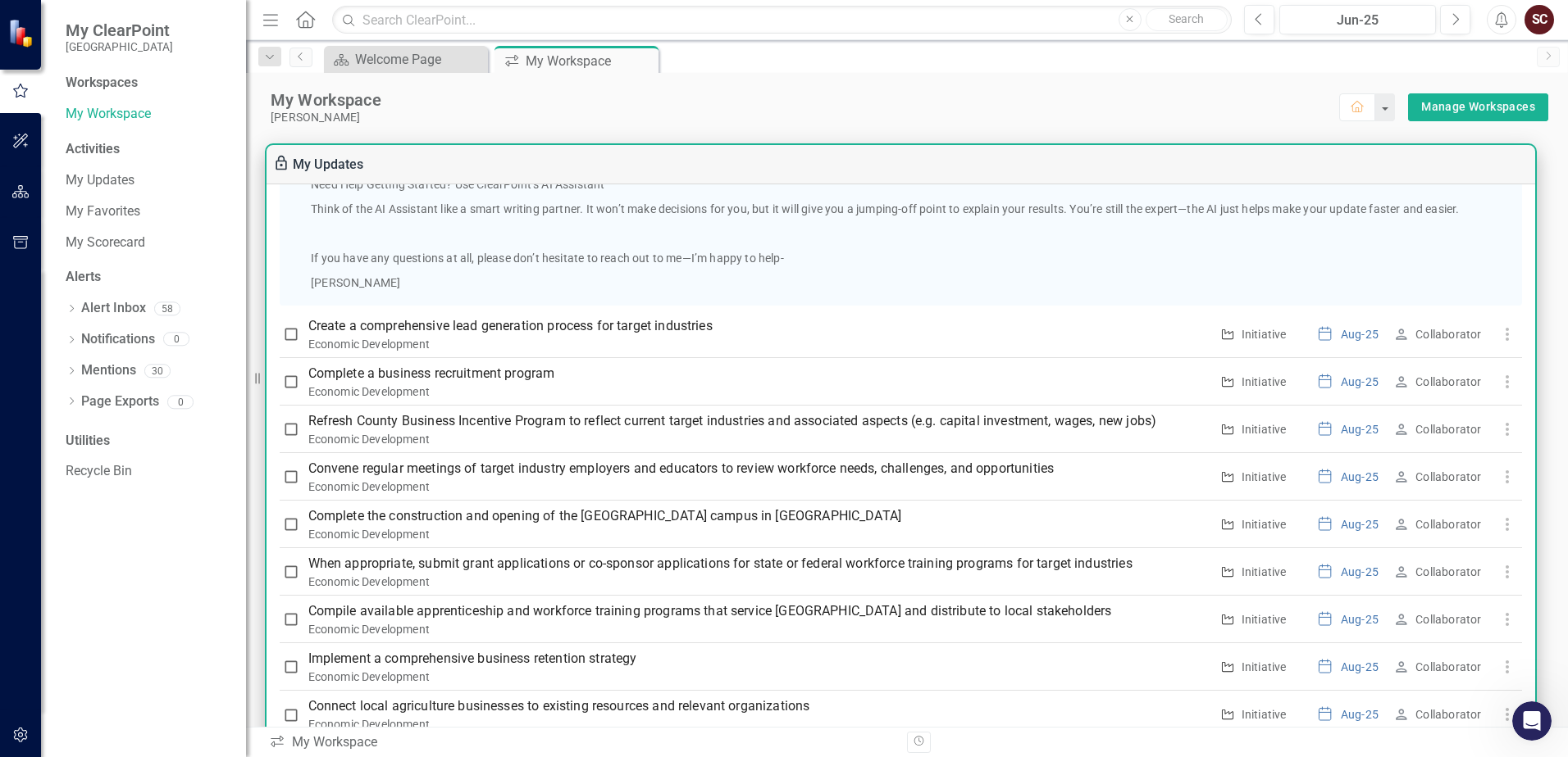
click at [1069, 94] on div "My Workspace" at bounding box center [805, 100] width 1068 height 21
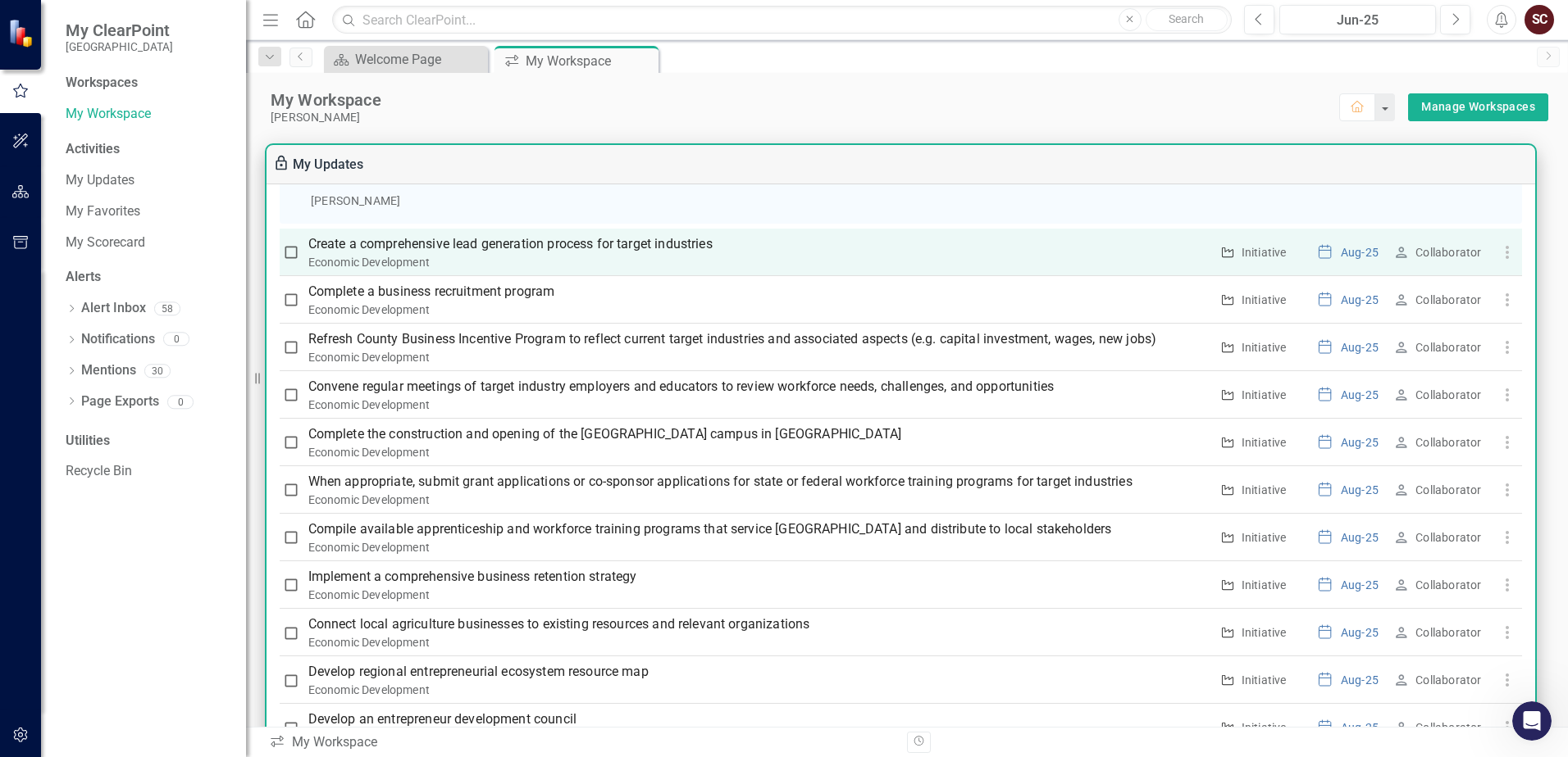
scroll to position [1066, 0]
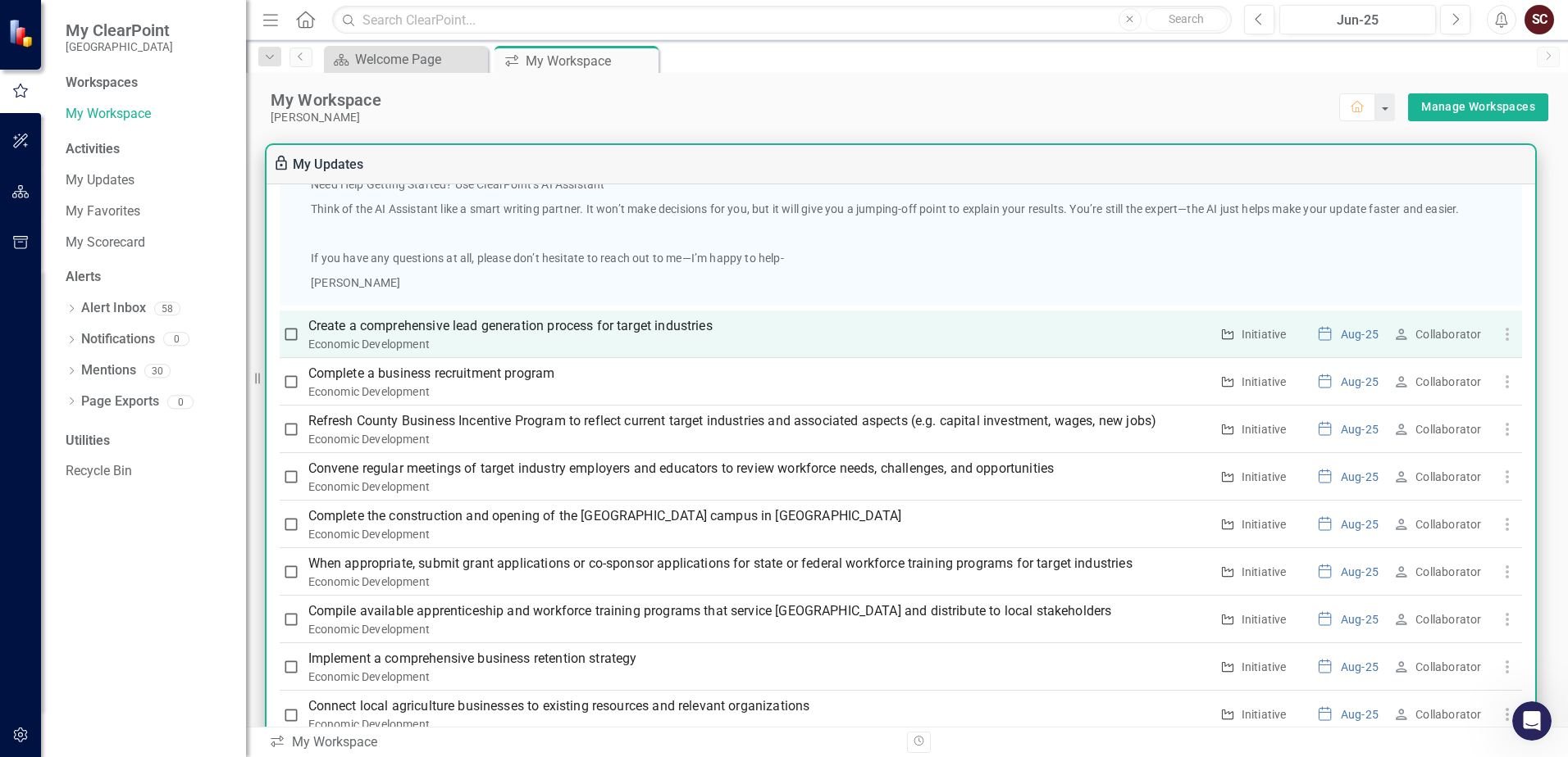
click at [684, 314] on th "Create a comprehensive lead generation process for target industries Economic D…" at bounding box center [758, 334] width 912 height 47
click at [677, 322] on p "Create a comprehensive lead generation process for target industries" at bounding box center [758, 325] width 902 height 20
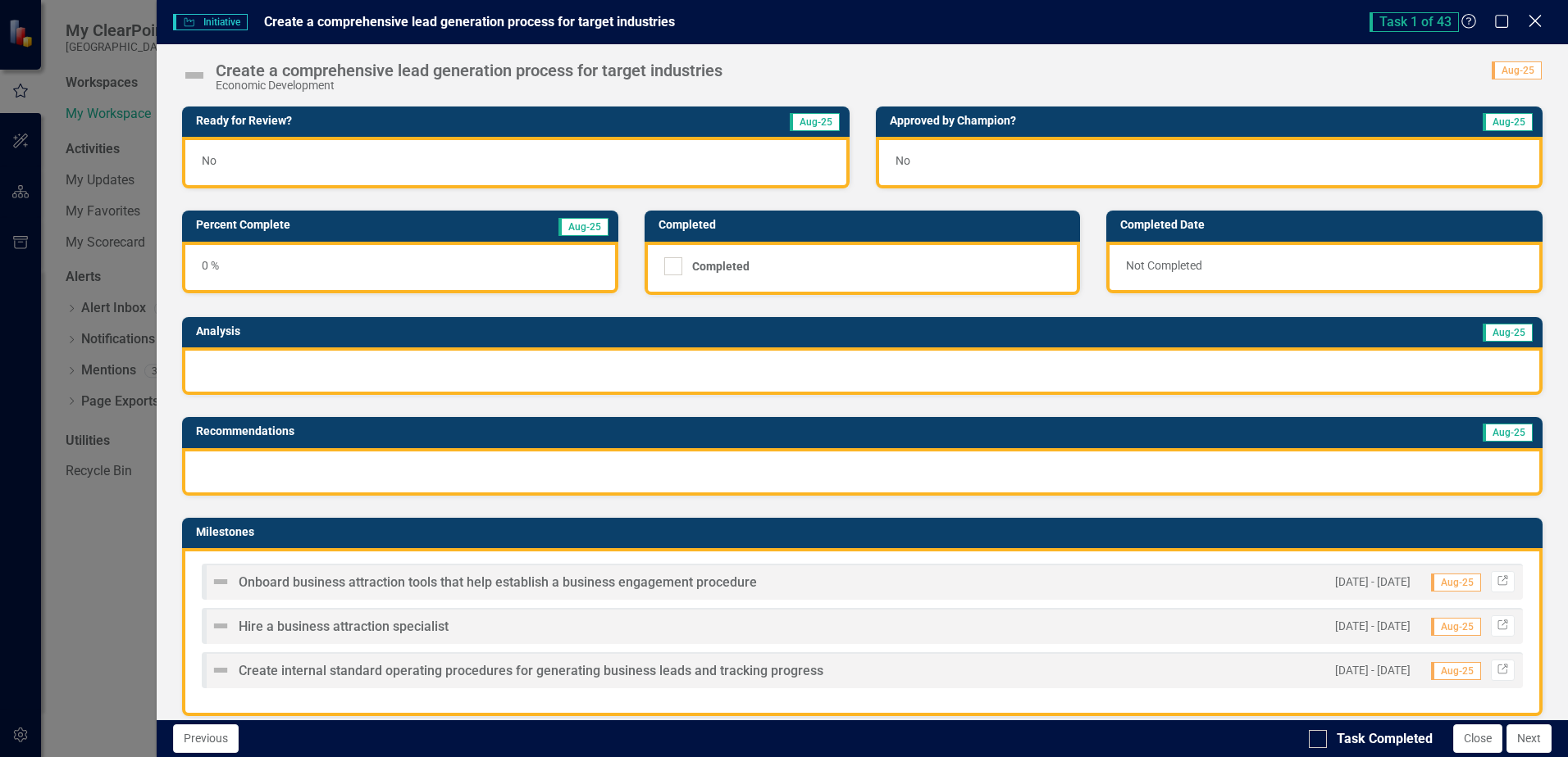
click at [1069, 22] on icon "Close" at bounding box center [1535, 20] width 20 height 16
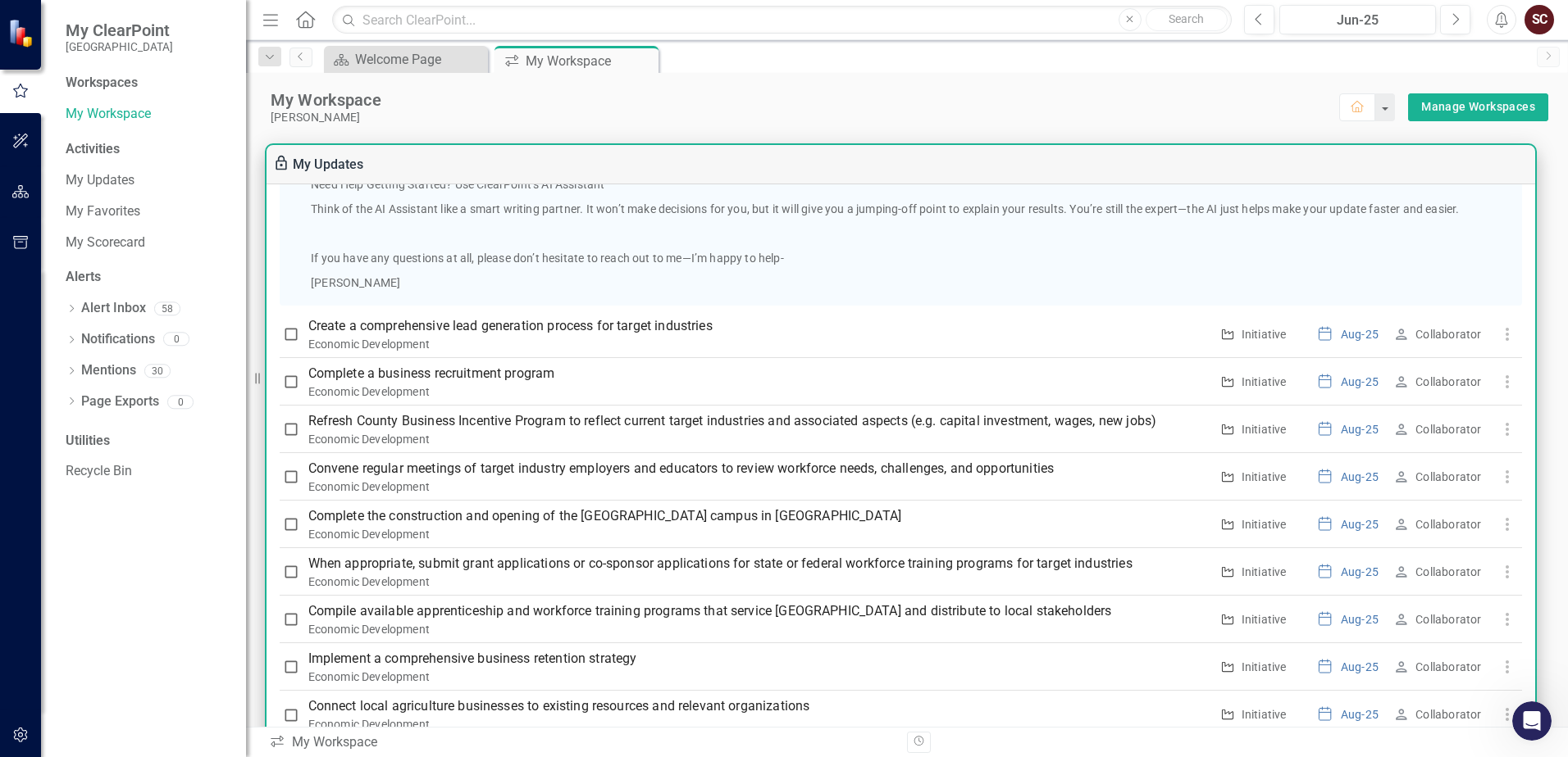
click at [789, 86] on div "My Workspace [PERSON_NAME] Home Manage Workspaces" at bounding box center [906, 99] width 1322 height 52
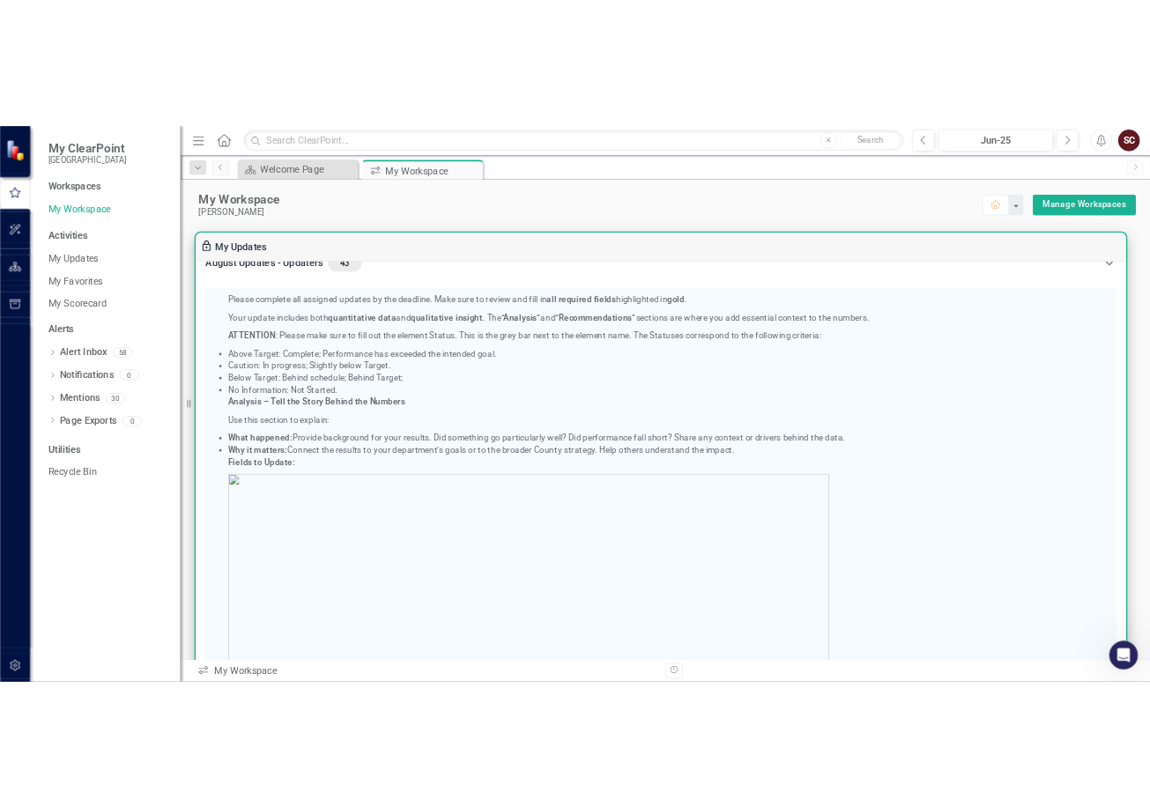
scroll to position [0, 0]
